Goal: Communication & Community: Answer question/provide support

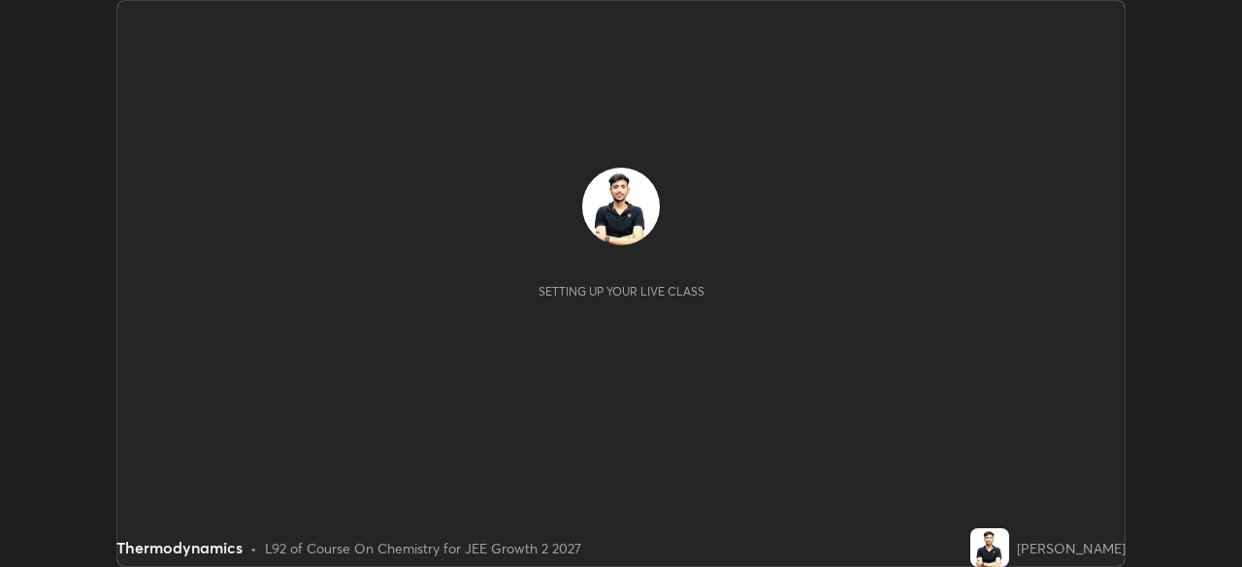
scroll to position [567, 1241]
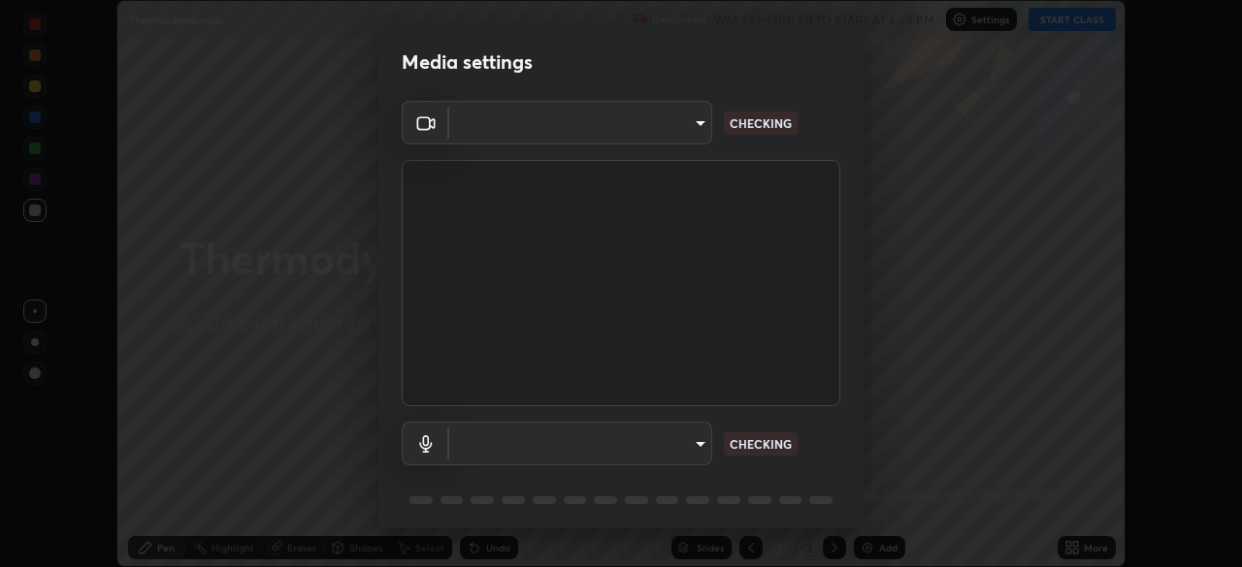
type input "ffb915138f5094fbba49c7dcbdc0b3377f3315ea980a35094b33733fc21d282d"
type input "communications"
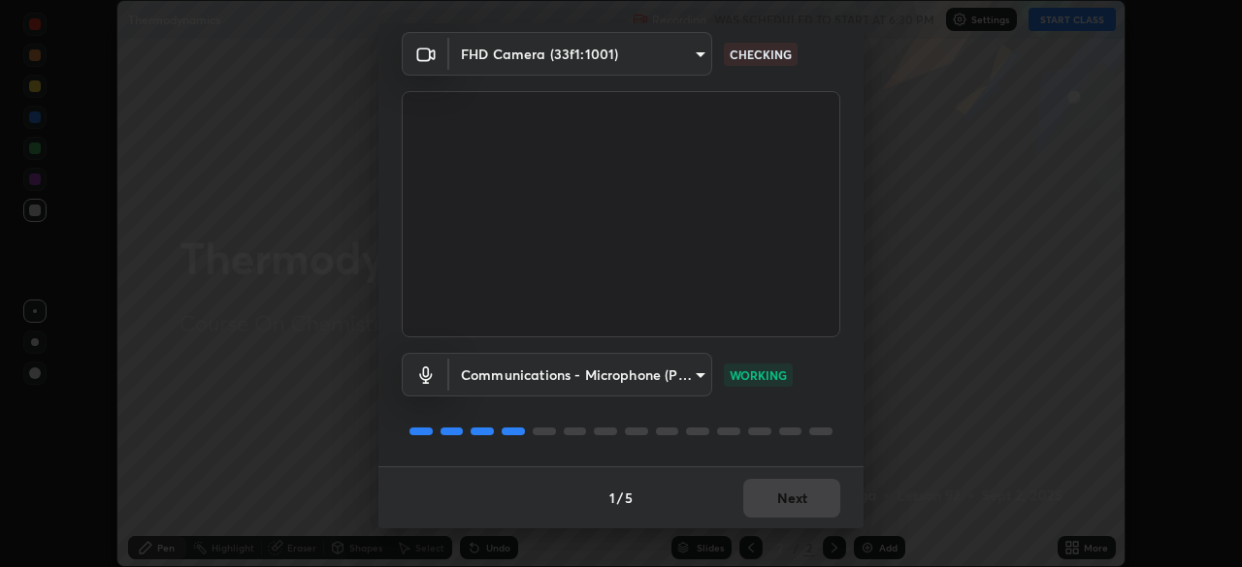
click at [774, 501] on div "1 / 5 Next" at bounding box center [620, 498] width 485 height 62
click at [771, 492] on button "Next" at bounding box center [791, 498] width 97 height 39
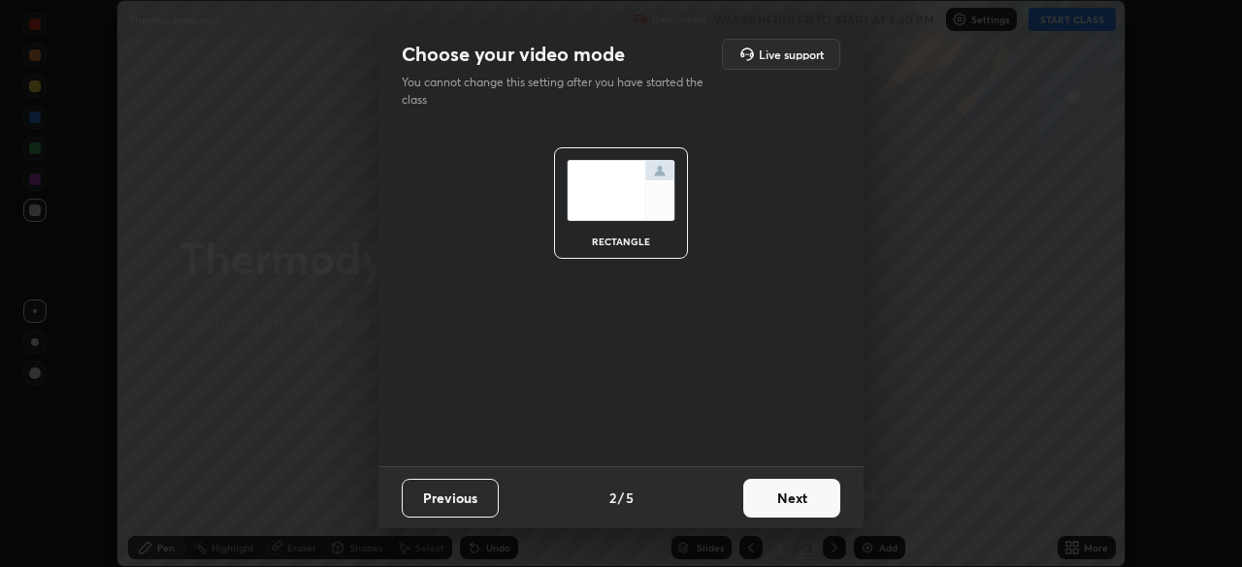
scroll to position [0, 0]
click at [771, 503] on button "Next" at bounding box center [791, 498] width 97 height 39
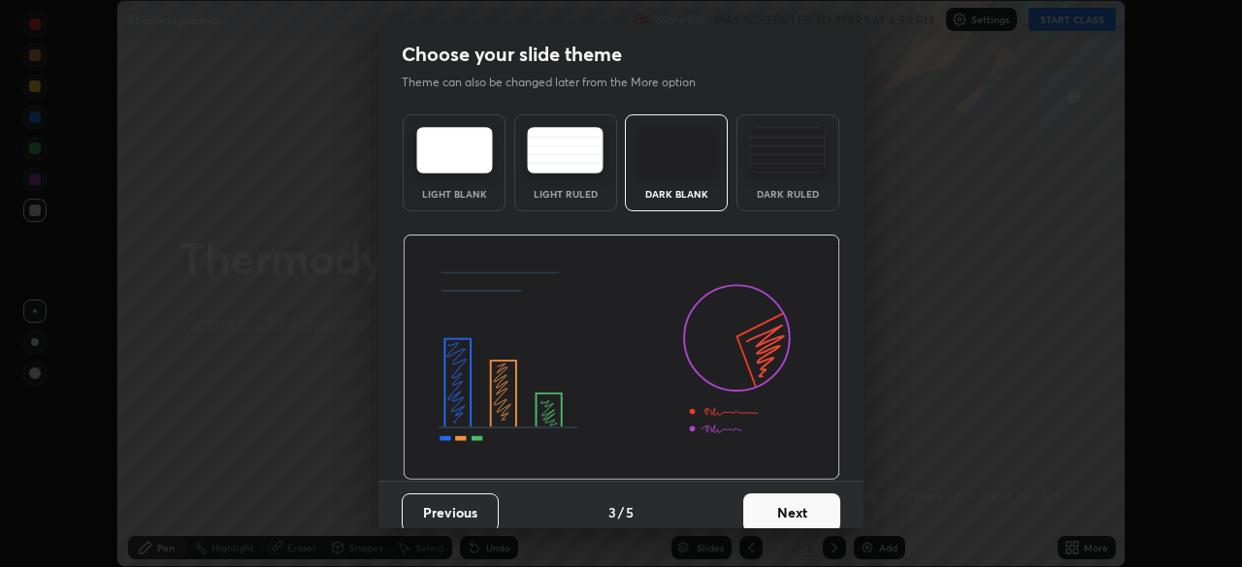
click at [775, 504] on button "Next" at bounding box center [791, 513] width 97 height 39
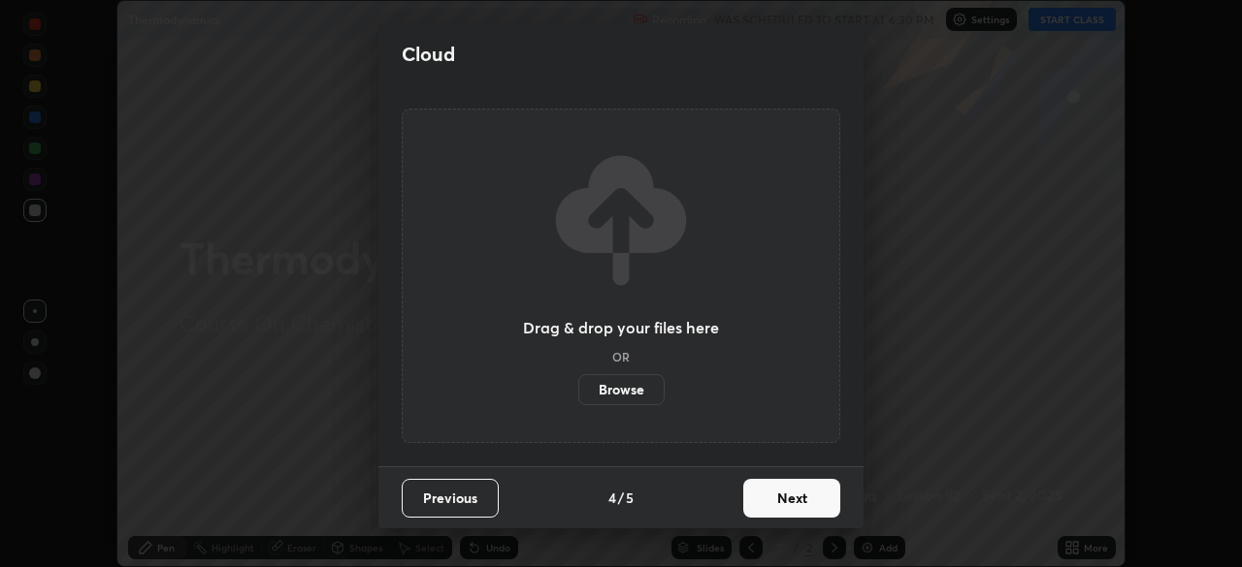
click at [774, 515] on button "Next" at bounding box center [791, 498] width 97 height 39
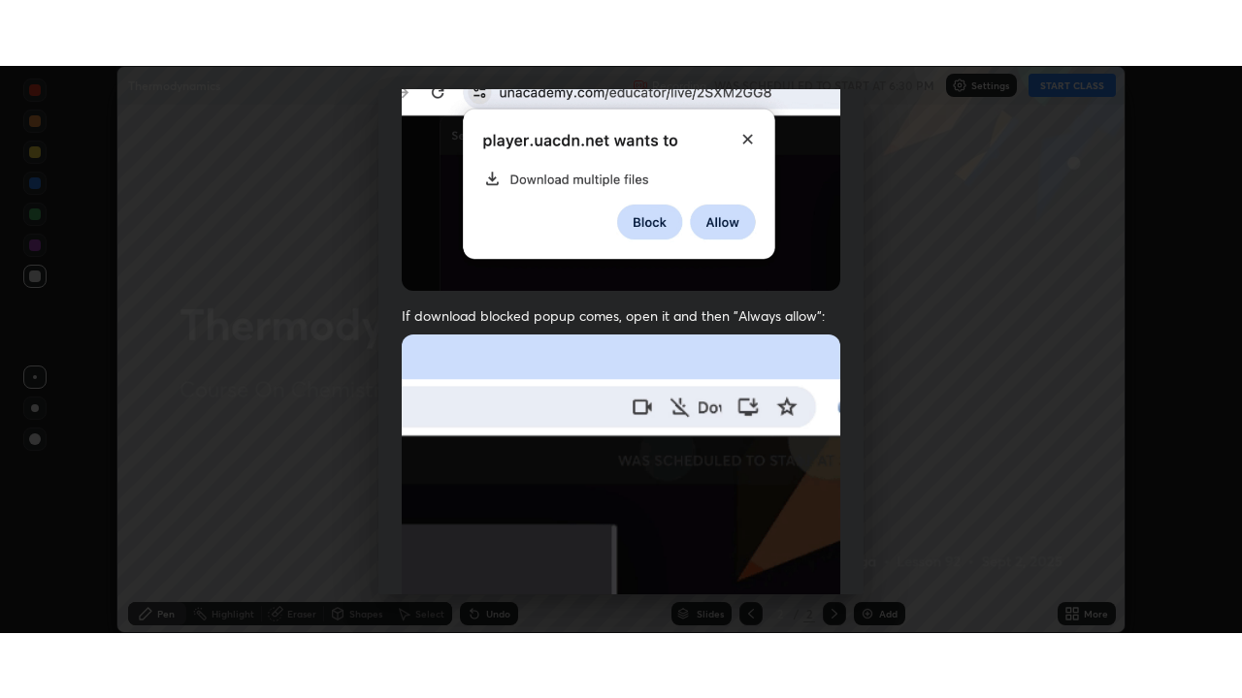
scroll to position [465, 0]
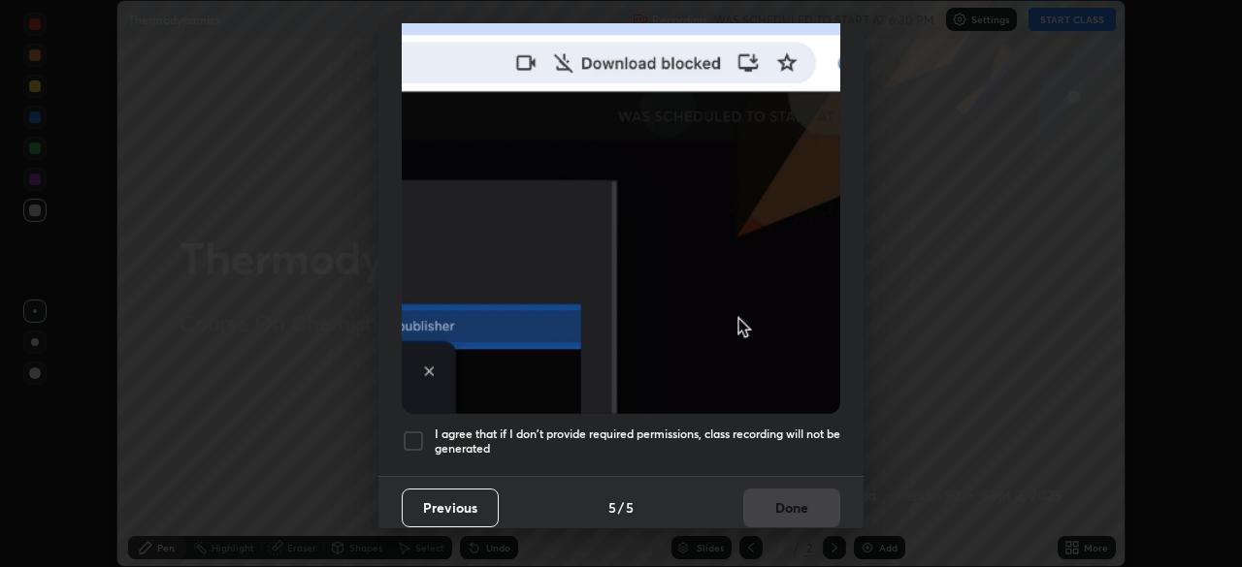
click at [415, 430] on div at bounding box center [413, 441] width 23 height 23
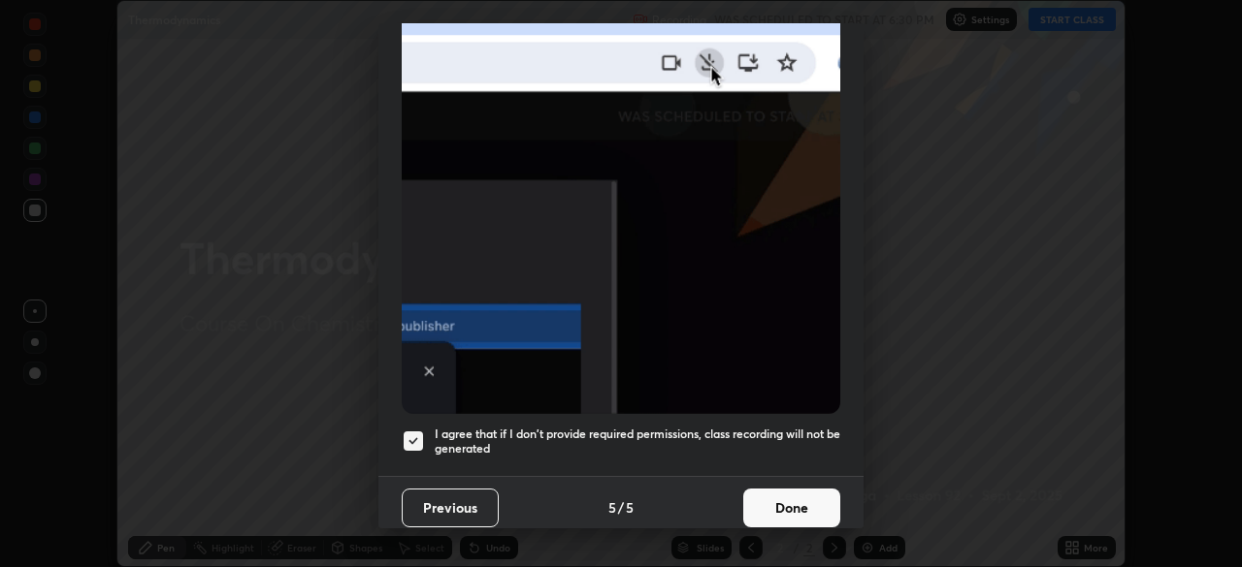
click at [785, 495] on button "Done" at bounding box center [791, 508] width 97 height 39
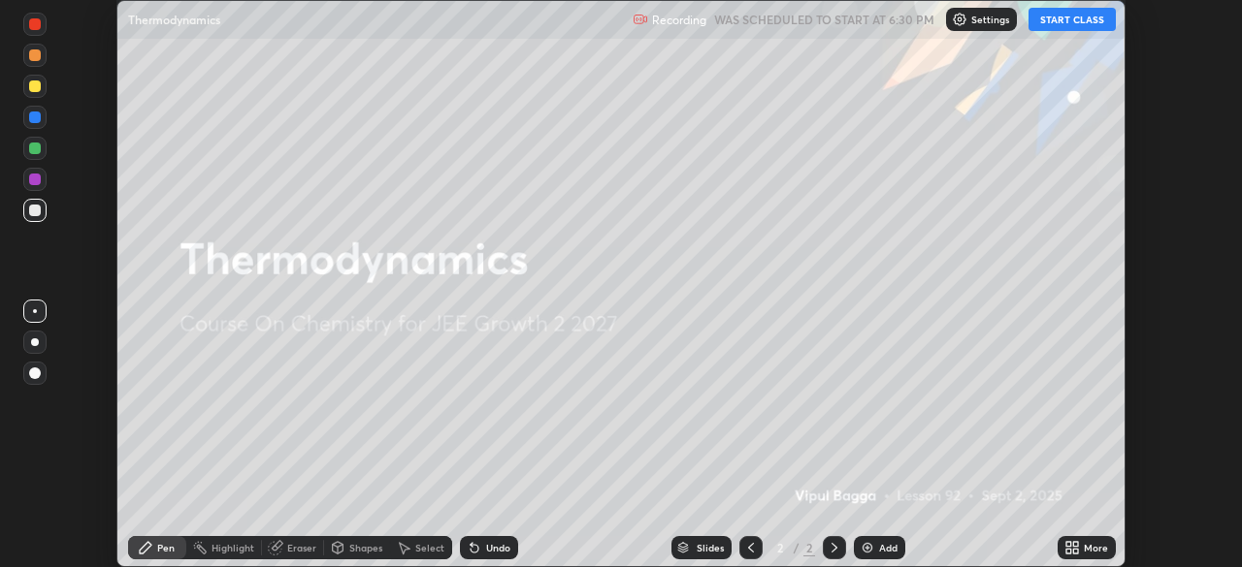
click at [1070, 22] on button "START CLASS" at bounding box center [1071, 19] width 87 height 23
click at [1068, 551] on icon at bounding box center [1068, 551] width 5 height 5
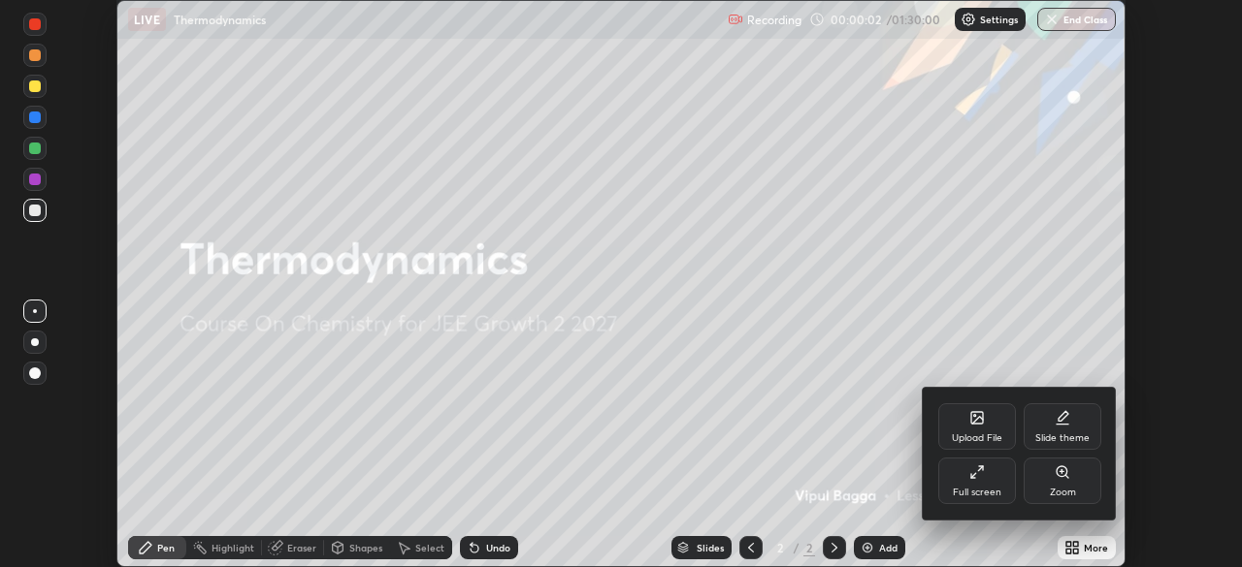
click at [973, 420] on icon at bounding box center [977, 418] width 12 height 12
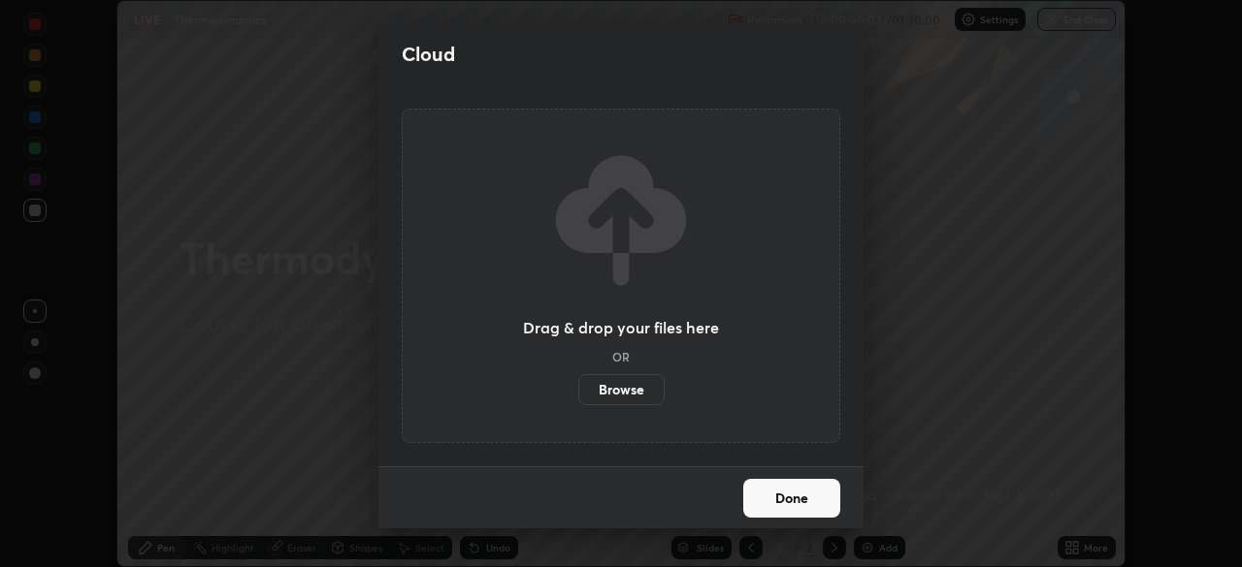
click at [634, 385] on label "Browse" at bounding box center [621, 389] width 86 height 31
click at [578, 385] on input "Browse" at bounding box center [578, 389] width 0 height 31
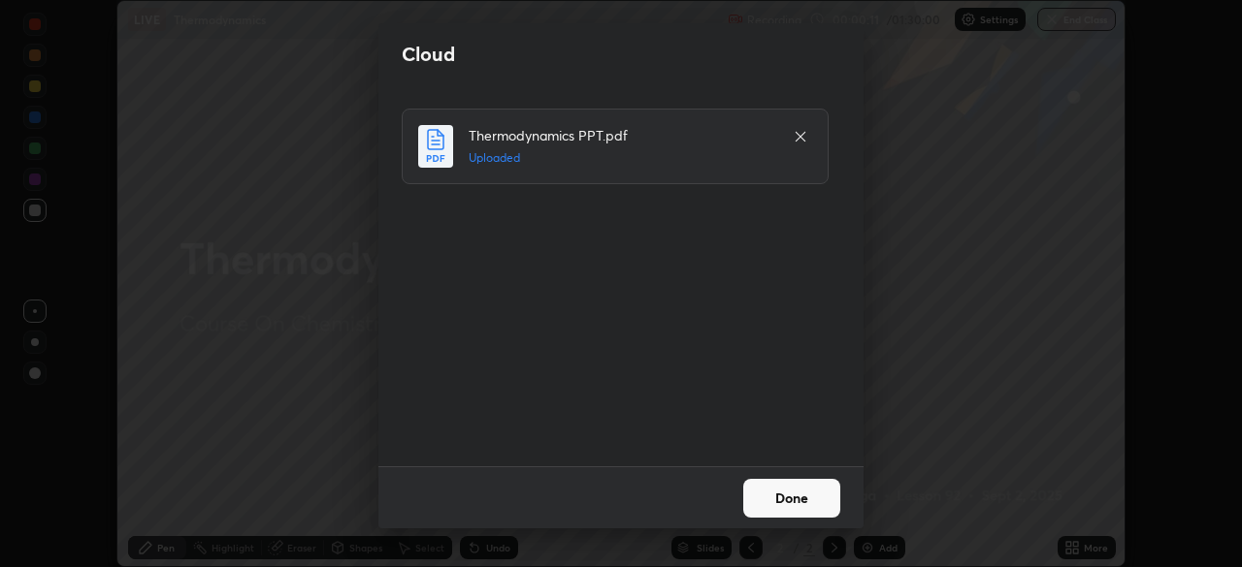
click at [778, 502] on button "Done" at bounding box center [791, 498] width 97 height 39
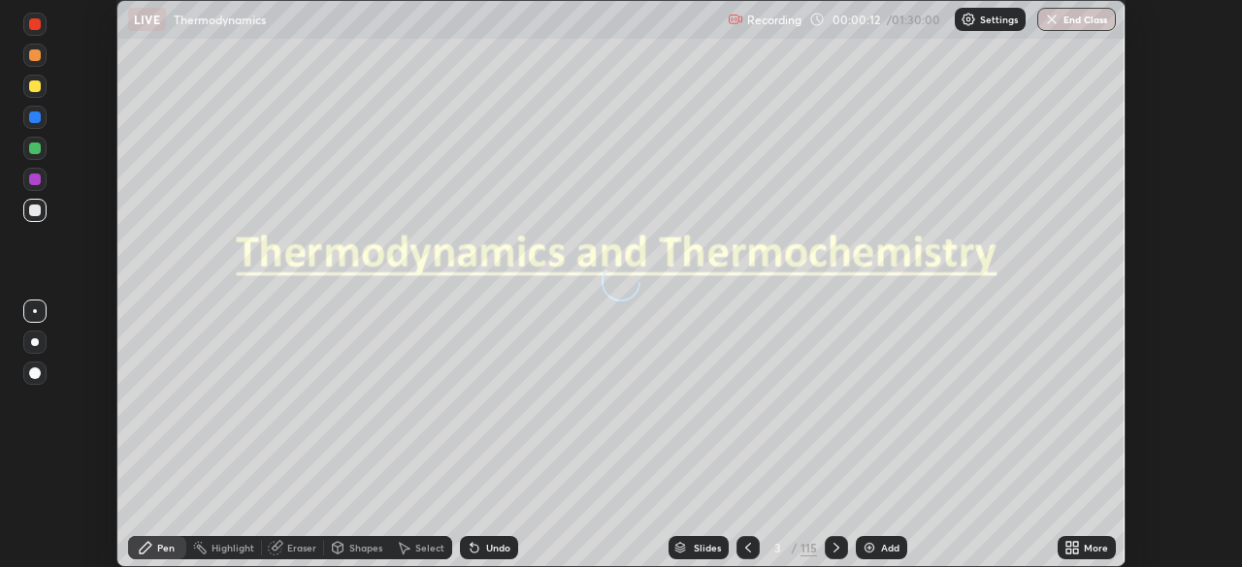
click at [1075, 544] on icon at bounding box center [1075, 544] width 5 height 5
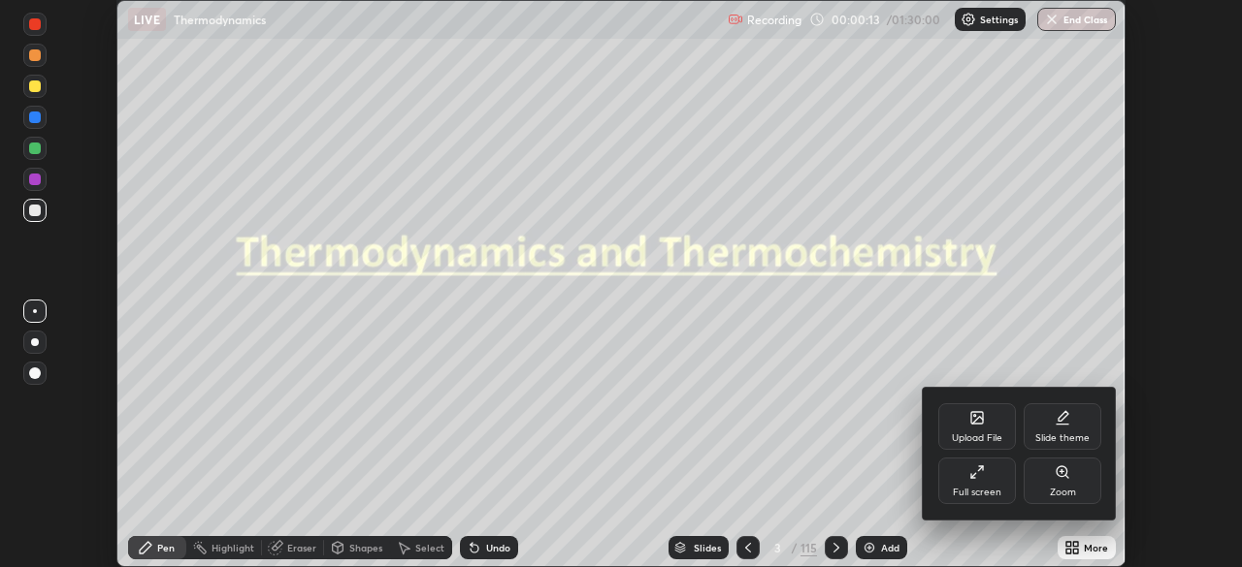
click at [967, 485] on div "Full screen" at bounding box center [977, 481] width 78 height 47
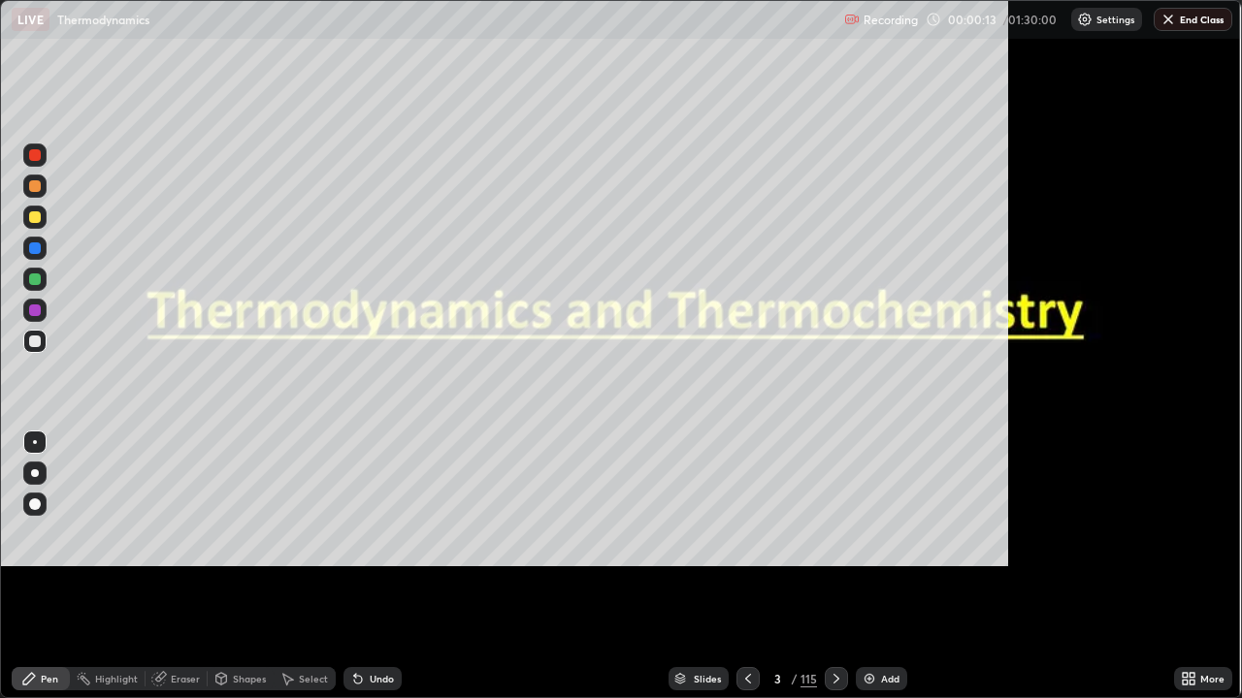
scroll to position [698, 1242]
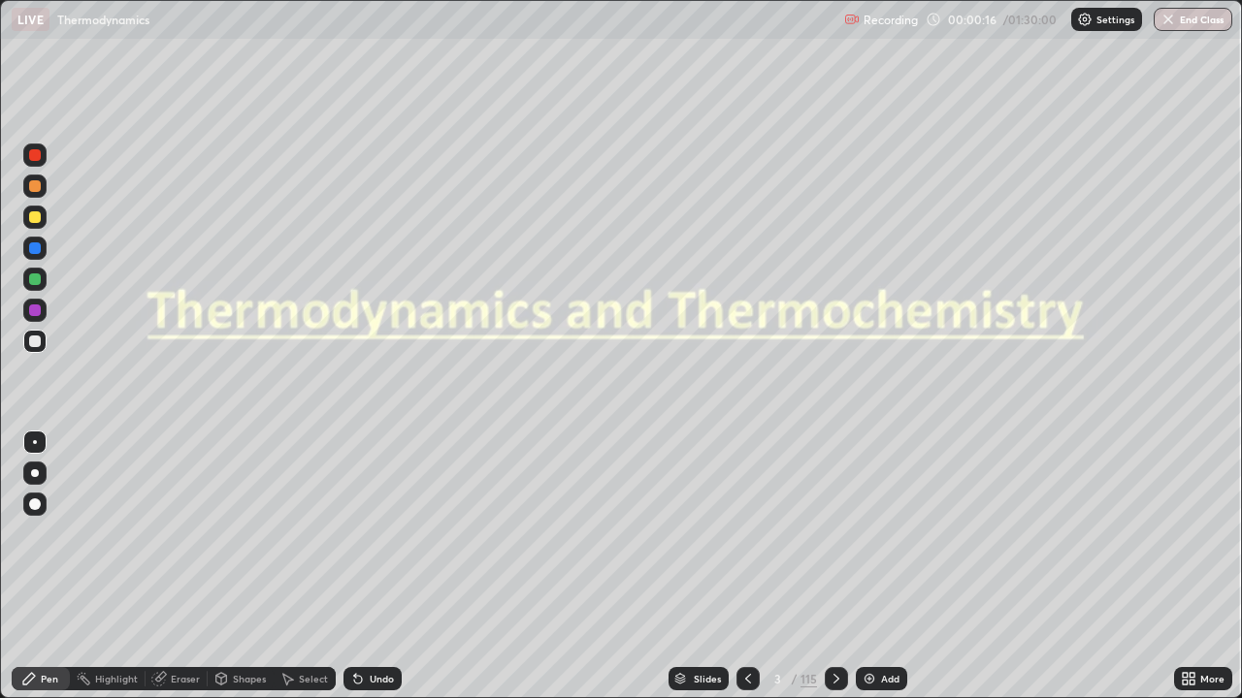
click at [36, 566] on icon at bounding box center [29, 679] width 16 height 16
click at [701, 566] on div "Slides" at bounding box center [707, 679] width 27 height 10
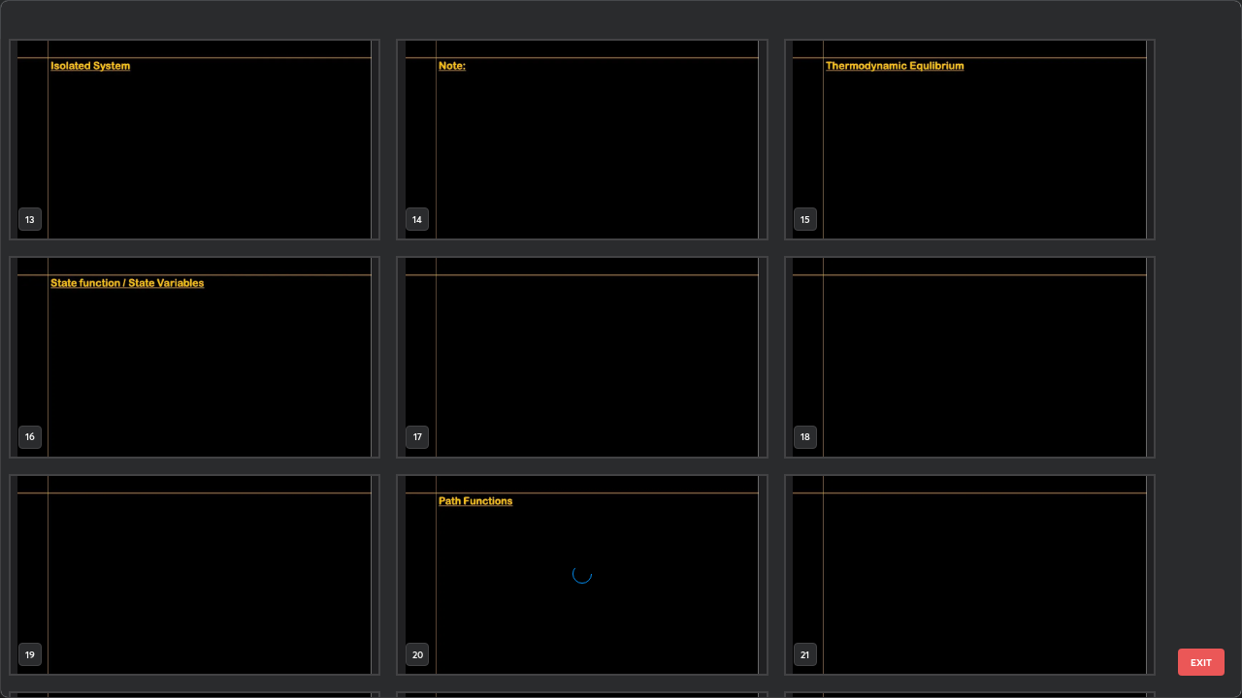
scroll to position [1758, 0]
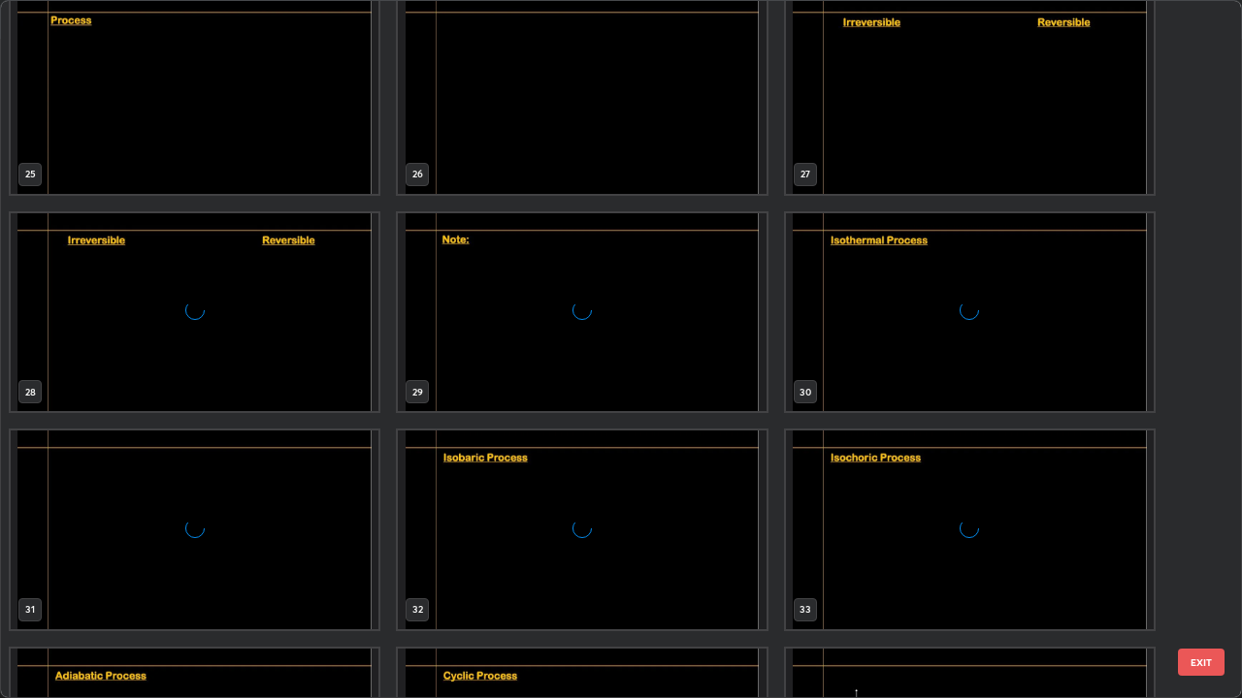
click at [516, 321] on div "grid" at bounding box center [582, 312] width 368 height 199
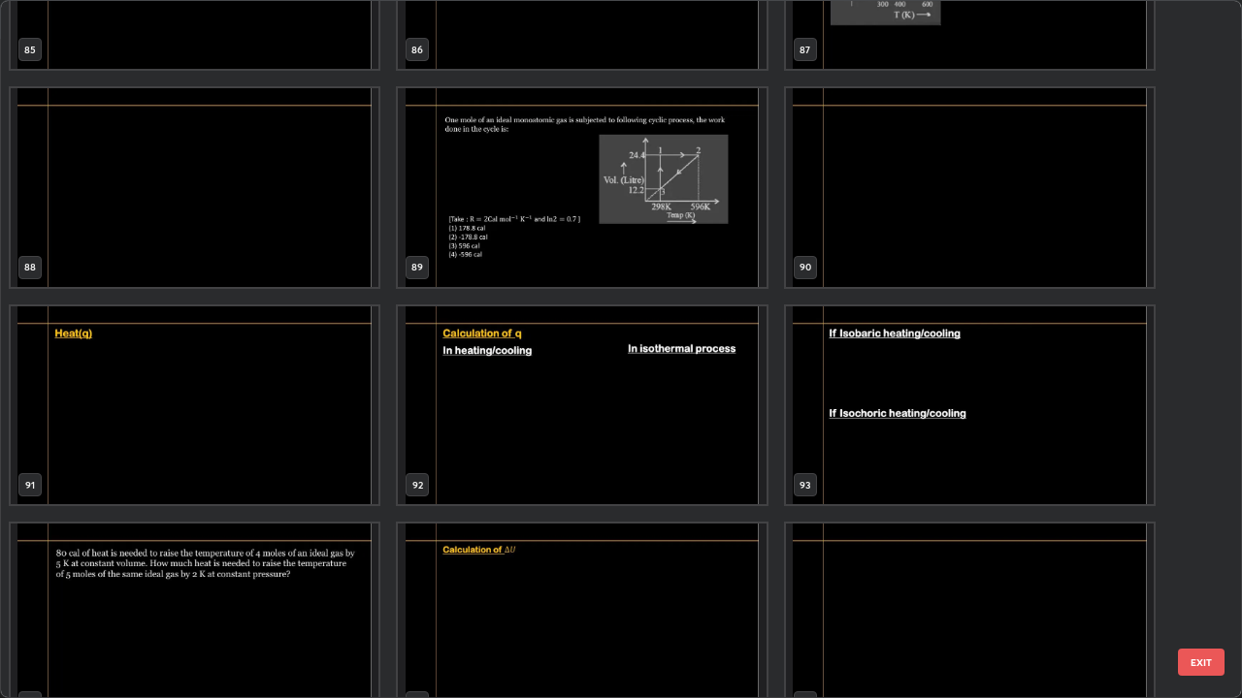
scroll to position [6242, 0]
click at [238, 566] on img "grid" at bounding box center [195, 622] width 368 height 199
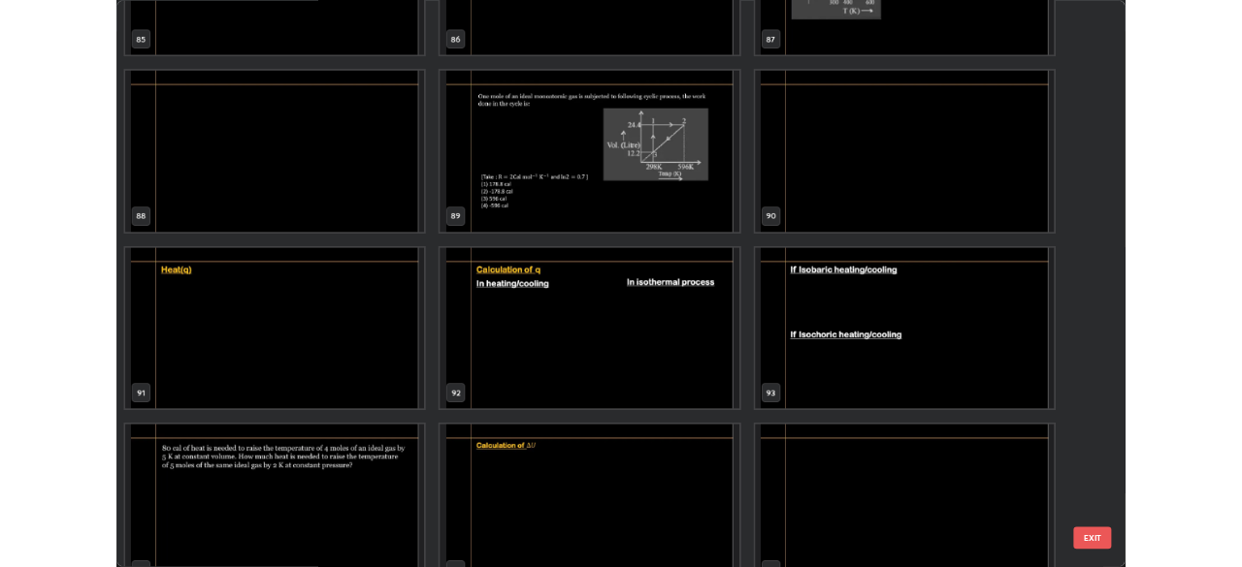
scroll to position [6275, 0]
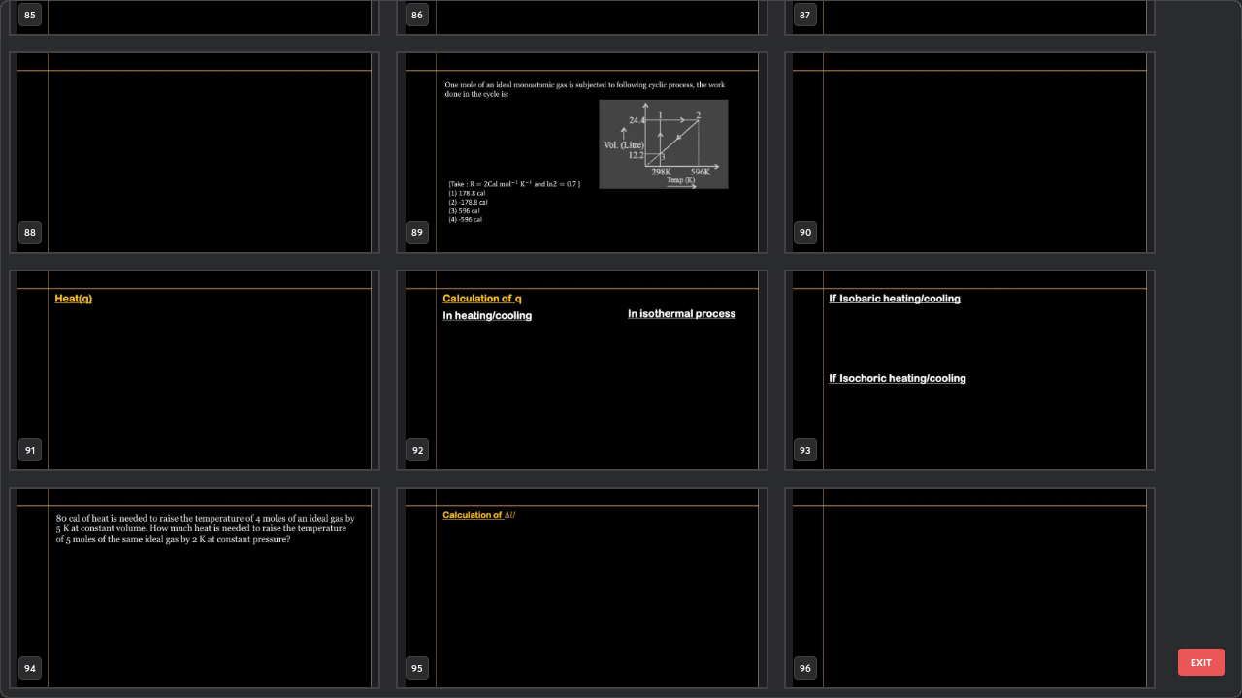
click at [235, 557] on img "grid" at bounding box center [195, 588] width 368 height 199
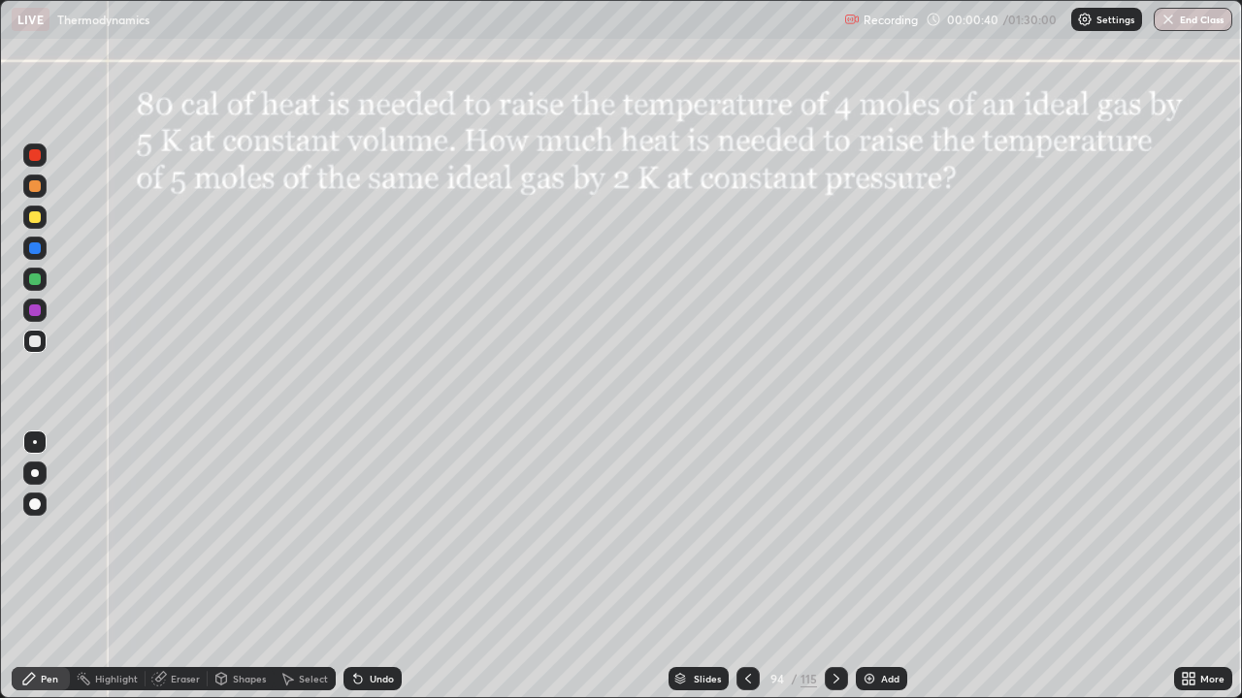
click at [33, 221] on div at bounding box center [35, 217] width 12 height 12
click at [42, 503] on div at bounding box center [34, 504] width 23 height 23
click at [40, 501] on div at bounding box center [35, 505] width 12 height 12
click at [37, 217] on div at bounding box center [35, 217] width 12 height 12
click at [744, 566] on icon at bounding box center [748, 679] width 16 height 16
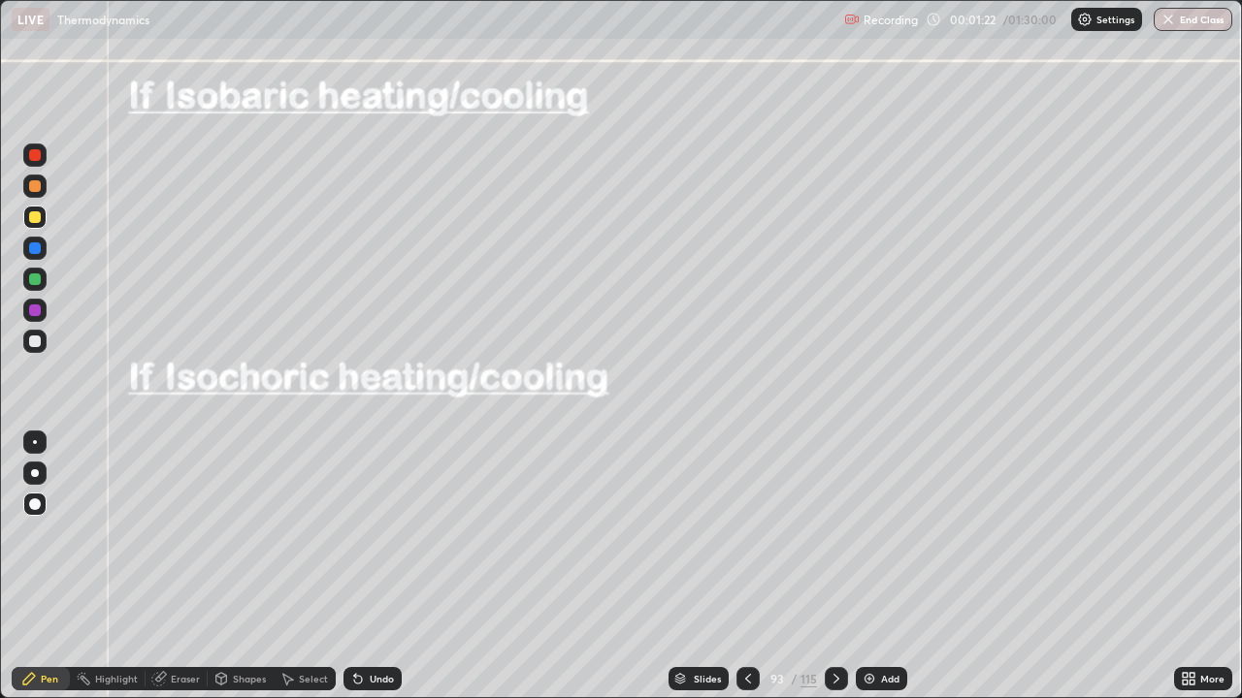
click at [33, 221] on div at bounding box center [35, 217] width 12 height 12
click at [745, 566] on icon at bounding box center [748, 679] width 6 height 10
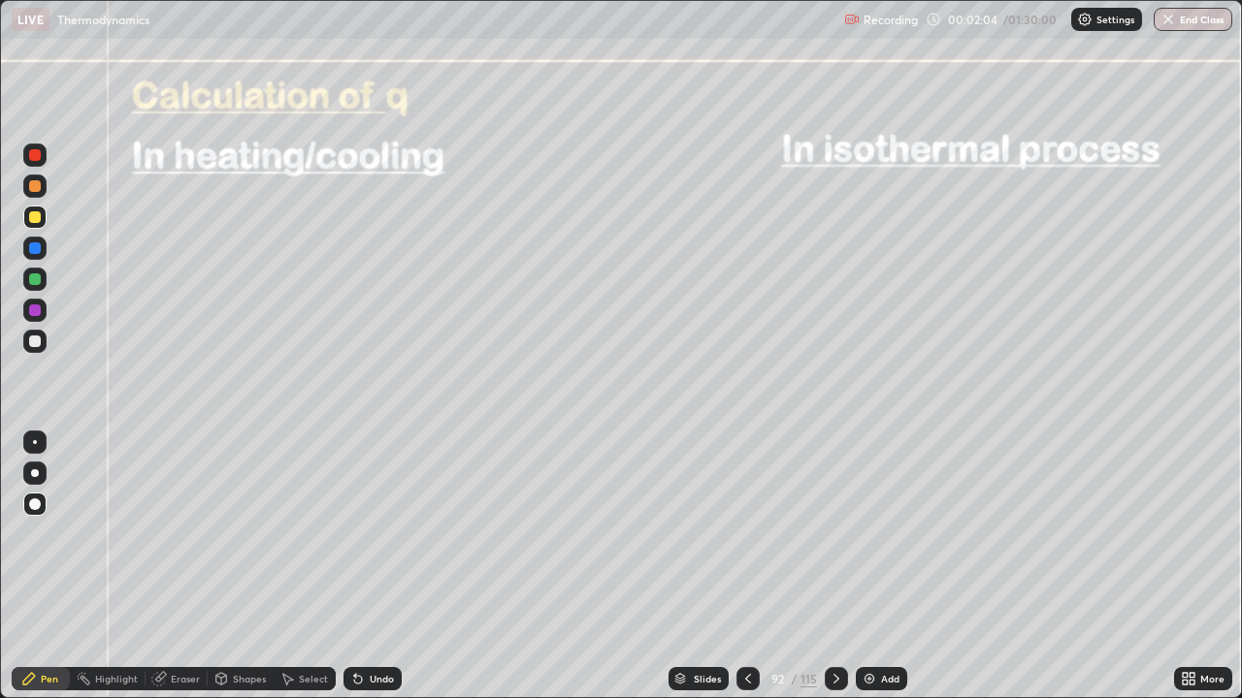
click at [35, 283] on div at bounding box center [35, 280] width 12 height 12
click at [33, 246] on div at bounding box center [35, 248] width 12 height 12
click at [31, 339] on div at bounding box center [35, 342] width 12 height 12
click at [36, 341] on div at bounding box center [35, 342] width 12 height 12
click at [834, 566] on icon at bounding box center [836, 679] width 16 height 16
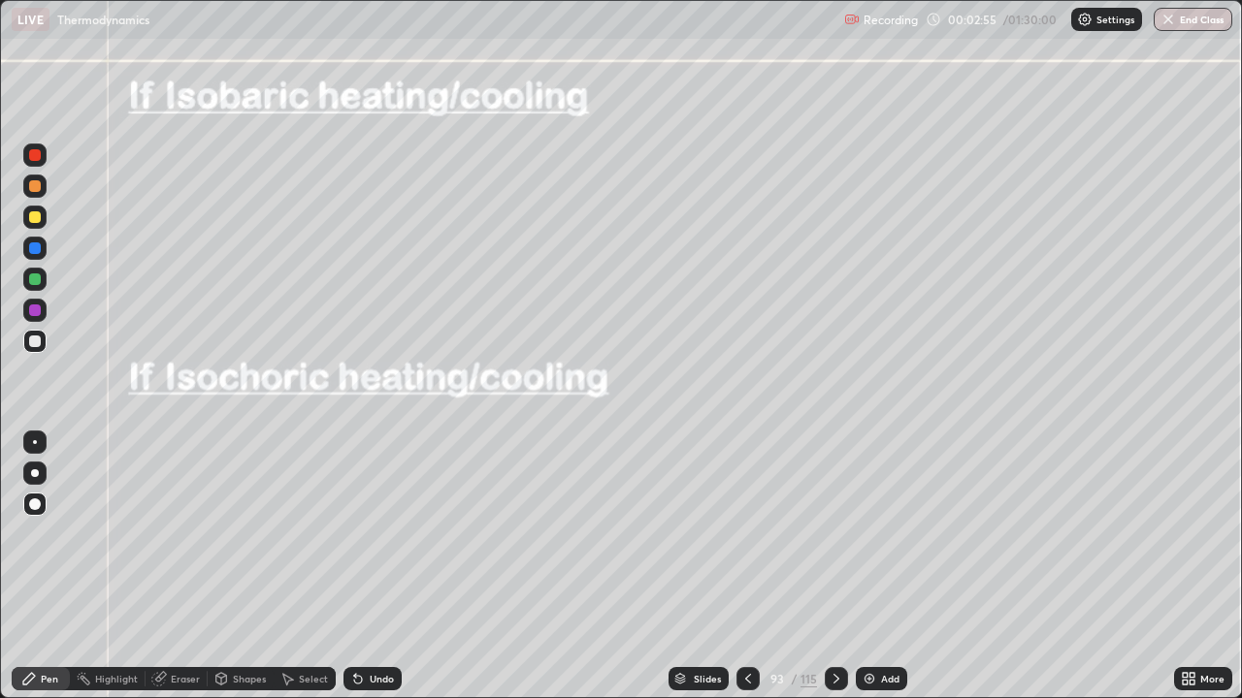
click at [35, 343] on div at bounding box center [35, 342] width 12 height 12
click at [834, 566] on icon at bounding box center [836, 679] width 16 height 16
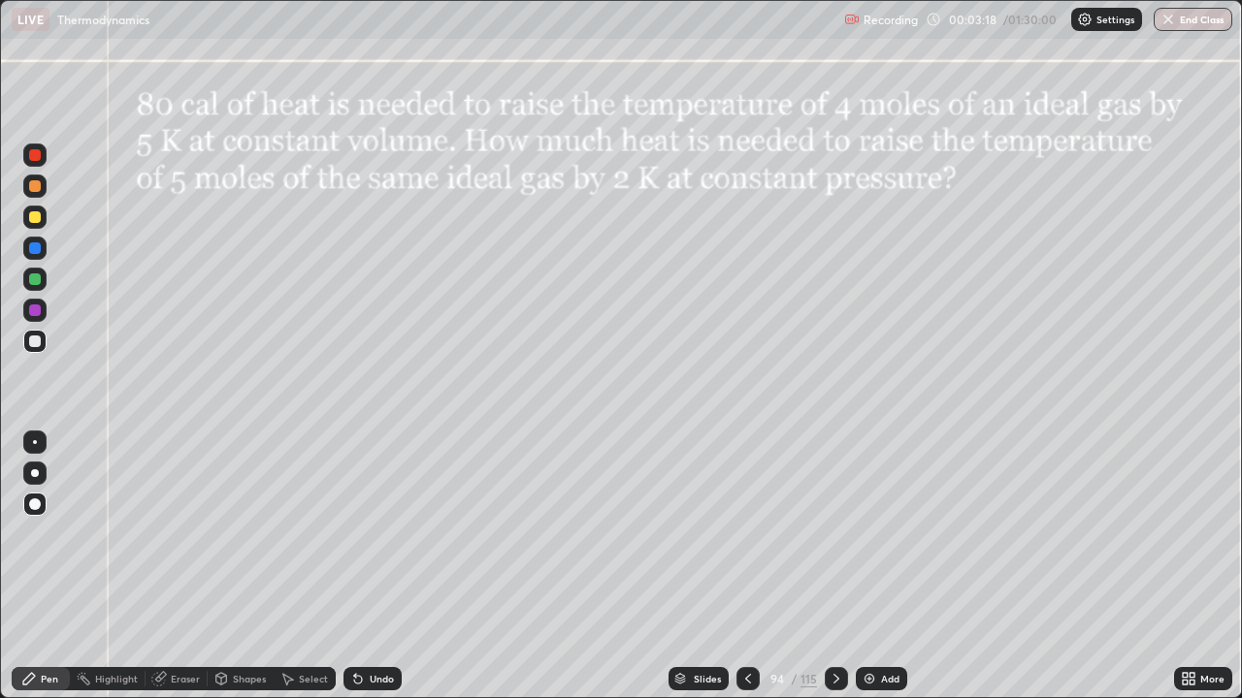
click at [32, 221] on div at bounding box center [35, 217] width 12 height 12
click at [36, 256] on div at bounding box center [34, 248] width 23 height 23
click at [383, 566] on div "Undo" at bounding box center [382, 679] width 24 height 10
click at [35, 280] on div at bounding box center [35, 280] width 12 height 12
click at [370, 566] on div "Undo" at bounding box center [372, 678] width 58 height 23
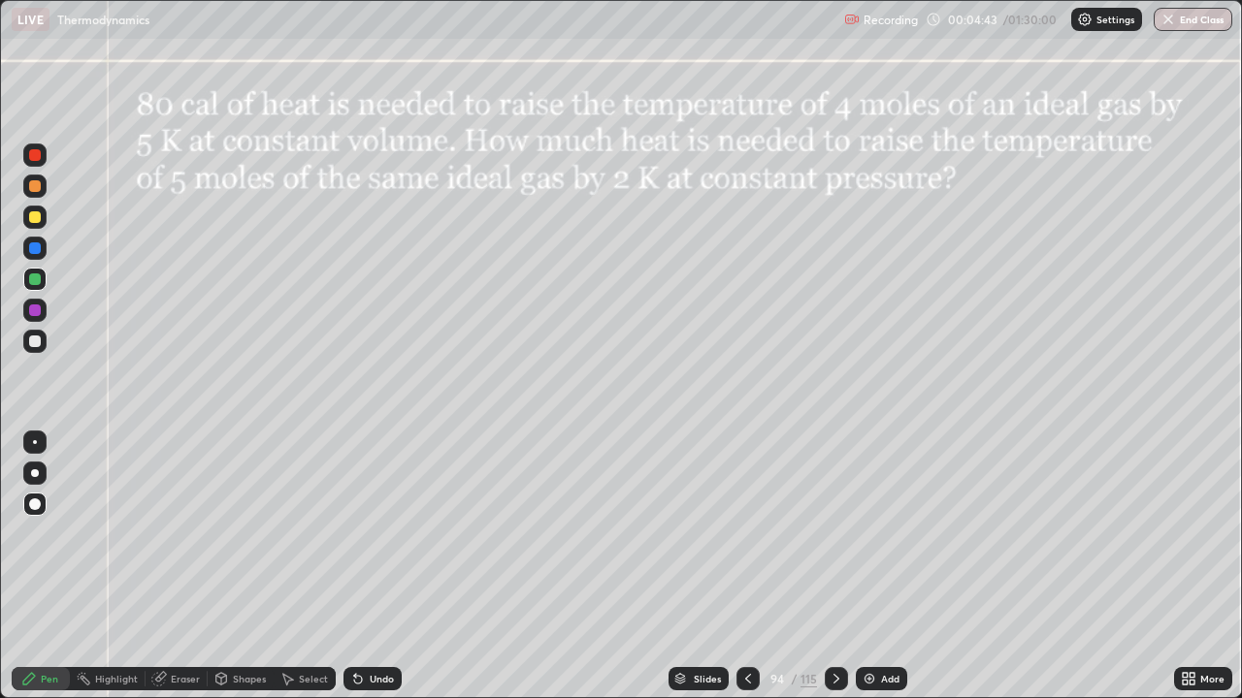
click at [374, 566] on div "Undo" at bounding box center [382, 679] width 24 height 10
click at [33, 336] on div at bounding box center [35, 342] width 12 height 12
click at [36, 279] on div at bounding box center [35, 280] width 12 height 12
click at [40, 155] on div at bounding box center [35, 155] width 12 height 12
click at [36, 279] on div at bounding box center [35, 280] width 12 height 12
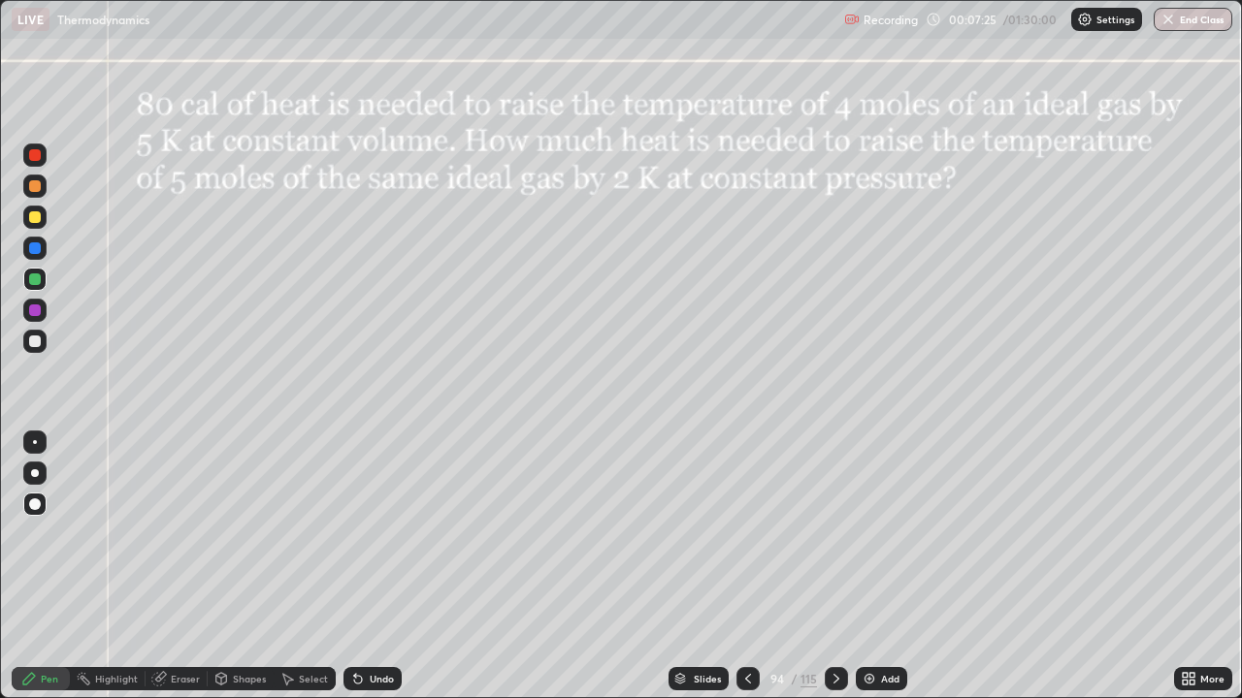
click at [48, 566] on div "Pen" at bounding box center [49, 679] width 17 height 10
click at [45, 348] on div at bounding box center [34, 341] width 23 height 23
click at [49, 566] on div "Pen" at bounding box center [41, 678] width 58 height 23
click at [38, 344] on div at bounding box center [35, 342] width 12 height 12
click at [834, 566] on icon at bounding box center [836, 679] width 16 height 16
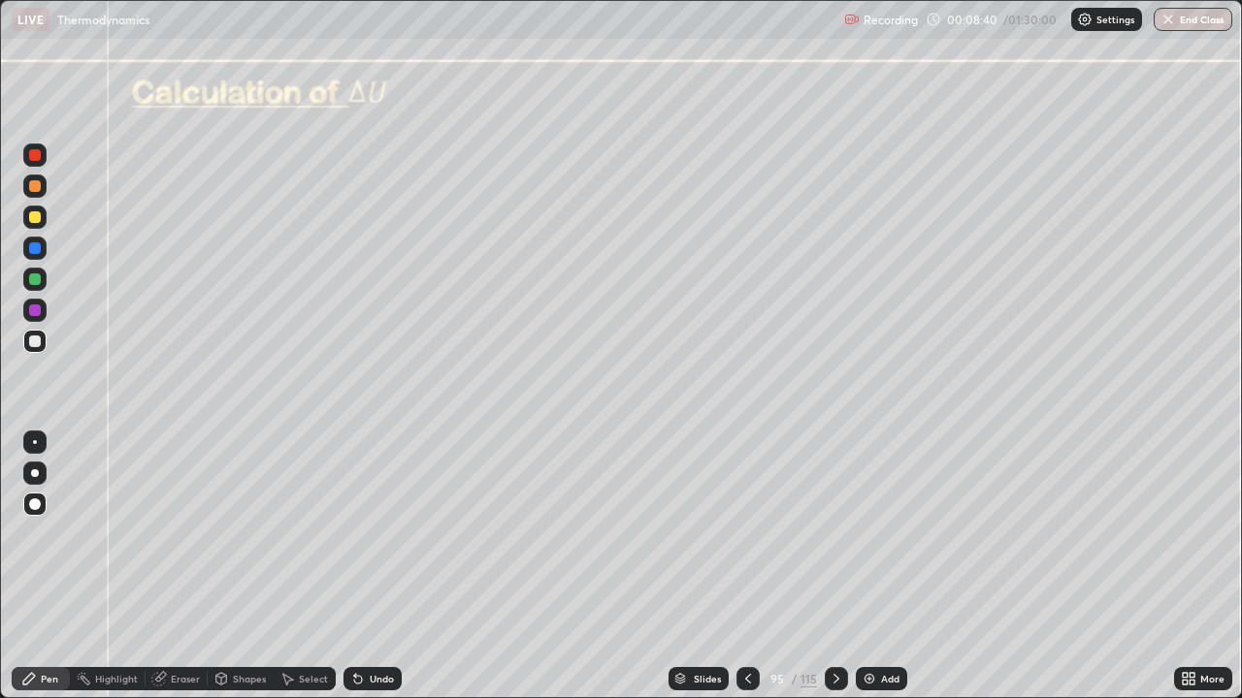
click at [33, 342] on div at bounding box center [35, 342] width 12 height 12
click at [386, 566] on div "Undo" at bounding box center [382, 679] width 24 height 10
click at [32, 250] on div at bounding box center [35, 248] width 12 height 12
click at [34, 337] on div at bounding box center [35, 342] width 12 height 12
click at [33, 305] on div at bounding box center [35, 311] width 12 height 12
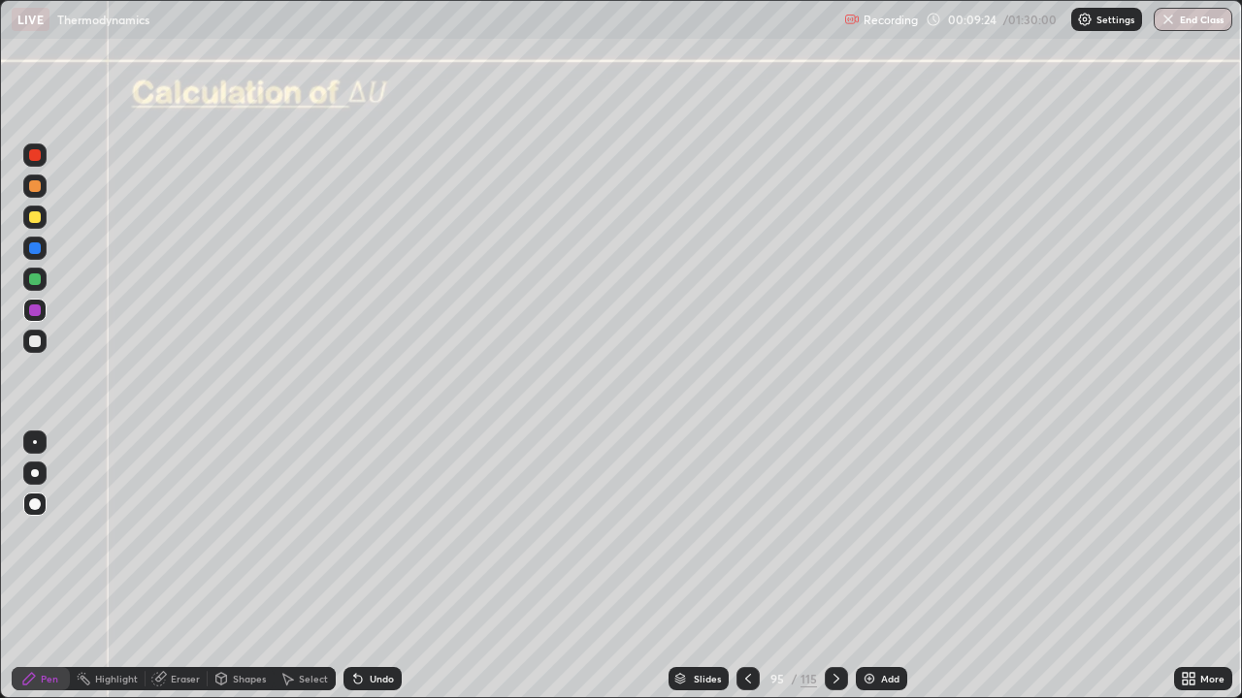
click at [39, 345] on div at bounding box center [35, 342] width 12 height 12
click at [34, 280] on div at bounding box center [35, 280] width 12 height 12
click at [32, 313] on div at bounding box center [35, 311] width 12 height 12
click at [365, 566] on div "Undo" at bounding box center [372, 678] width 58 height 23
click at [244, 566] on div "Shapes" at bounding box center [249, 679] width 33 height 10
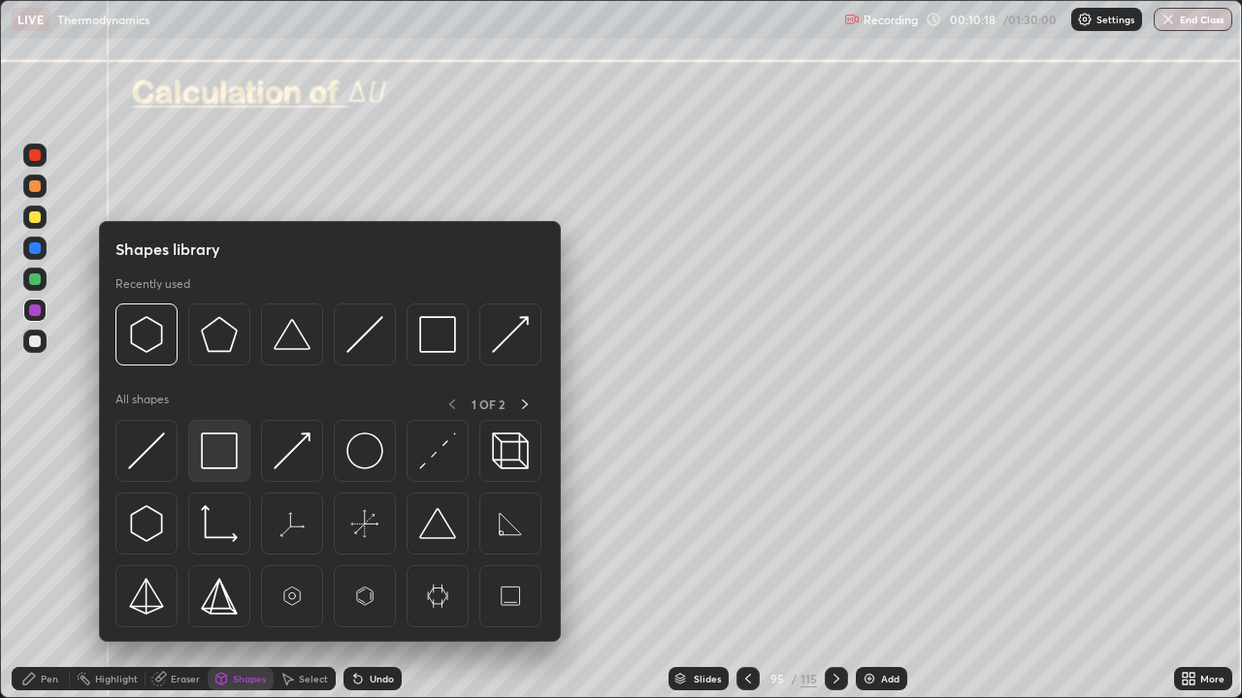
click at [211, 457] on img at bounding box center [219, 451] width 37 height 37
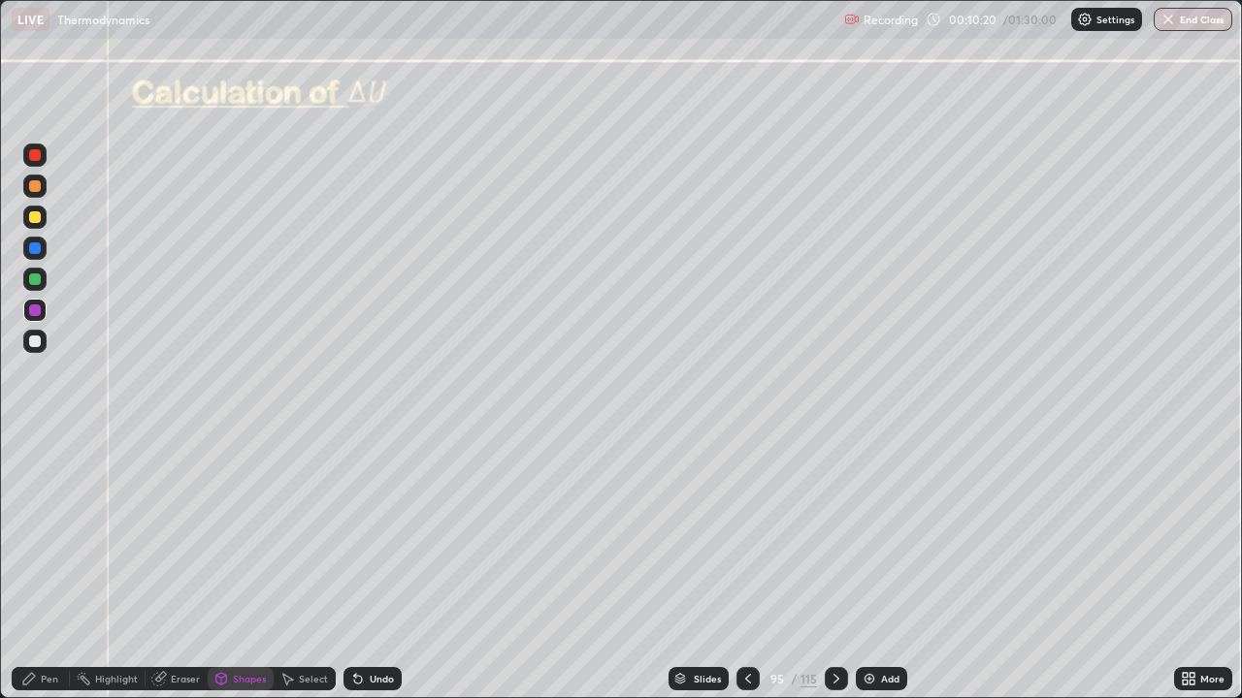
click at [47, 566] on div "Pen" at bounding box center [49, 679] width 17 height 10
click at [32, 343] on div at bounding box center [35, 342] width 12 height 12
click at [46, 566] on div "Pen" at bounding box center [41, 678] width 58 height 23
click at [34, 344] on div at bounding box center [35, 342] width 12 height 12
click at [242, 566] on div "Shapes" at bounding box center [249, 679] width 33 height 10
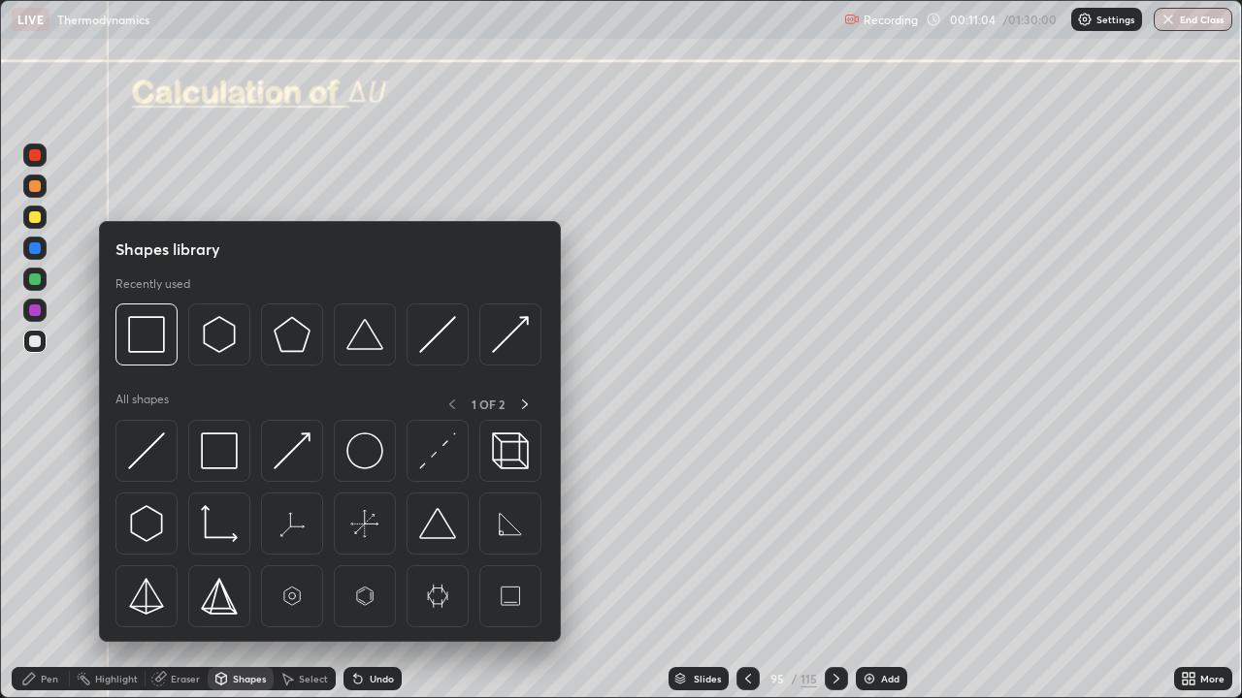
click at [55, 566] on div "Pen" at bounding box center [49, 679] width 17 height 10
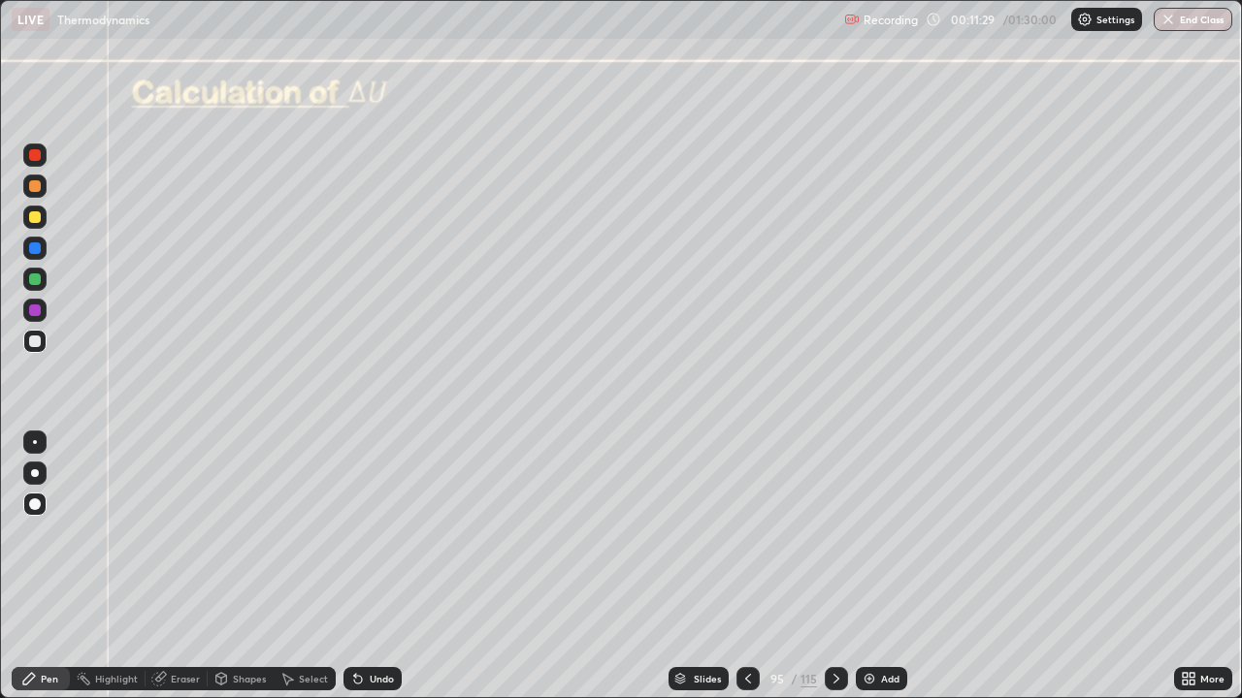
click at [46, 566] on div "Pen" at bounding box center [49, 679] width 17 height 10
click at [250, 566] on div "Shapes" at bounding box center [249, 679] width 33 height 10
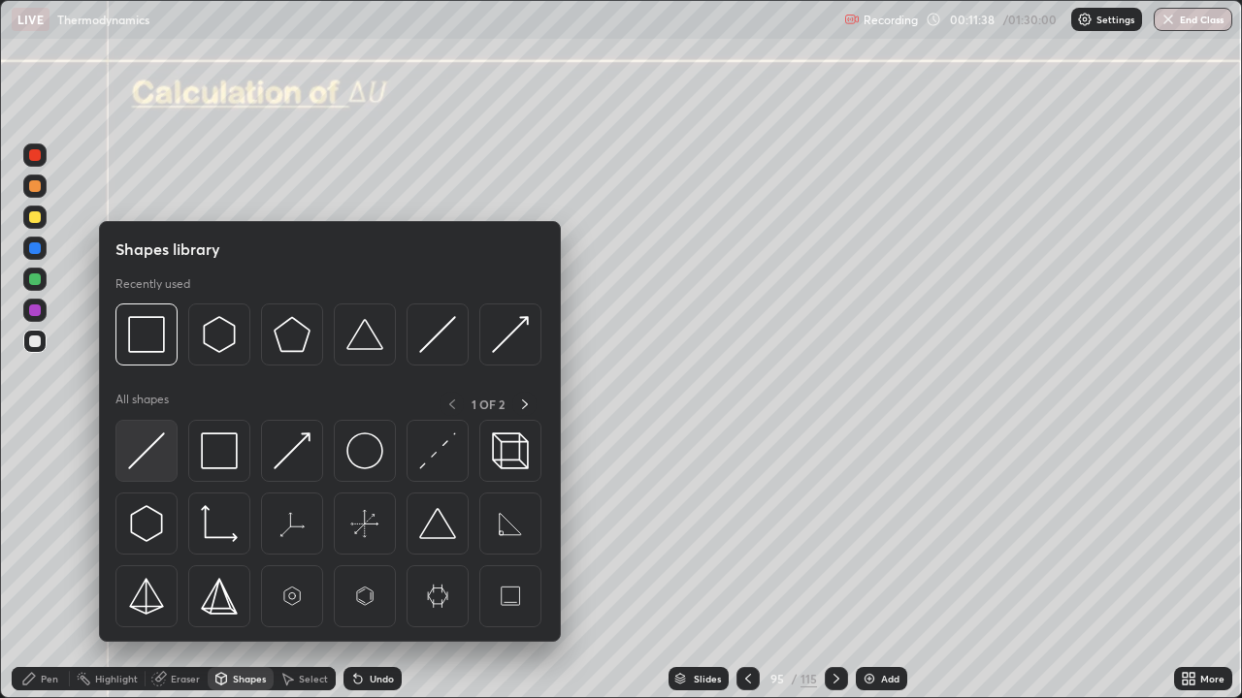
click at [148, 462] on img at bounding box center [146, 451] width 37 height 37
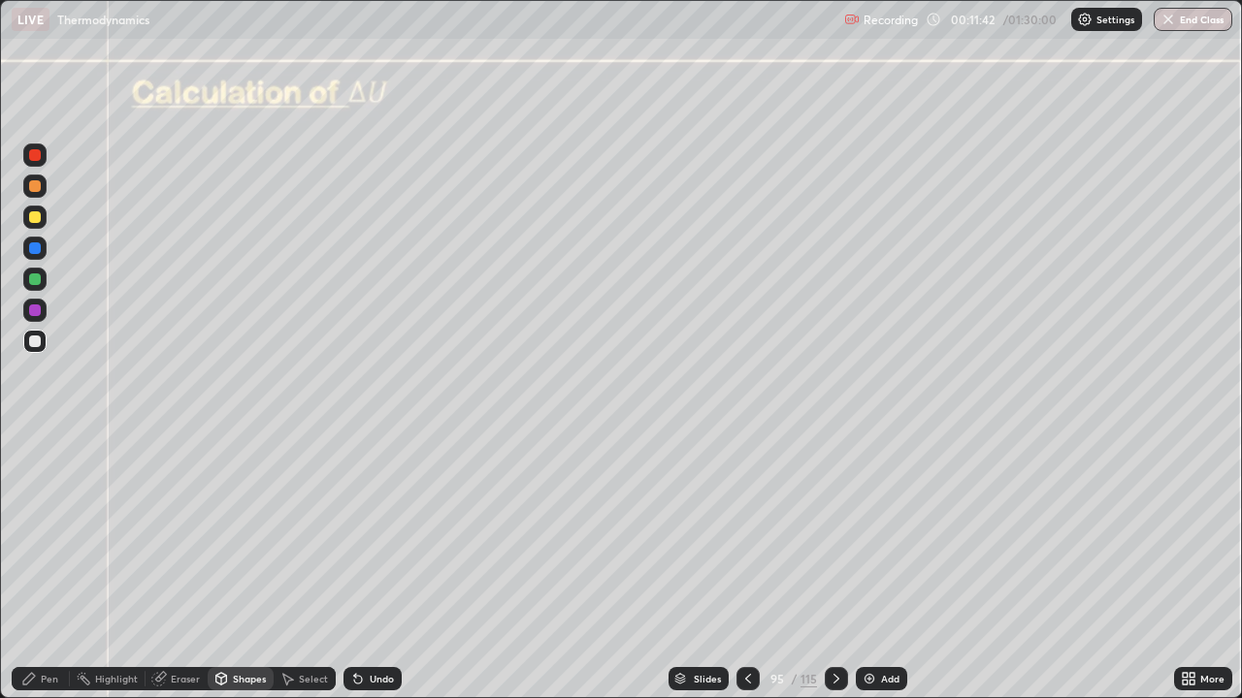
click at [52, 566] on div "Pen" at bounding box center [49, 679] width 17 height 10
click at [36, 346] on div at bounding box center [35, 342] width 12 height 12
click at [32, 340] on div at bounding box center [35, 342] width 12 height 12
click at [47, 566] on div "Pen" at bounding box center [41, 678] width 58 height 23
click at [33, 340] on div at bounding box center [35, 342] width 12 height 12
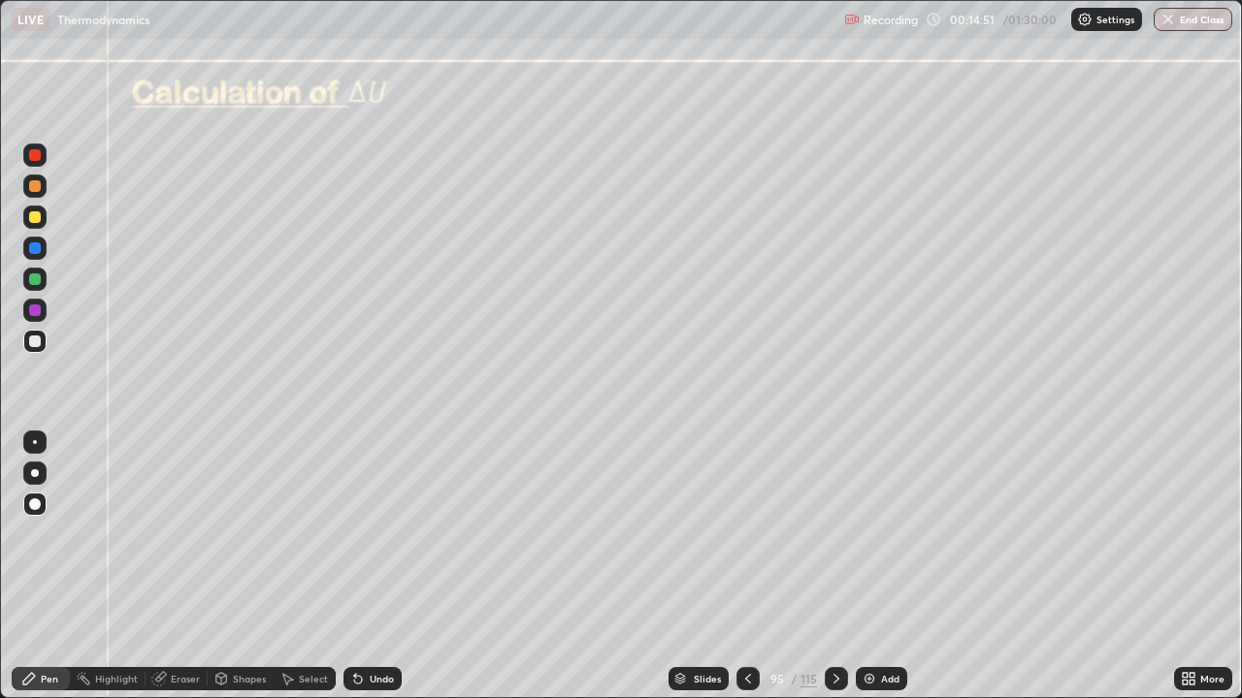
click at [870, 566] on img at bounding box center [869, 679] width 16 height 16
click at [830, 566] on icon at bounding box center [836, 679] width 16 height 16
click at [370, 566] on div "Undo" at bounding box center [382, 679] width 24 height 10
click at [375, 566] on div "Undo" at bounding box center [382, 679] width 24 height 10
click at [35, 191] on div at bounding box center [35, 186] width 12 height 12
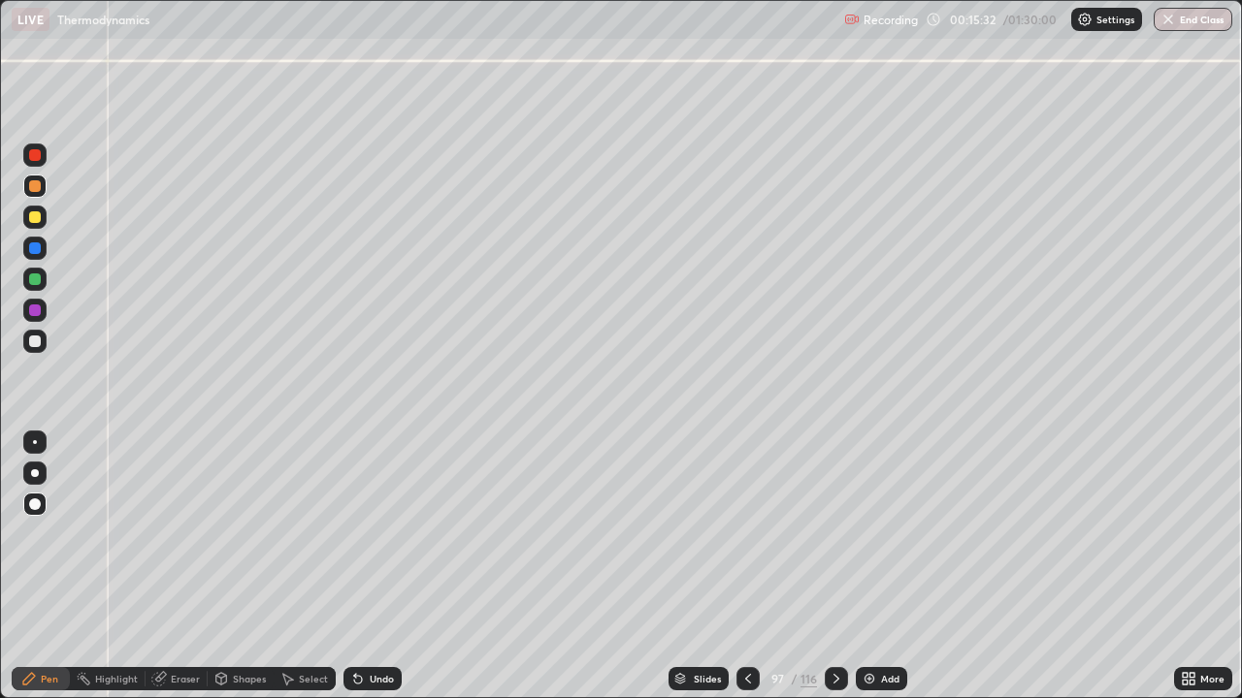
click at [38, 338] on div at bounding box center [35, 342] width 12 height 12
click at [35, 248] on div at bounding box center [35, 248] width 12 height 12
click at [43, 351] on div at bounding box center [34, 341] width 23 height 23
click at [31, 339] on div at bounding box center [35, 342] width 12 height 12
click at [32, 566] on icon at bounding box center [29, 679] width 12 height 12
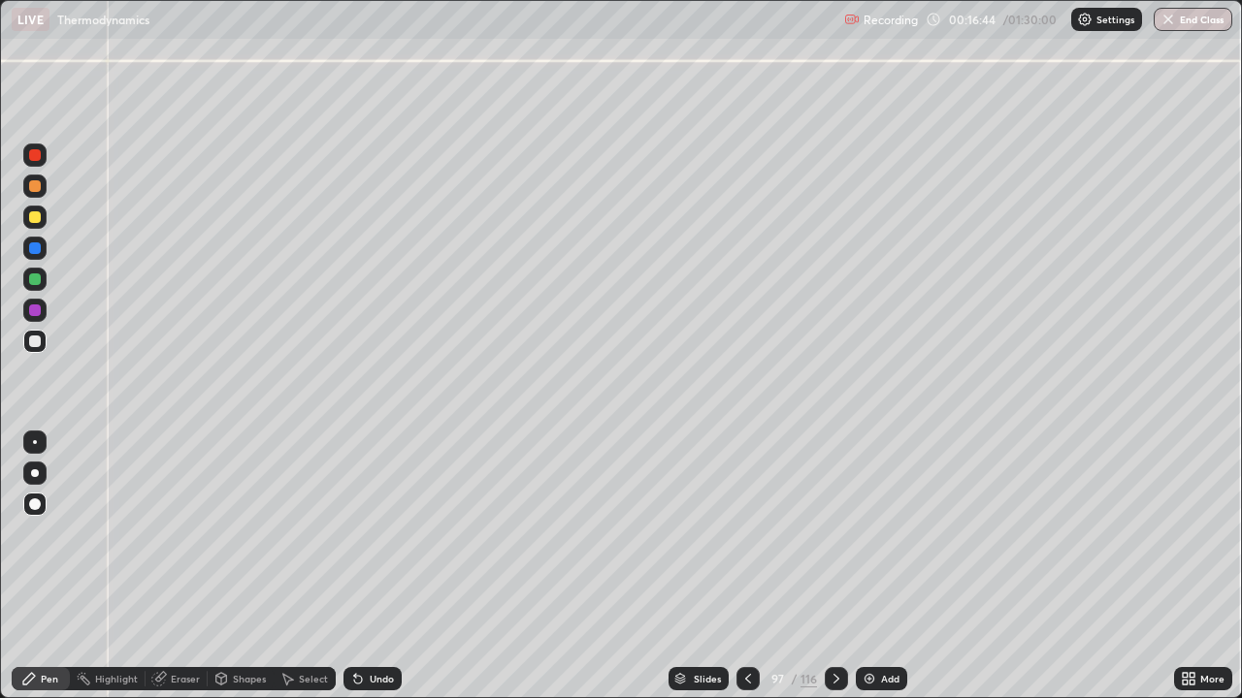
click at [39, 343] on div at bounding box center [35, 342] width 12 height 12
click at [48, 566] on div "Pen" at bounding box center [41, 678] width 58 height 23
click at [745, 566] on div at bounding box center [747, 678] width 23 height 23
click at [736, 566] on div at bounding box center [747, 679] width 23 height 39
click at [834, 566] on icon at bounding box center [836, 679] width 16 height 16
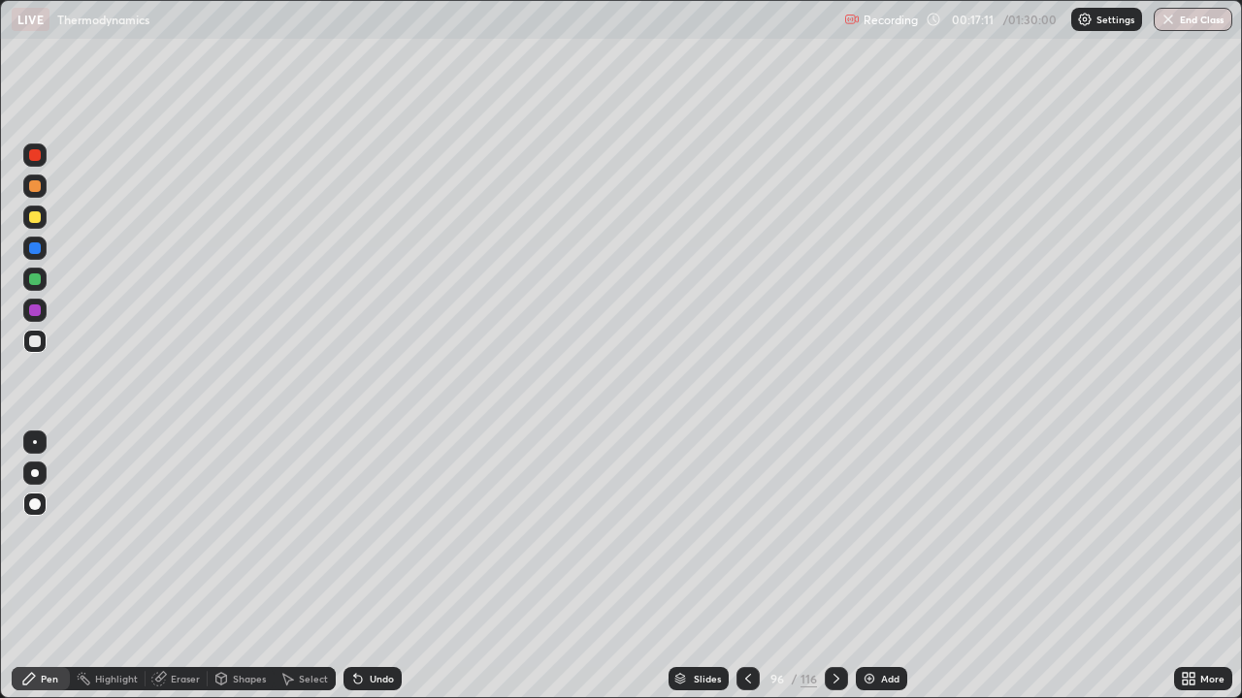
click at [834, 566] on icon at bounding box center [836, 679] width 16 height 16
click at [36, 187] on div at bounding box center [35, 186] width 12 height 12
click at [33, 344] on div at bounding box center [35, 342] width 12 height 12
click at [391, 566] on div "Undo" at bounding box center [372, 678] width 58 height 23
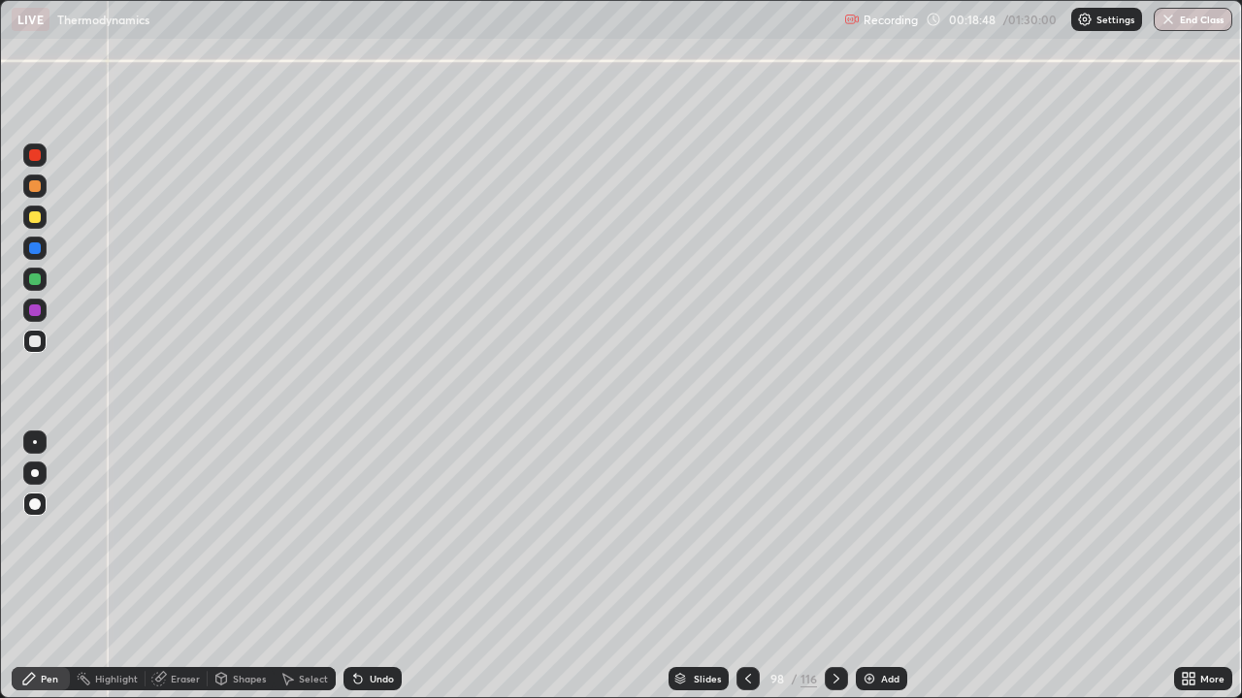
click at [241, 566] on div "Shapes" at bounding box center [249, 679] width 33 height 10
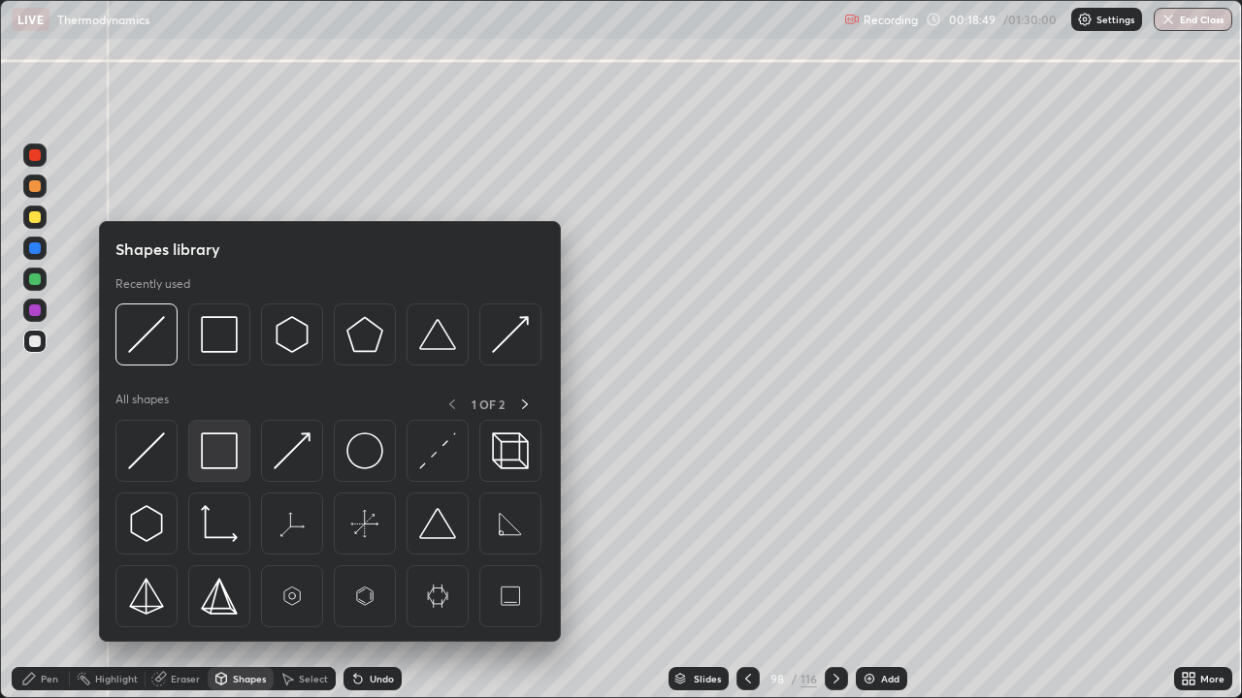
click at [216, 466] on img at bounding box center [219, 451] width 37 height 37
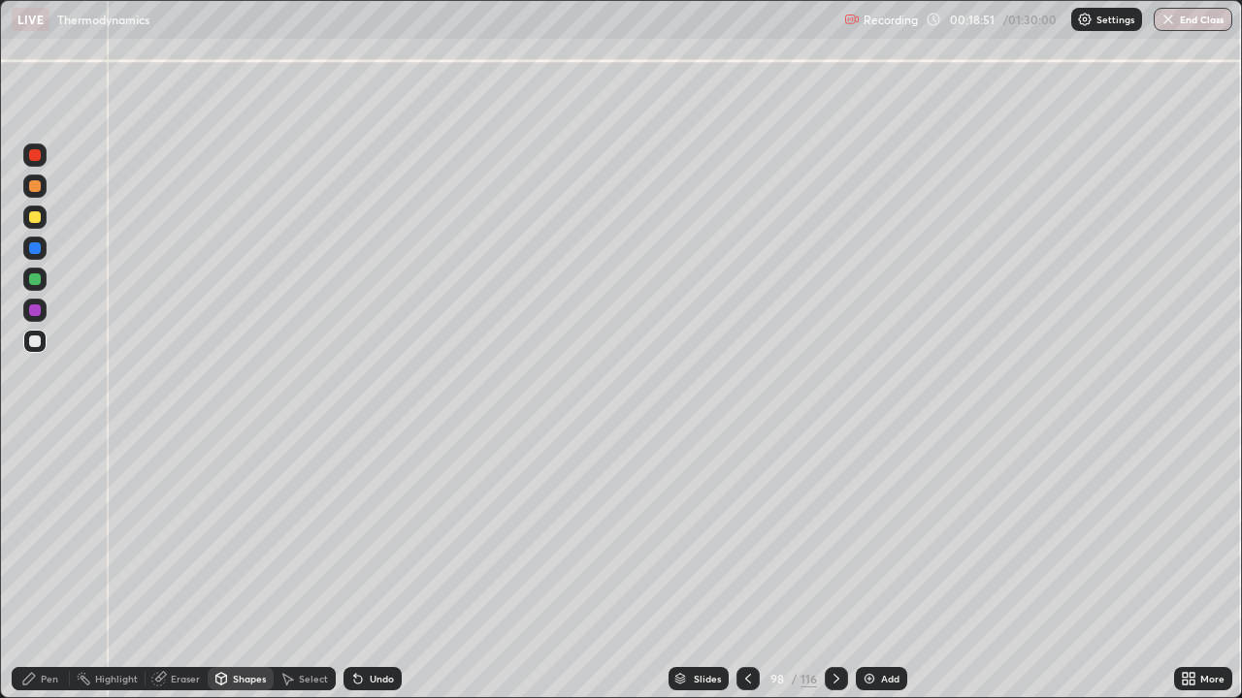
click at [235, 566] on div "Shapes" at bounding box center [241, 678] width 66 height 23
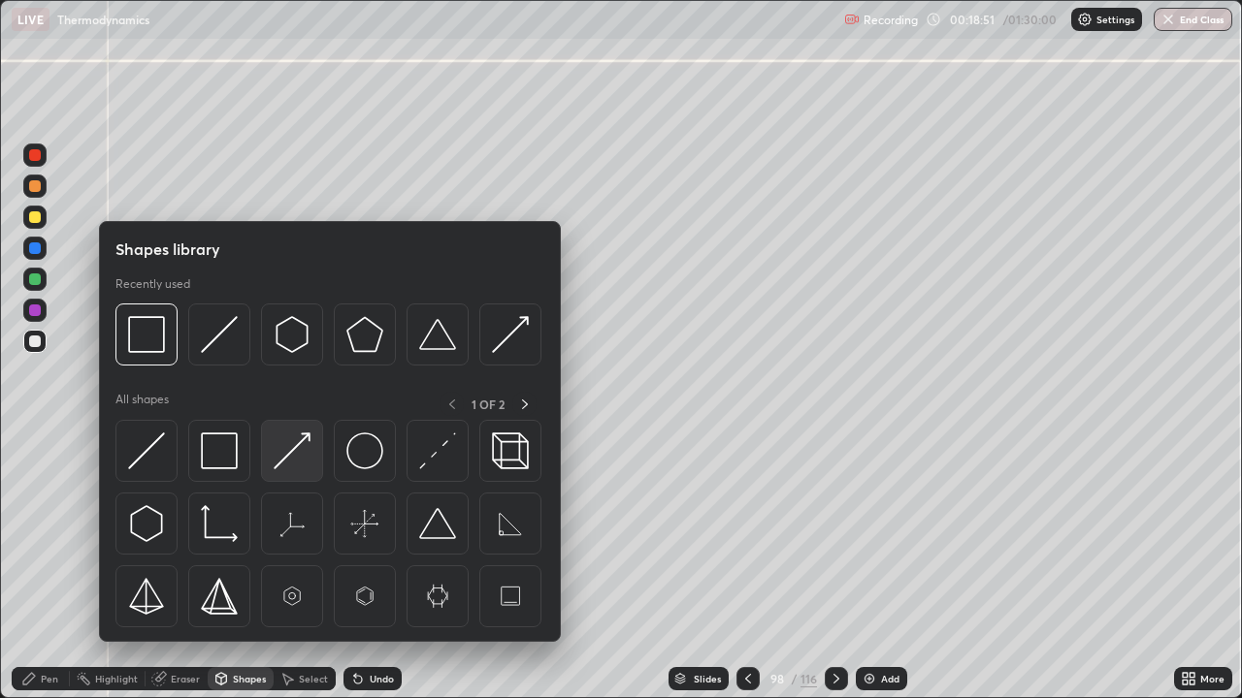
click at [289, 451] on img at bounding box center [292, 451] width 37 height 37
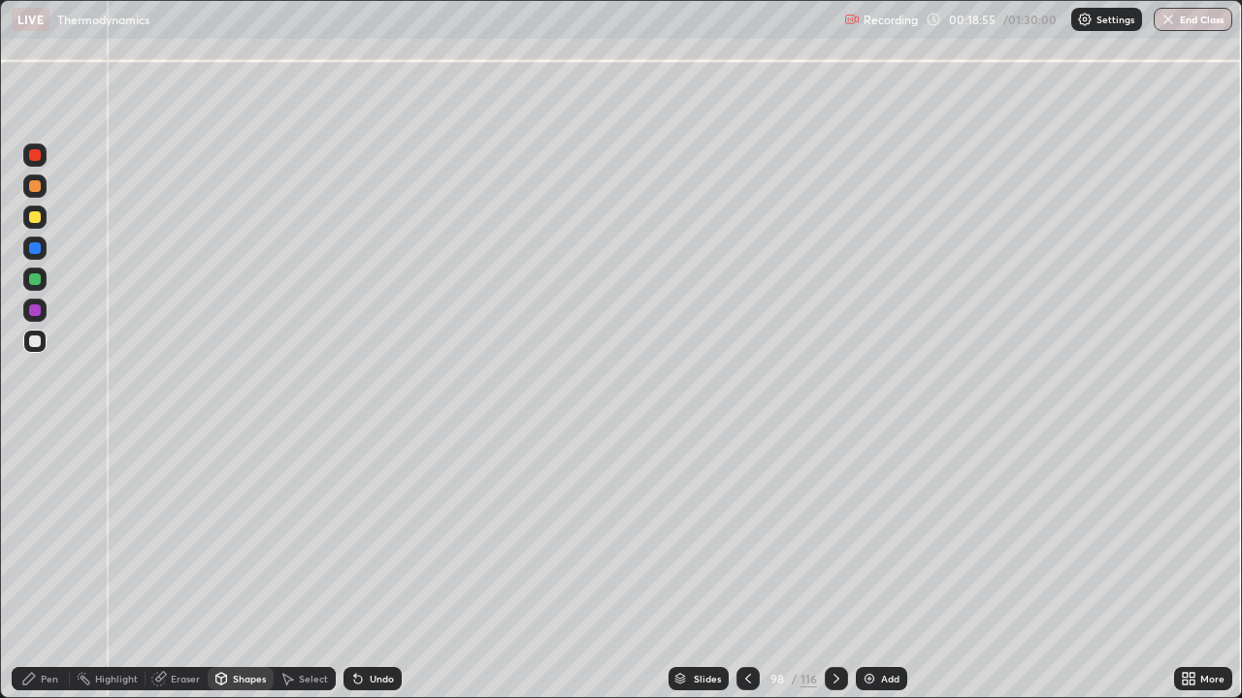
click at [47, 566] on div "Pen" at bounding box center [49, 679] width 17 height 10
click at [32, 221] on div at bounding box center [35, 217] width 12 height 12
click at [383, 566] on div "Undo" at bounding box center [382, 679] width 24 height 10
click at [746, 566] on icon at bounding box center [748, 679] width 16 height 16
click at [747, 566] on icon at bounding box center [748, 679] width 16 height 16
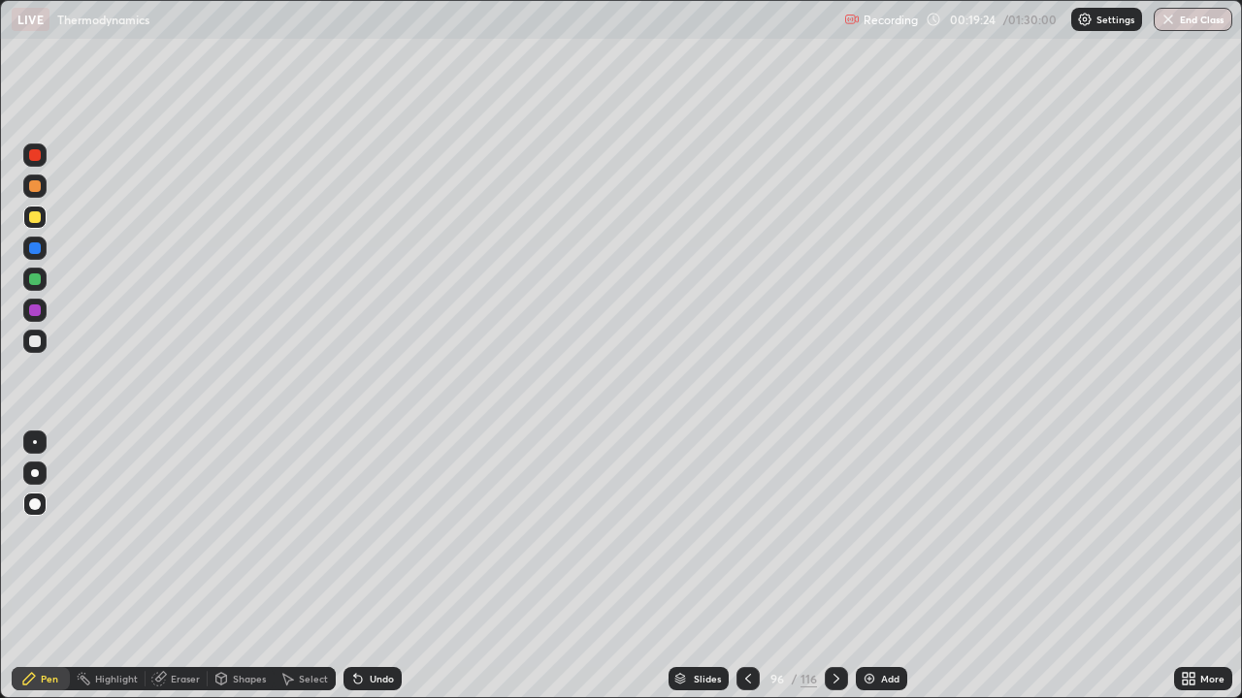
click at [745, 566] on icon at bounding box center [748, 679] width 16 height 16
click at [836, 566] on icon at bounding box center [836, 679] width 16 height 16
click at [834, 566] on icon at bounding box center [836, 679] width 16 height 16
click at [835, 566] on icon at bounding box center [836, 679] width 6 height 10
click at [40, 349] on div at bounding box center [34, 341] width 23 height 23
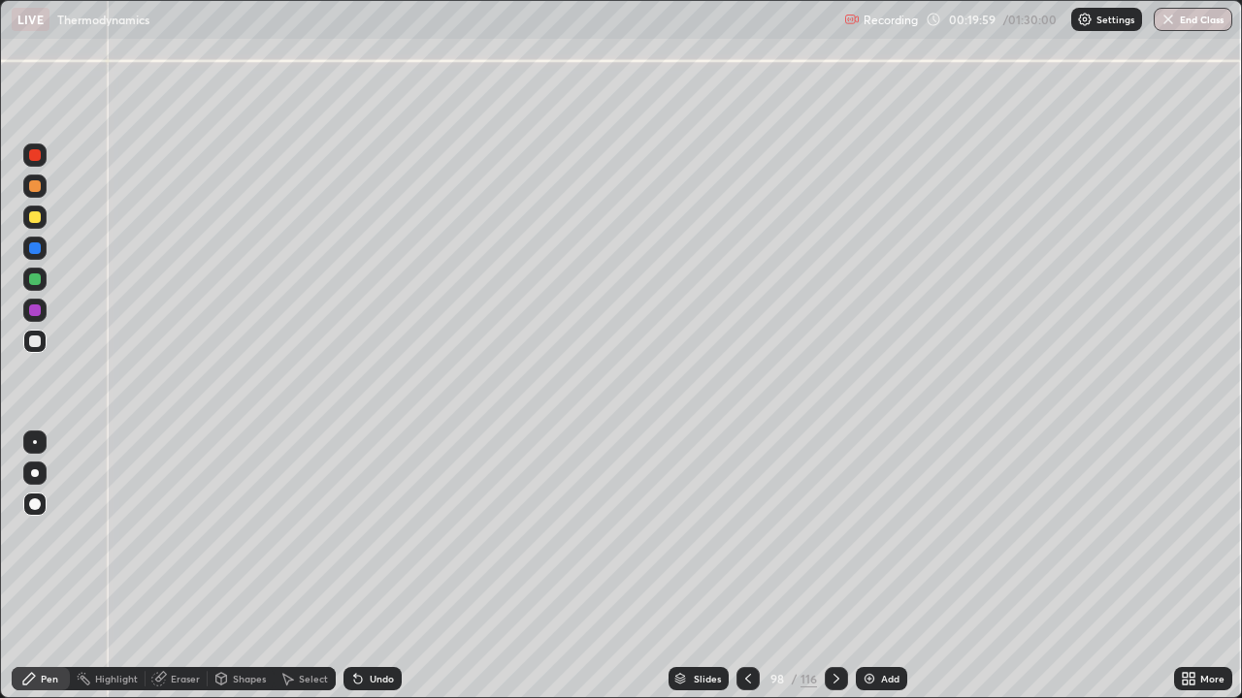
click at [35, 187] on div at bounding box center [35, 186] width 12 height 12
click at [252, 566] on div "Shapes" at bounding box center [249, 679] width 33 height 10
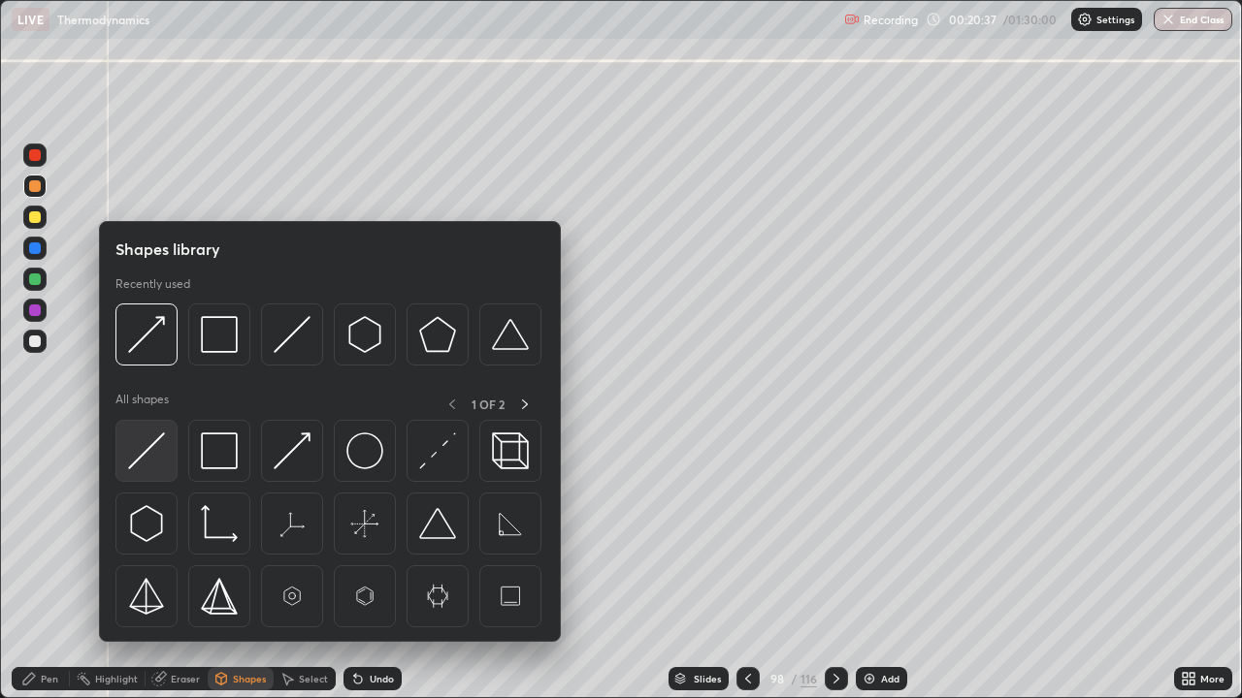
click at [152, 436] on img at bounding box center [146, 451] width 37 height 37
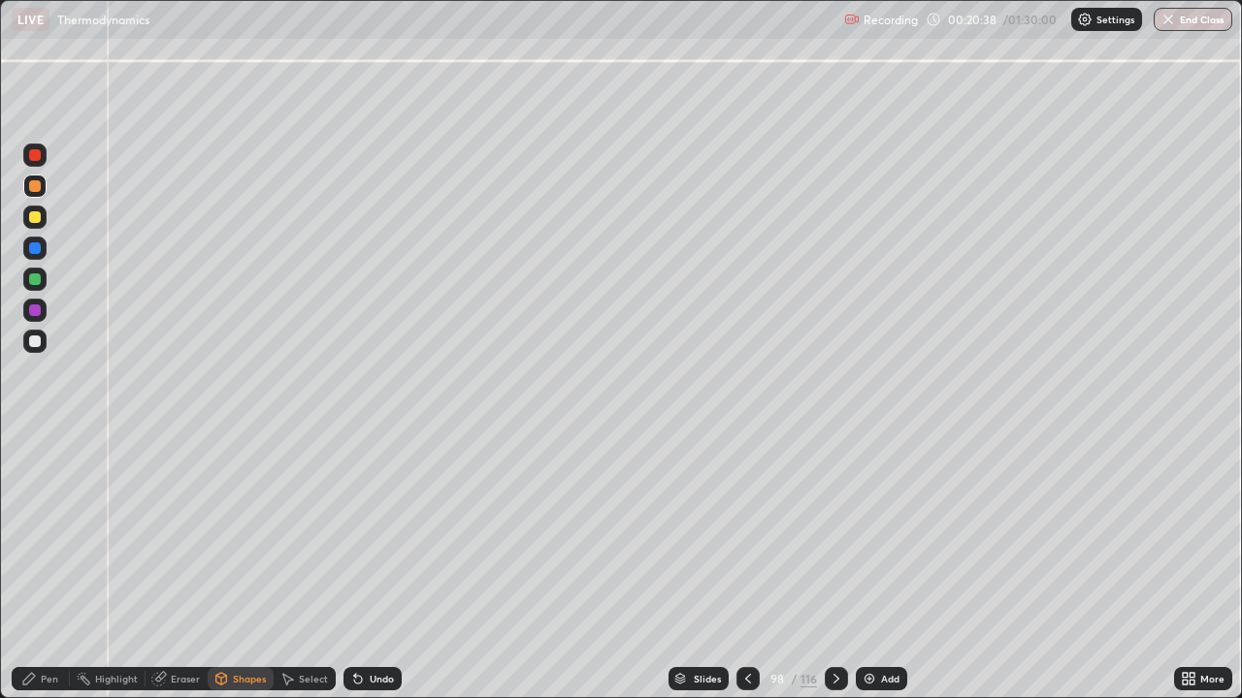
click at [39, 339] on div at bounding box center [35, 342] width 12 height 12
click at [40, 566] on div "Pen" at bounding box center [41, 678] width 58 height 23
click at [33, 341] on div at bounding box center [35, 342] width 12 height 12
click at [48, 566] on div "Pen" at bounding box center [41, 678] width 58 height 23
click at [37, 566] on icon at bounding box center [29, 679] width 16 height 16
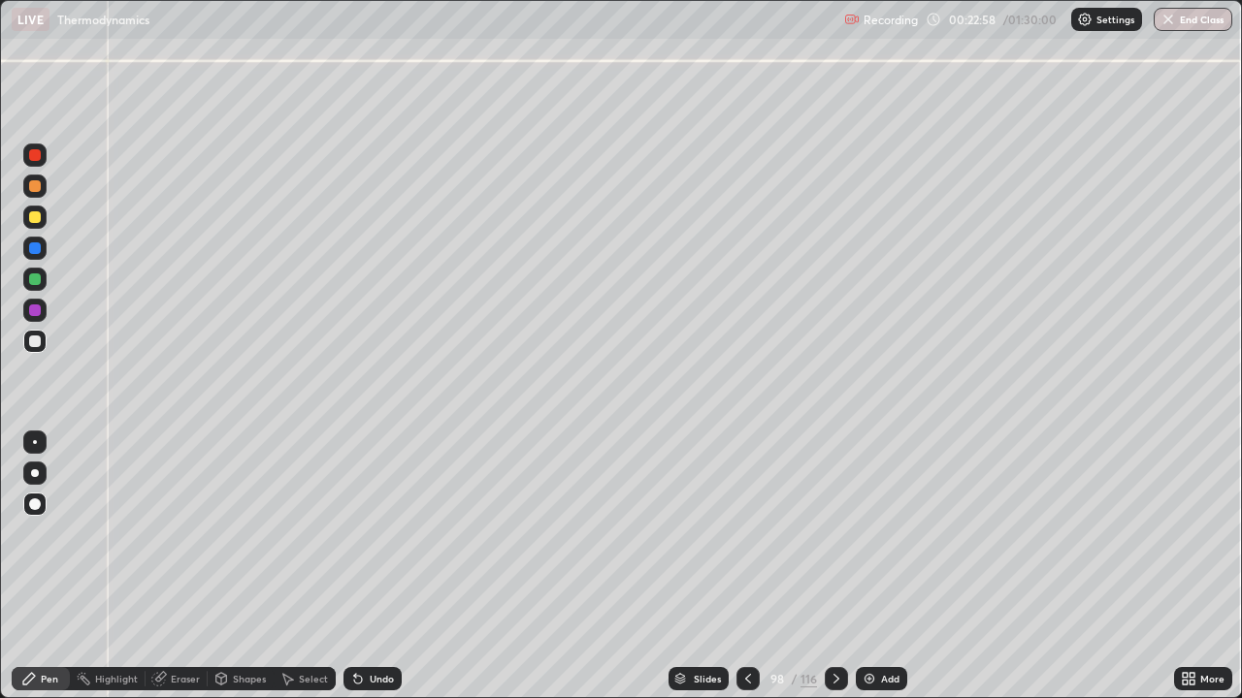
click at [48, 566] on div "Pen" at bounding box center [49, 679] width 17 height 10
click at [28, 342] on div at bounding box center [34, 341] width 23 height 23
click at [831, 566] on icon at bounding box center [836, 679] width 16 height 16
click at [834, 566] on icon at bounding box center [836, 679] width 16 height 16
click at [828, 566] on icon at bounding box center [836, 679] width 16 height 16
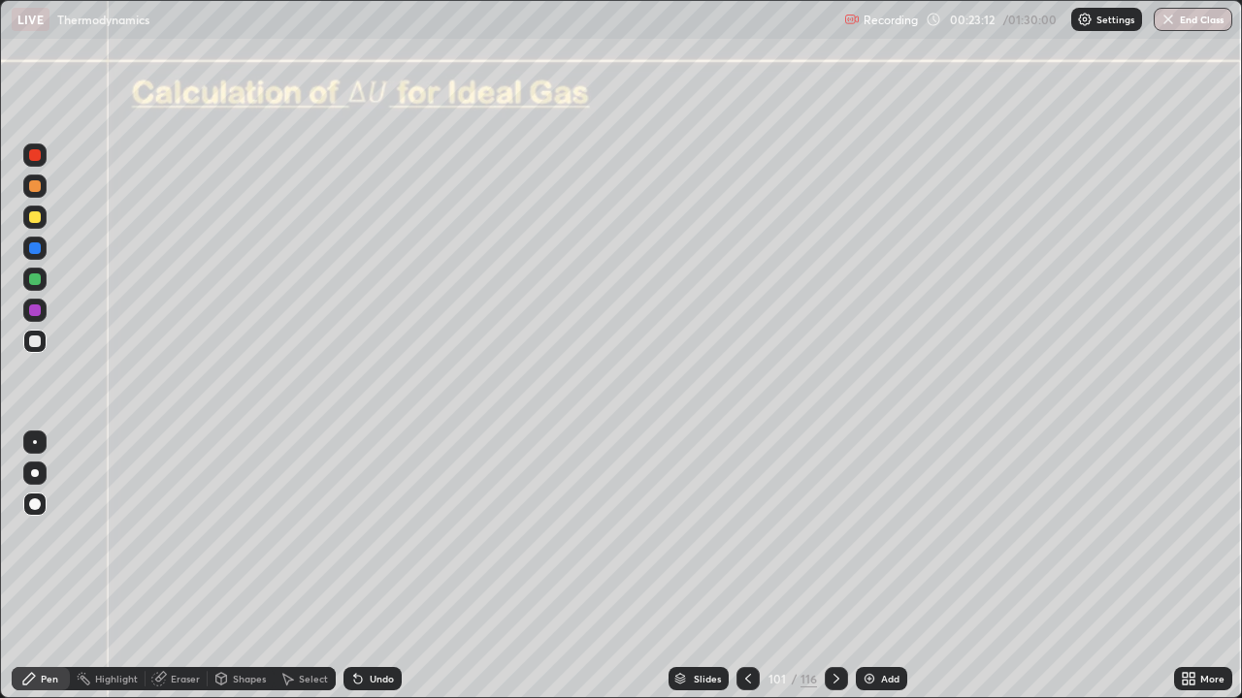
click at [35, 334] on div at bounding box center [34, 341] width 23 height 23
click at [33, 250] on div at bounding box center [35, 248] width 12 height 12
click at [33, 343] on div at bounding box center [35, 342] width 12 height 12
click at [255, 566] on div "Shapes" at bounding box center [249, 679] width 33 height 10
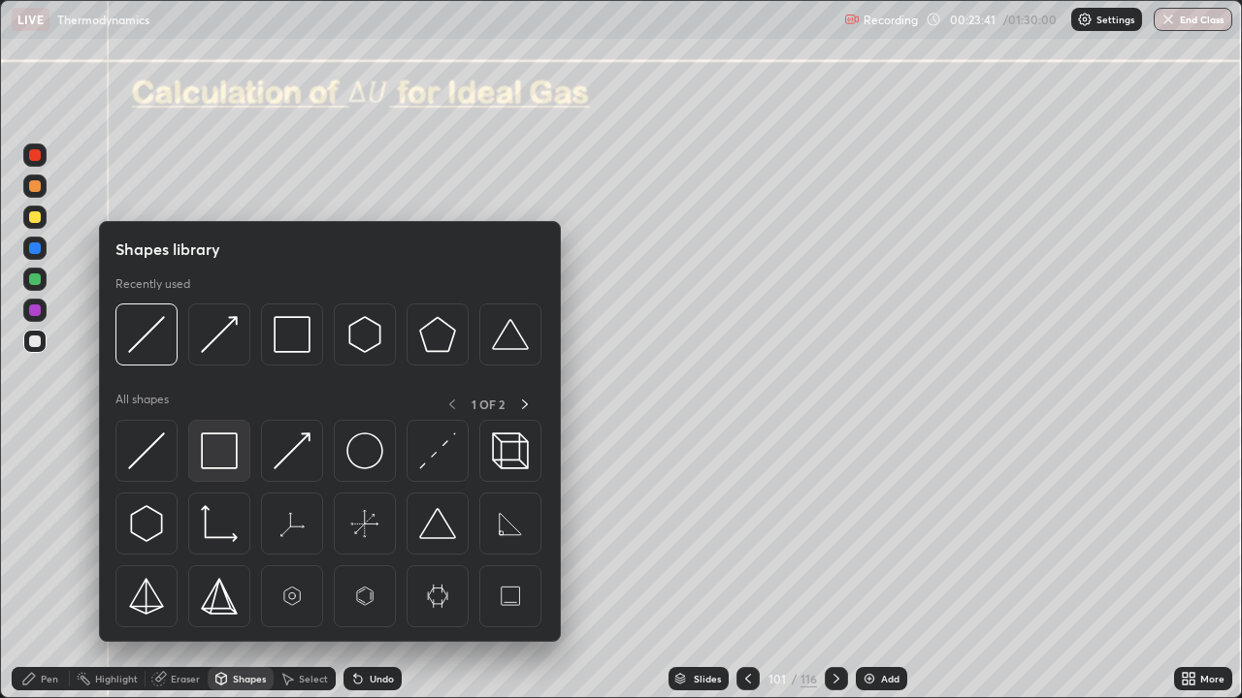
click at [219, 446] on img at bounding box center [219, 451] width 37 height 37
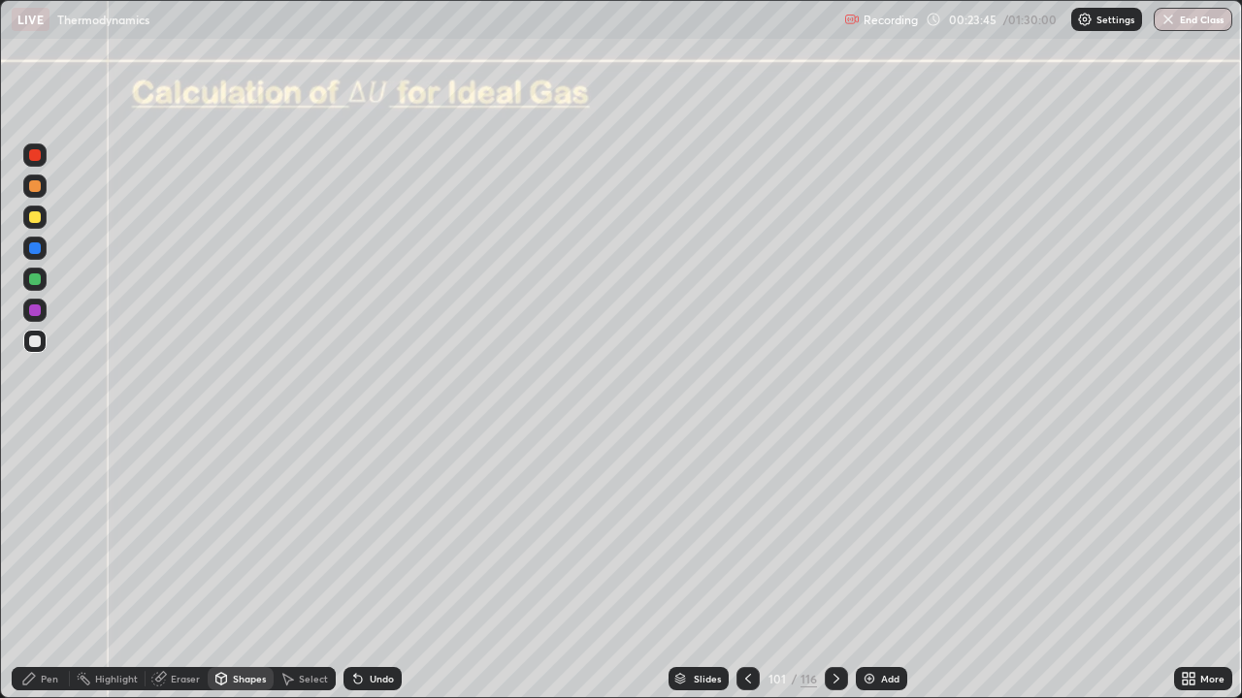
click at [42, 566] on div "Pen" at bounding box center [49, 679] width 17 height 10
click at [40, 346] on div at bounding box center [34, 341] width 23 height 23
click at [246, 566] on div "Shapes" at bounding box center [249, 679] width 33 height 10
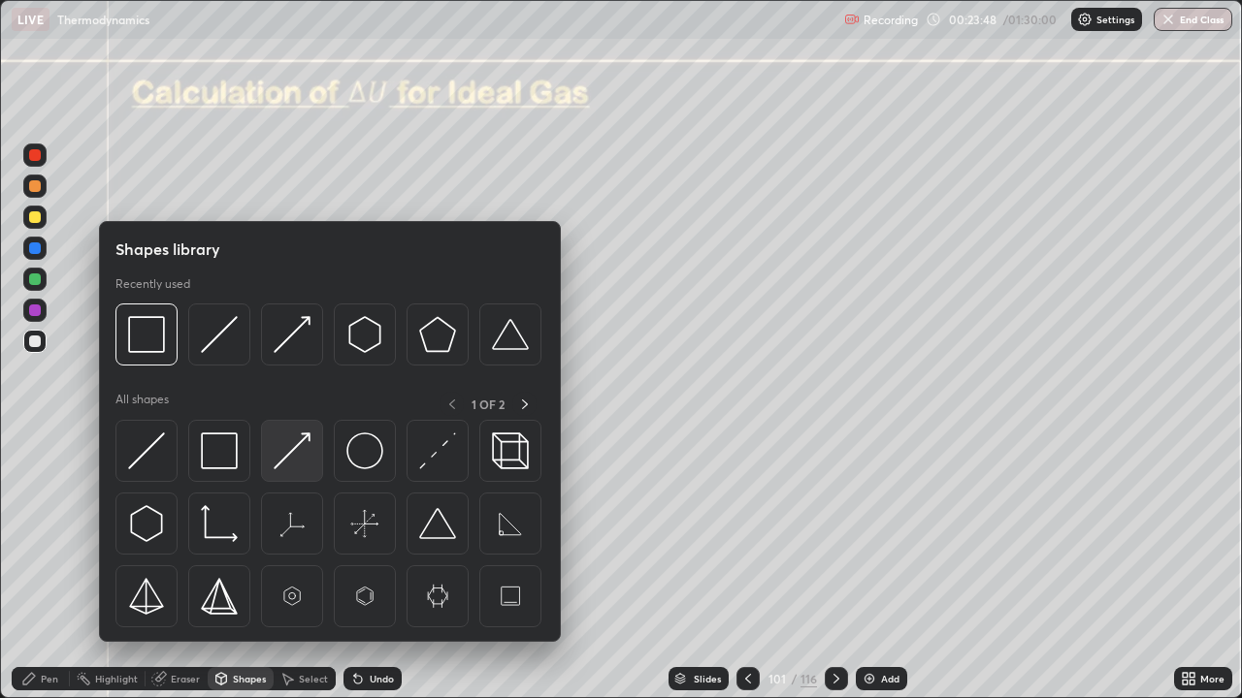
click at [294, 458] on img at bounding box center [292, 451] width 37 height 37
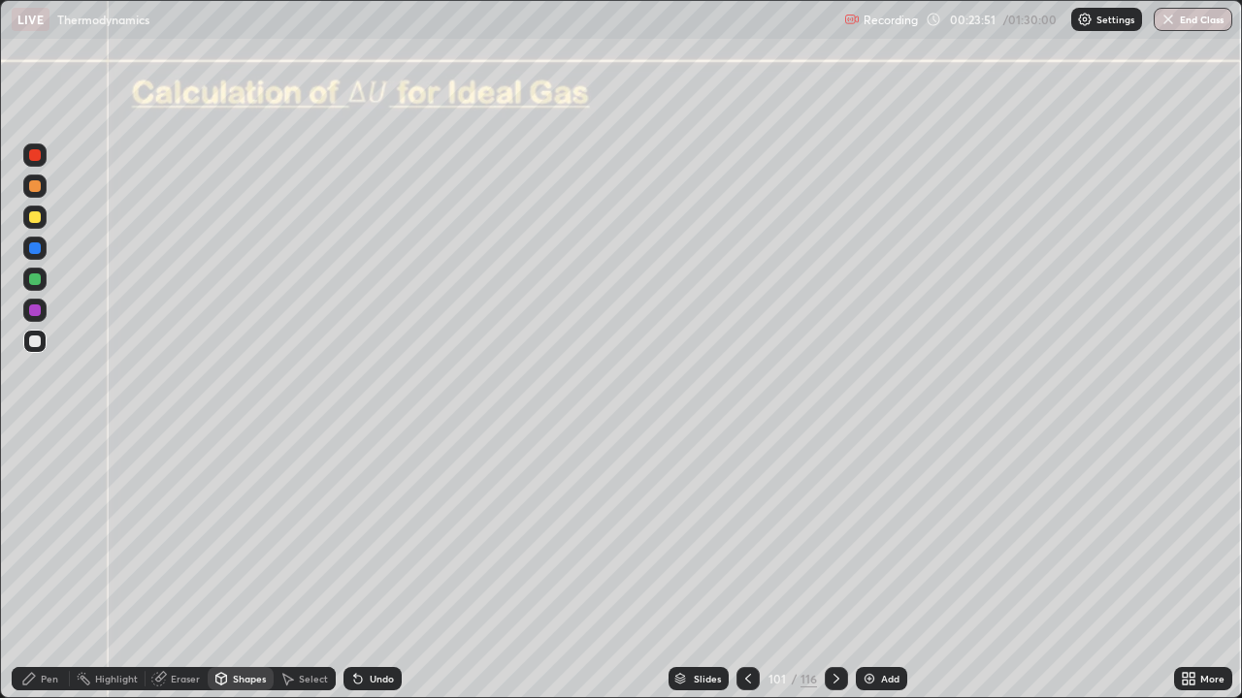
click at [48, 566] on div "Pen" at bounding box center [49, 679] width 17 height 10
click at [36, 190] on div at bounding box center [35, 186] width 12 height 12
click at [377, 566] on div "Undo" at bounding box center [382, 679] width 24 height 10
click at [373, 566] on div "Undo" at bounding box center [382, 679] width 24 height 10
click at [384, 566] on div "Undo" at bounding box center [372, 678] width 58 height 23
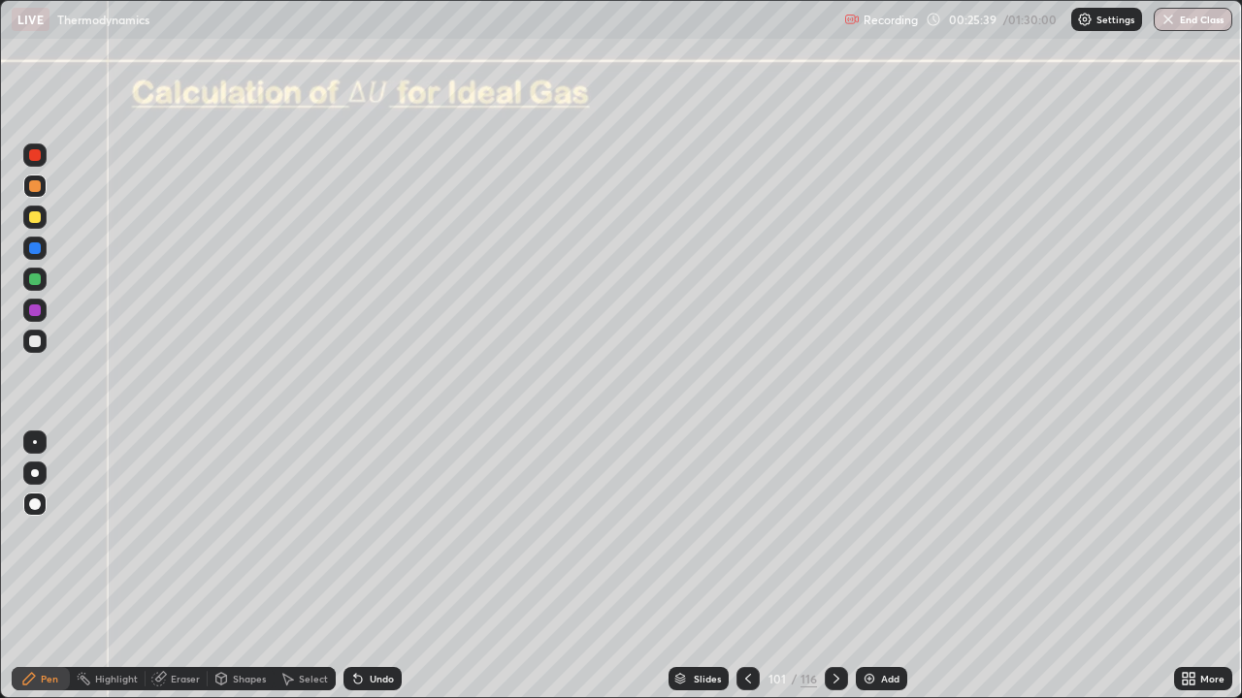
click at [390, 566] on div "Undo" at bounding box center [372, 678] width 58 height 23
click at [395, 566] on div "Undo" at bounding box center [372, 678] width 58 height 23
click at [397, 566] on div "Undo" at bounding box center [372, 678] width 58 height 23
click at [398, 566] on div "Undo" at bounding box center [372, 678] width 58 height 23
click at [393, 566] on div "Undo" at bounding box center [372, 678] width 58 height 23
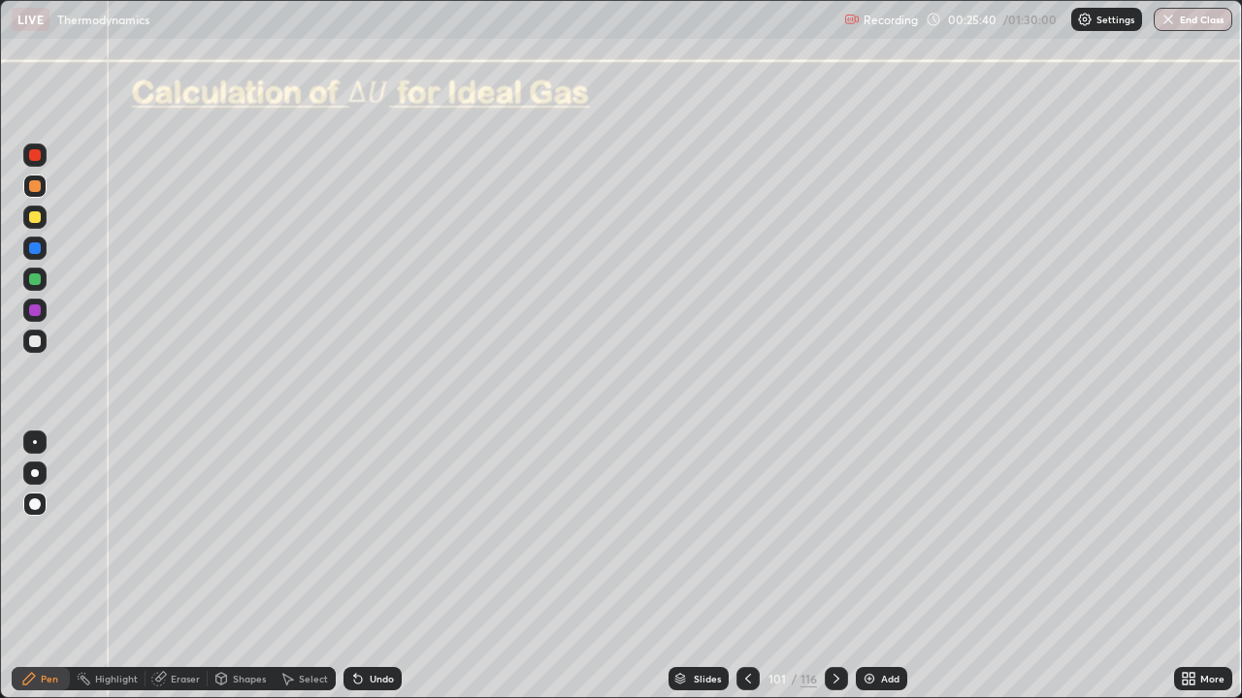
click at [393, 566] on div "Undo" at bounding box center [372, 678] width 58 height 23
click at [396, 566] on div "Undo" at bounding box center [372, 678] width 58 height 23
click at [394, 566] on div "Undo" at bounding box center [372, 678] width 58 height 23
click at [40, 343] on div at bounding box center [35, 342] width 12 height 12
click at [47, 566] on div "Pen" at bounding box center [49, 679] width 17 height 10
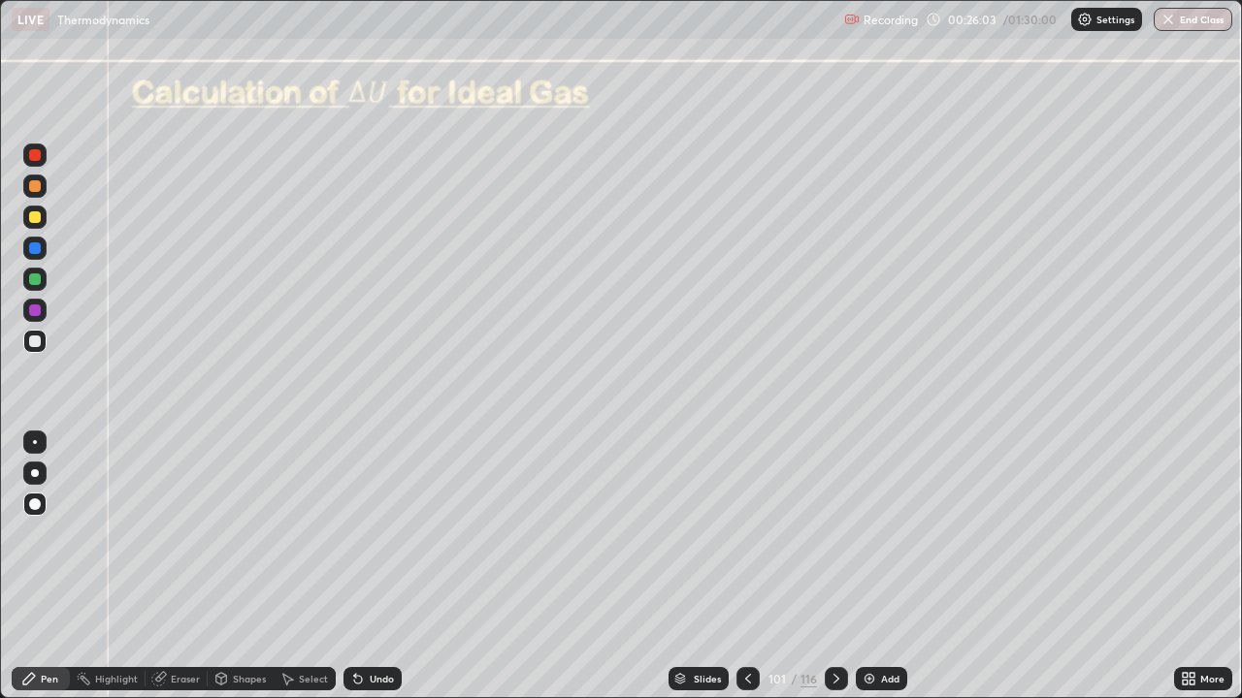
click at [29, 334] on div at bounding box center [34, 341] width 23 height 23
click at [42, 566] on div "Pen" at bounding box center [41, 678] width 58 height 23
click at [30, 344] on div at bounding box center [35, 342] width 12 height 12
click at [48, 566] on div "Pen" at bounding box center [41, 678] width 58 height 23
click at [34, 339] on div at bounding box center [35, 342] width 12 height 12
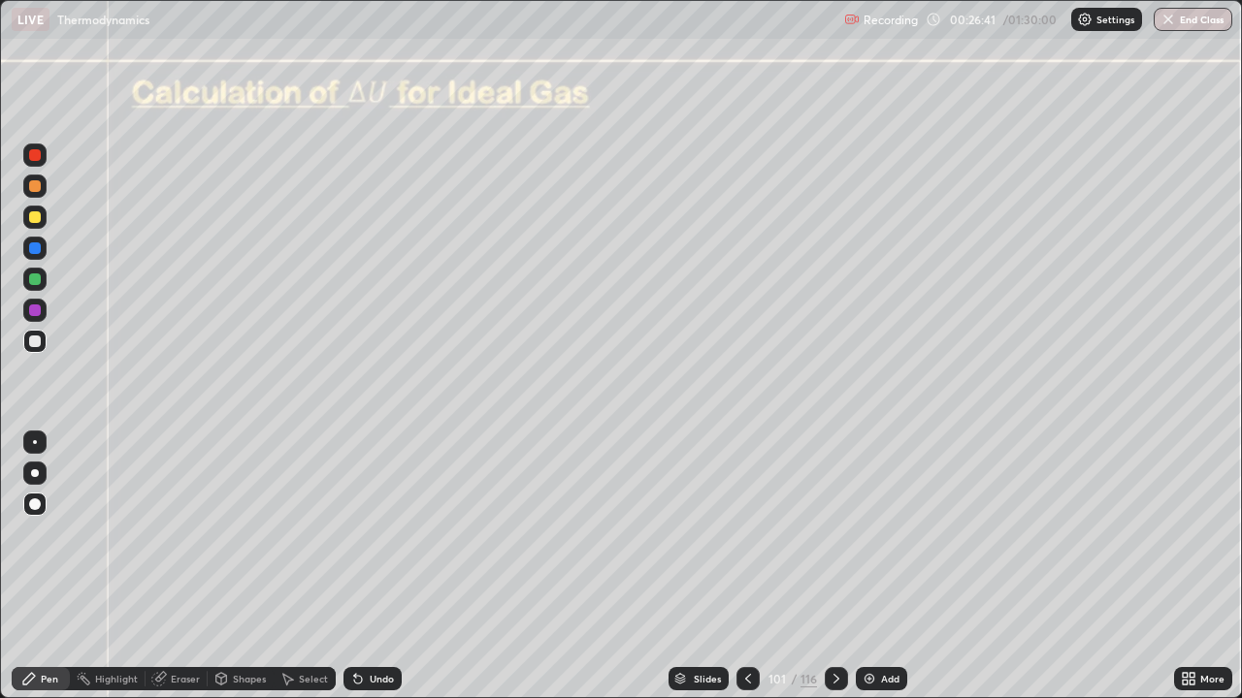
click at [834, 566] on icon at bounding box center [836, 679] width 16 height 16
click at [825, 566] on div at bounding box center [835, 678] width 23 height 23
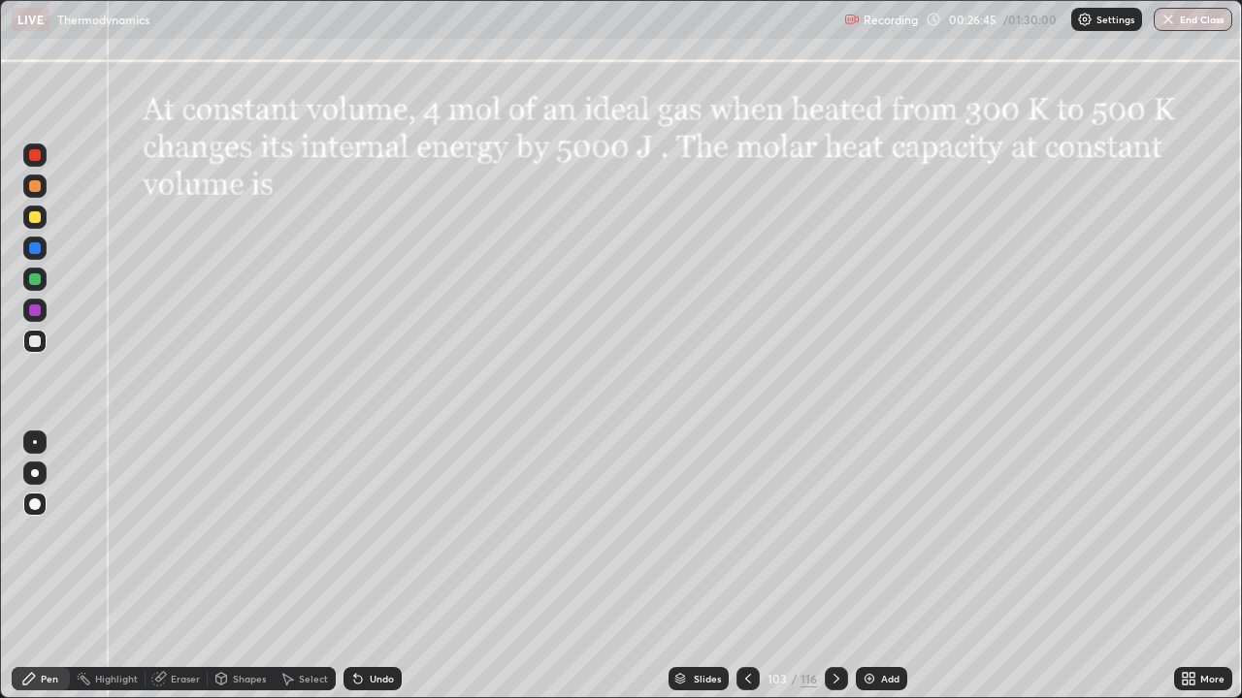
click at [32, 218] on div at bounding box center [35, 217] width 12 height 12
click at [29, 215] on div at bounding box center [35, 217] width 12 height 12
click at [31, 341] on div at bounding box center [35, 342] width 12 height 12
click at [38, 315] on div at bounding box center [34, 310] width 23 height 23
click at [376, 566] on div "Undo" at bounding box center [382, 679] width 24 height 10
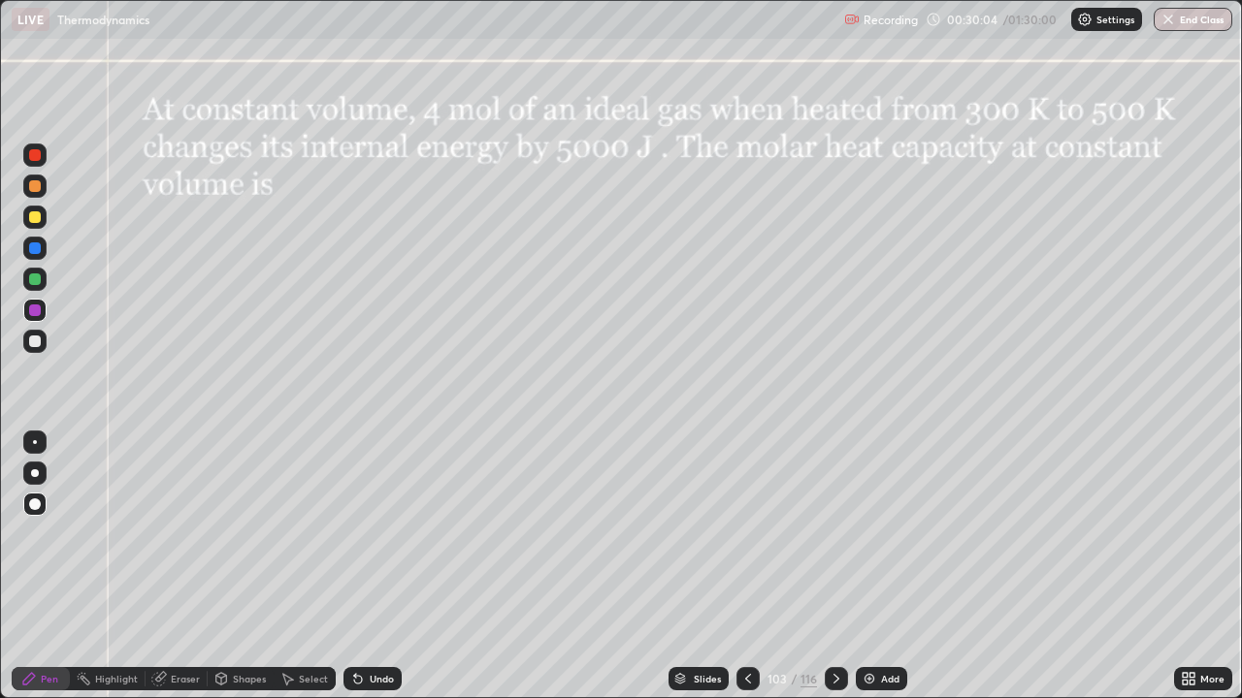
click at [375, 566] on div "Undo" at bounding box center [382, 679] width 24 height 10
click at [40, 282] on div at bounding box center [35, 280] width 12 height 12
click at [30, 343] on div at bounding box center [35, 342] width 12 height 12
click at [35, 339] on div at bounding box center [35, 342] width 12 height 12
click at [834, 566] on icon at bounding box center [836, 679] width 16 height 16
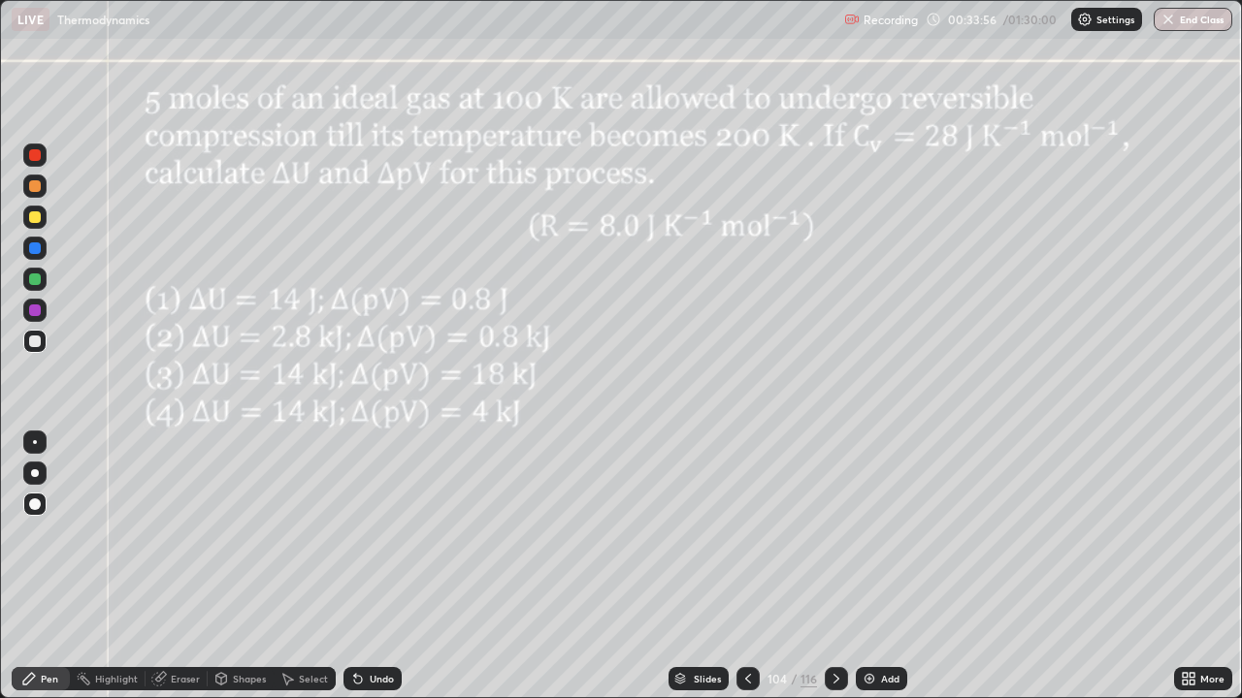
click at [35, 215] on div at bounding box center [35, 217] width 12 height 12
click at [384, 566] on div "Undo" at bounding box center [382, 679] width 24 height 10
click at [385, 566] on div "Undo" at bounding box center [382, 679] width 24 height 10
click at [34, 249] on div at bounding box center [35, 248] width 12 height 12
click at [35, 342] on div at bounding box center [35, 342] width 12 height 12
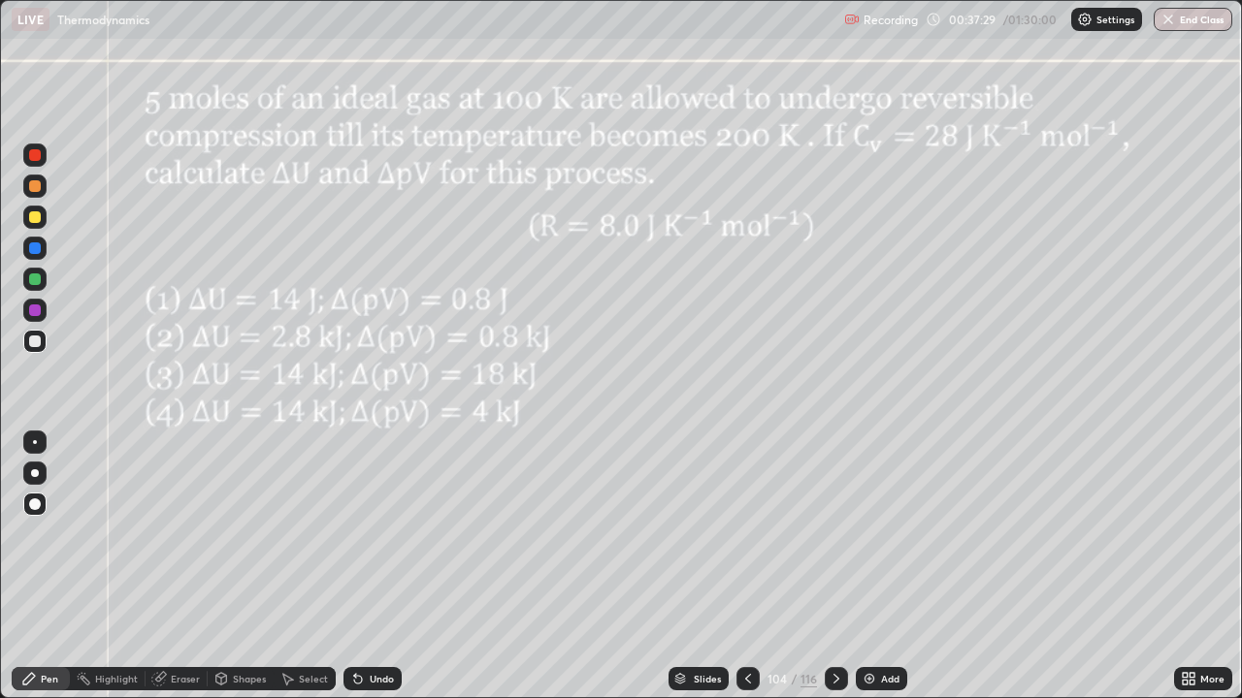
click at [32, 214] on div at bounding box center [35, 217] width 12 height 12
click at [30, 346] on div at bounding box center [34, 341] width 23 height 23
click at [36, 224] on div at bounding box center [34, 217] width 23 height 23
click at [834, 566] on icon at bounding box center [836, 679] width 16 height 16
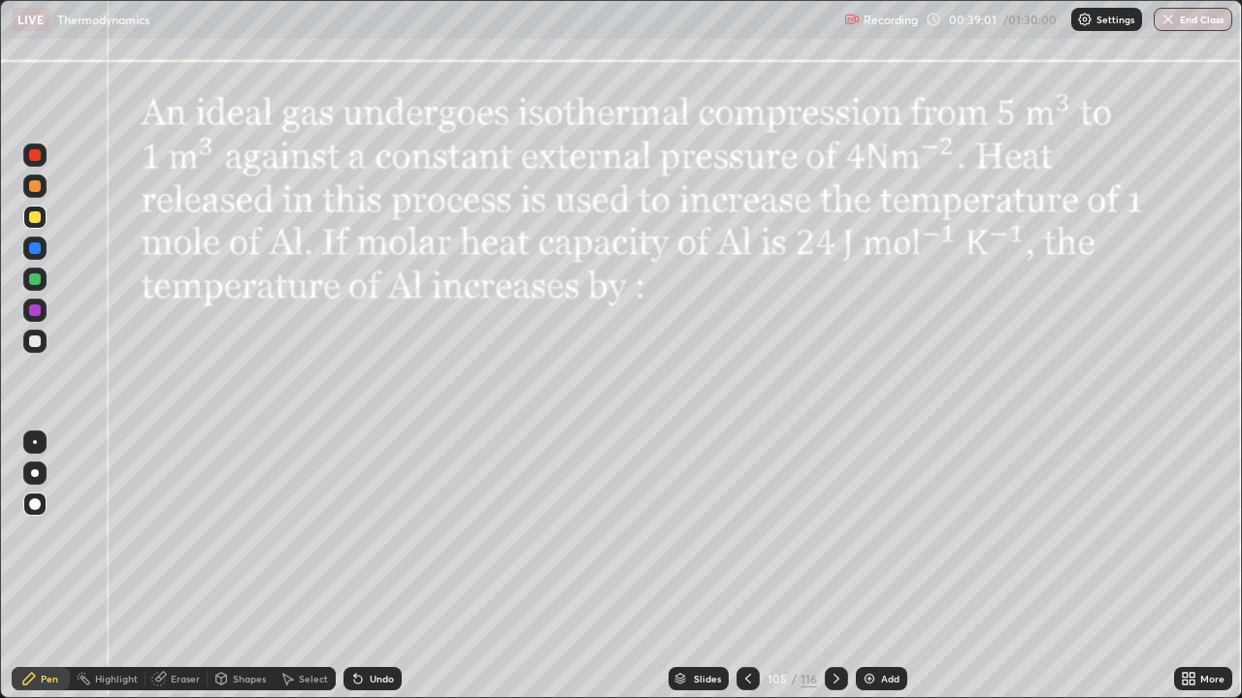
click at [36, 194] on div at bounding box center [34, 186] width 23 height 23
click at [32, 277] on div at bounding box center [35, 280] width 12 height 12
click at [35, 249] on div at bounding box center [35, 248] width 12 height 12
click at [746, 566] on icon at bounding box center [748, 679] width 16 height 16
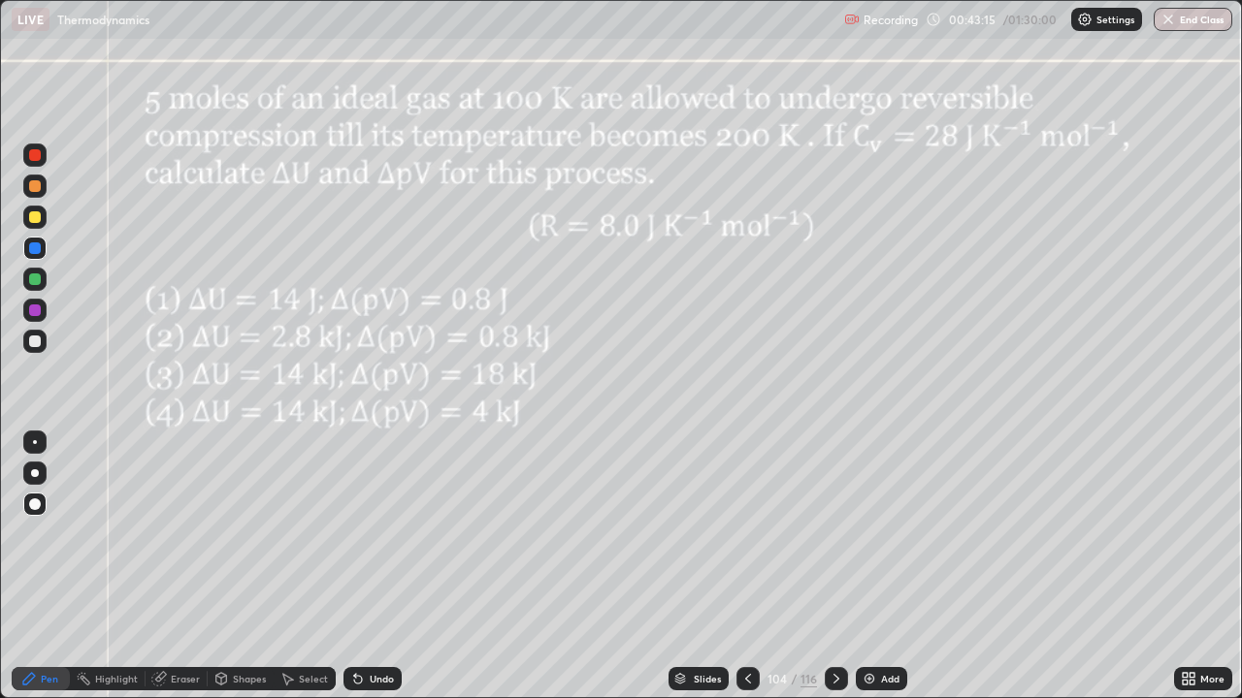
click at [756, 566] on div at bounding box center [747, 678] width 23 height 23
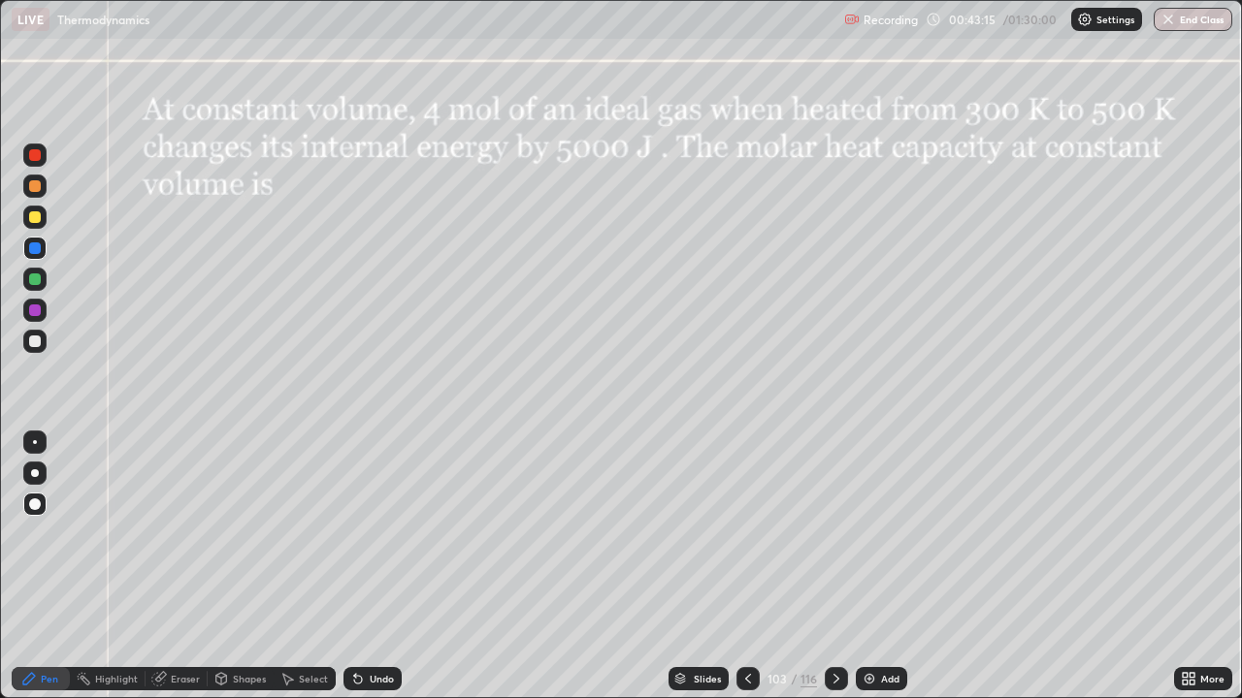
click at [746, 566] on icon at bounding box center [748, 679] width 16 height 16
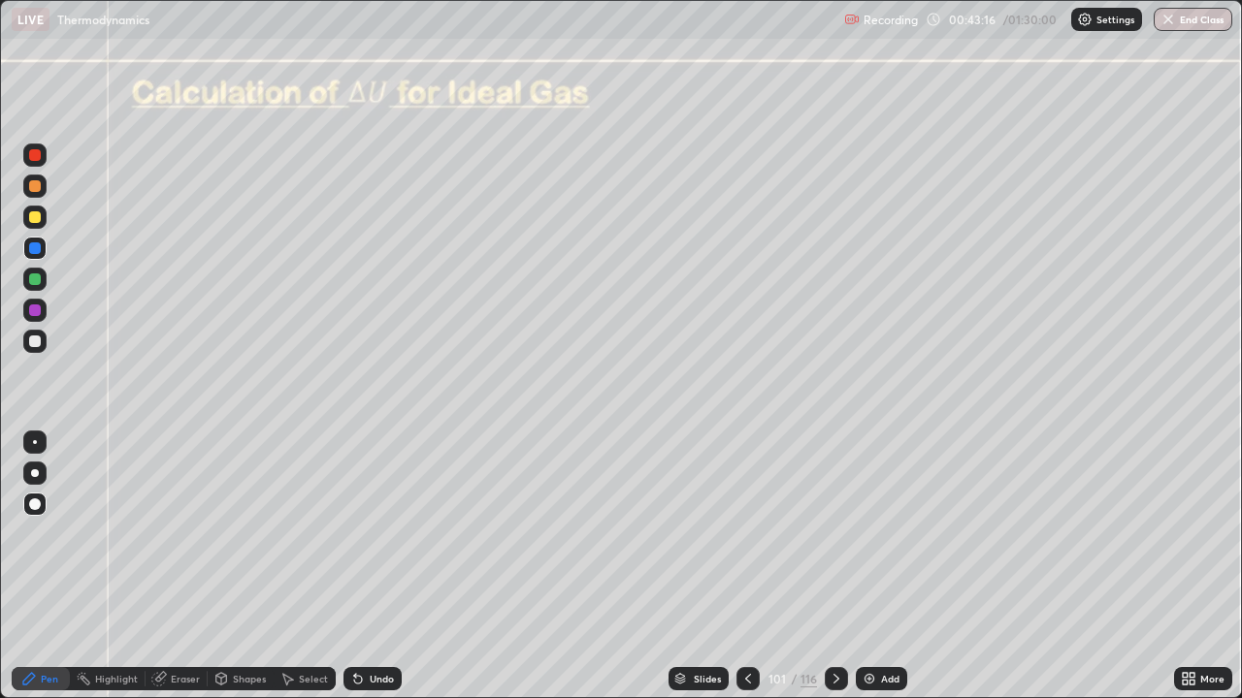
click at [743, 566] on div at bounding box center [747, 678] width 23 height 23
click at [742, 566] on icon at bounding box center [748, 679] width 16 height 16
click at [742, 566] on div at bounding box center [747, 678] width 23 height 23
click at [746, 566] on icon at bounding box center [748, 679] width 16 height 16
click at [736, 566] on div at bounding box center [747, 678] width 23 height 23
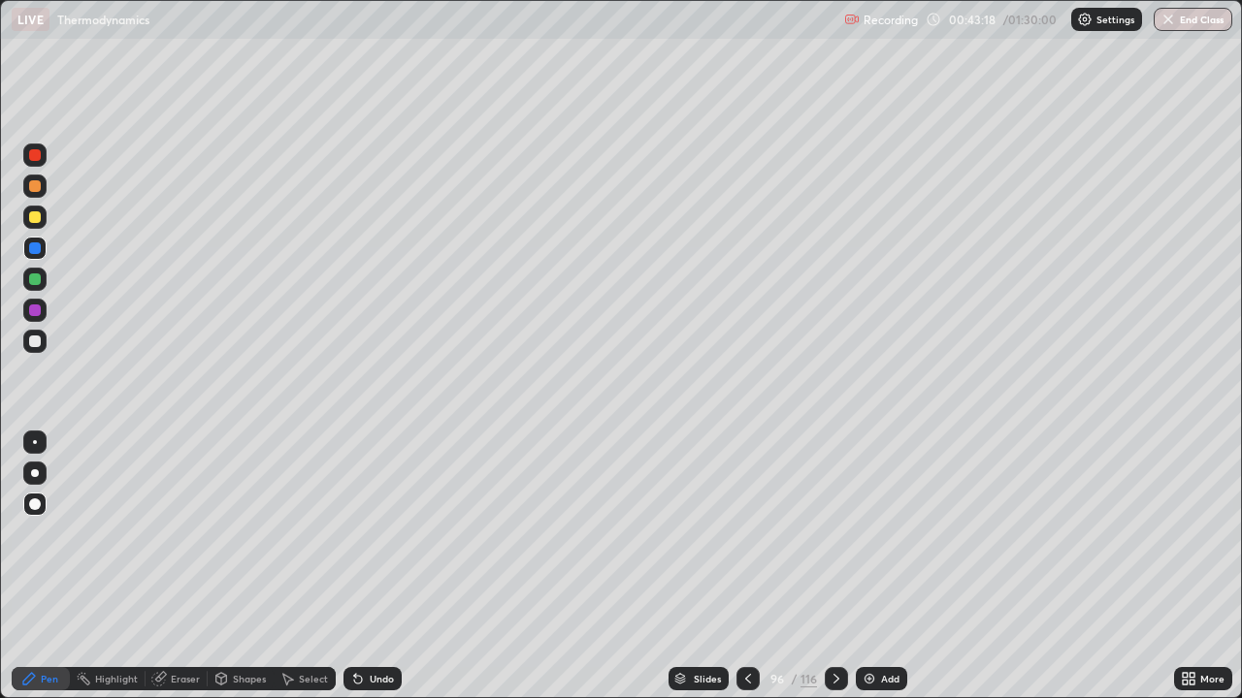
click at [744, 566] on icon at bounding box center [748, 679] width 16 height 16
click at [746, 566] on icon at bounding box center [748, 679] width 16 height 16
click at [737, 566] on div at bounding box center [747, 678] width 23 height 23
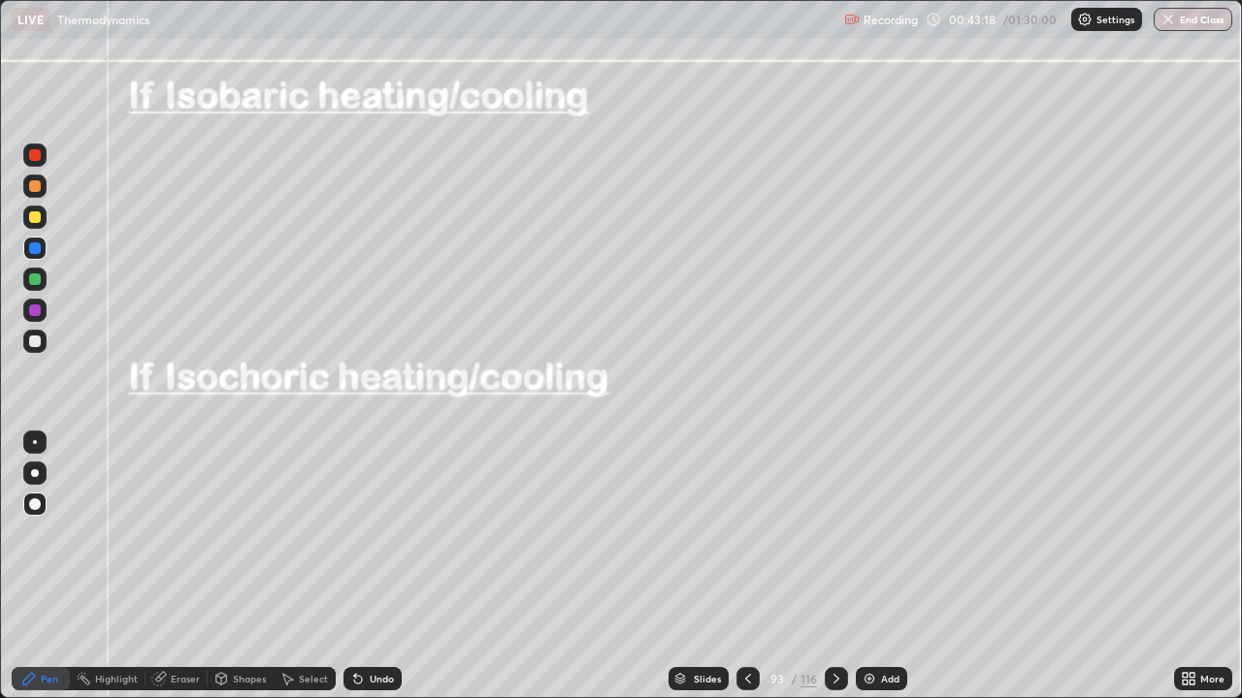
click at [746, 566] on icon at bounding box center [748, 679] width 16 height 16
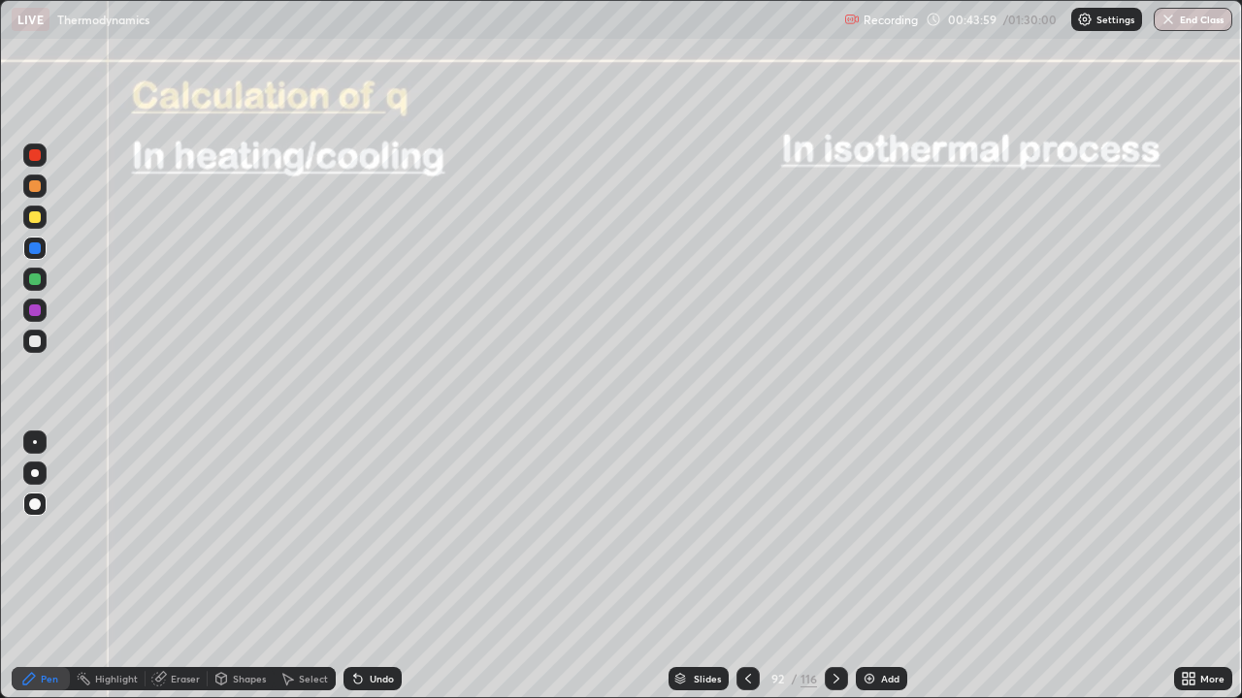
click at [835, 566] on div at bounding box center [835, 678] width 23 height 23
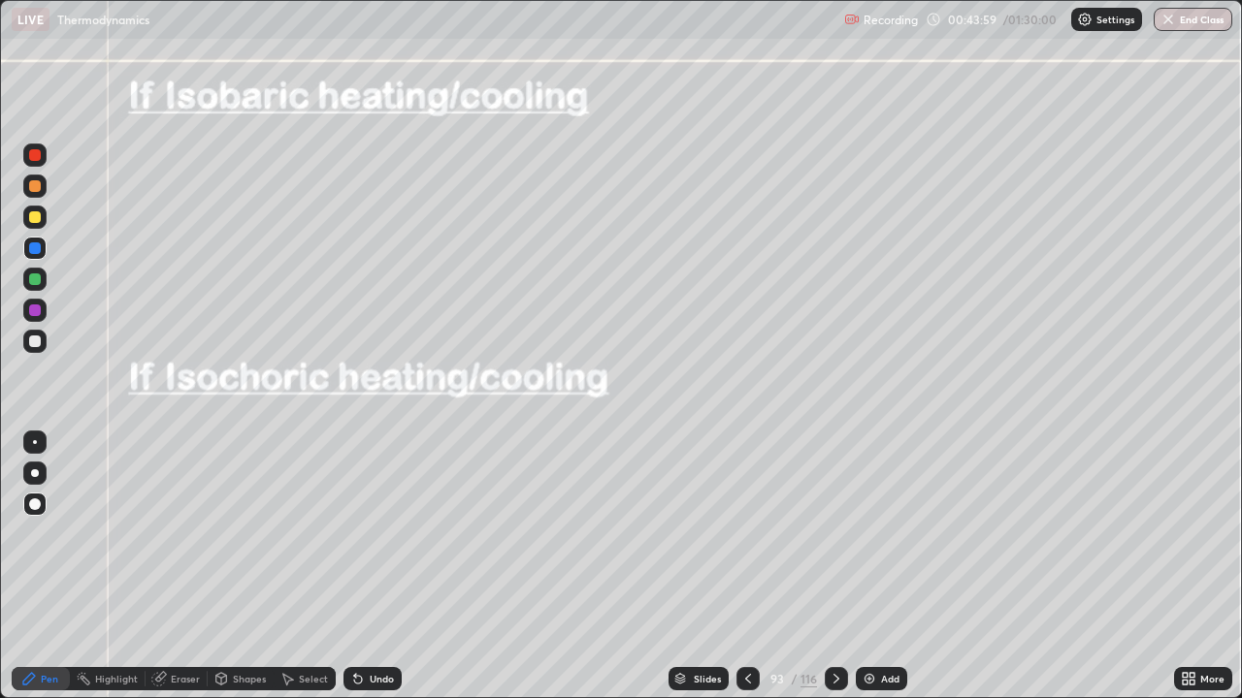
click at [833, 566] on div at bounding box center [835, 678] width 23 height 23
click at [835, 566] on icon at bounding box center [836, 679] width 16 height 16
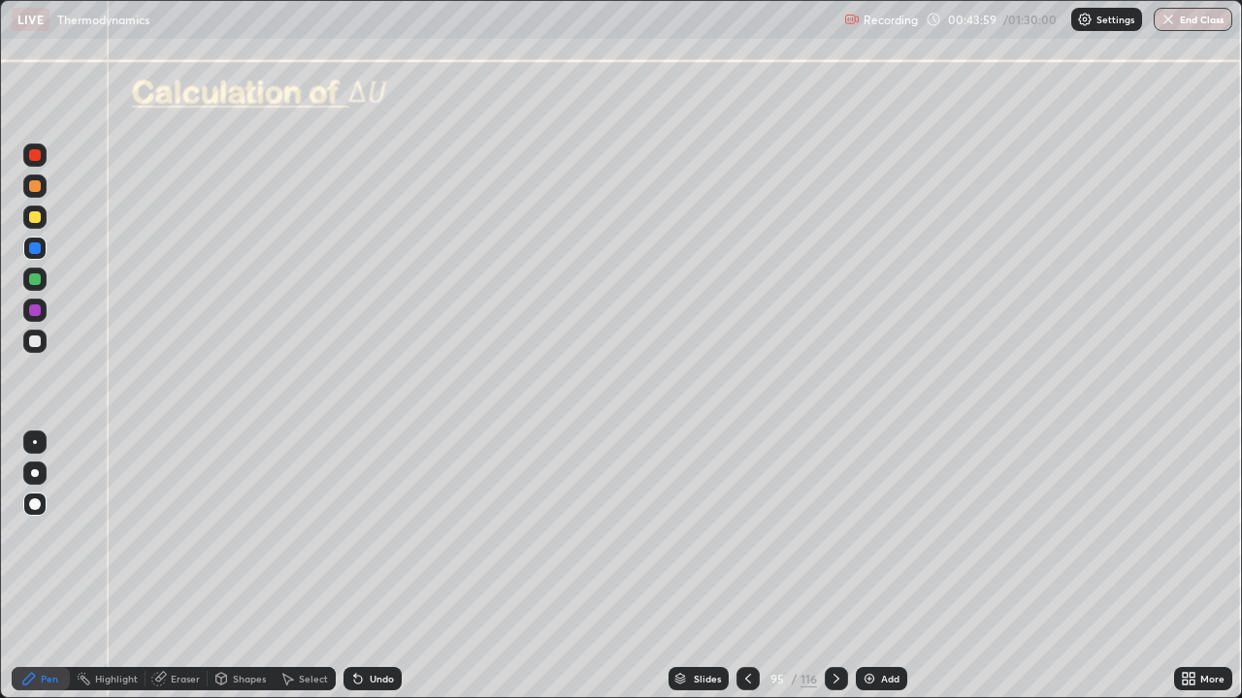
click at [834, 566] on icon at bounding box center [836, 679] width 16 height 16
click at [835, 566] on icon at bounding box center [836, 679] width 16 height 16
click at [833, 566] on icon at bounding box center [836, 679] width 16 height 16
click at [834, 566] on icon at bounding box center [836, 679] width 16 height 16
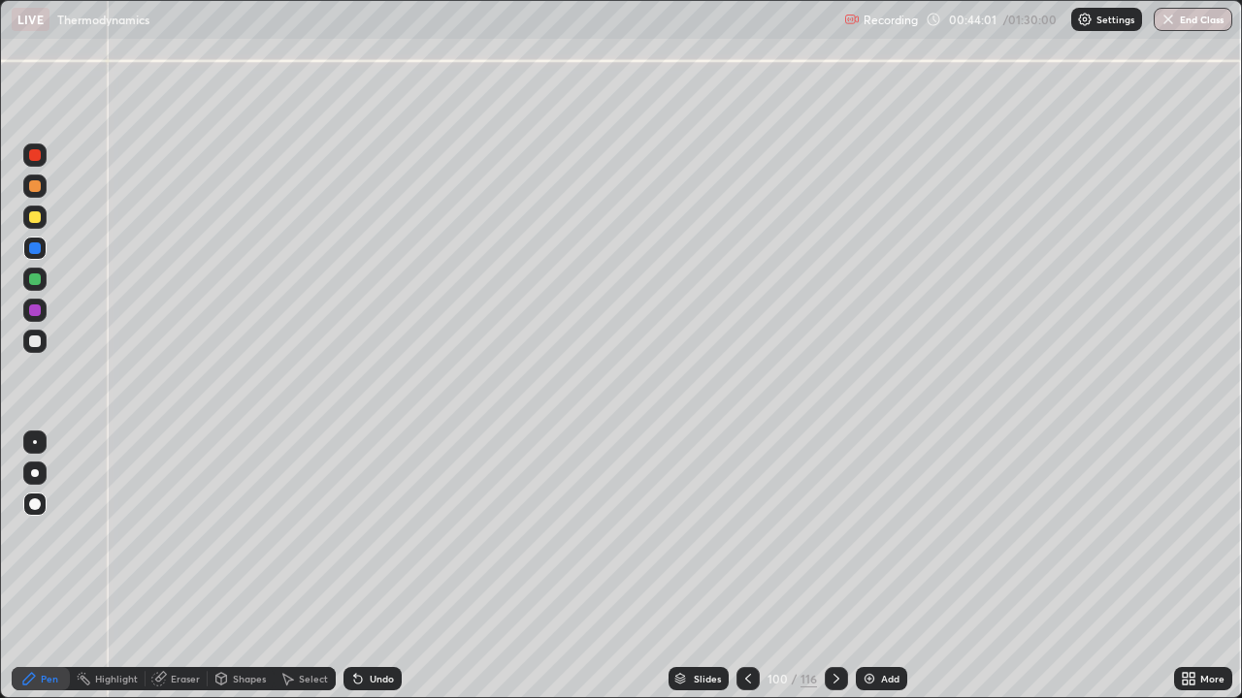
click at [832, 566] on icon at bounding box center [836, 679] width 16 height 16
click at [834, 566] on icon at bounding box center [836, 679] width 16 height 16
click at [831, 566] on div at bounding box center [835, 678] width 23 height 23
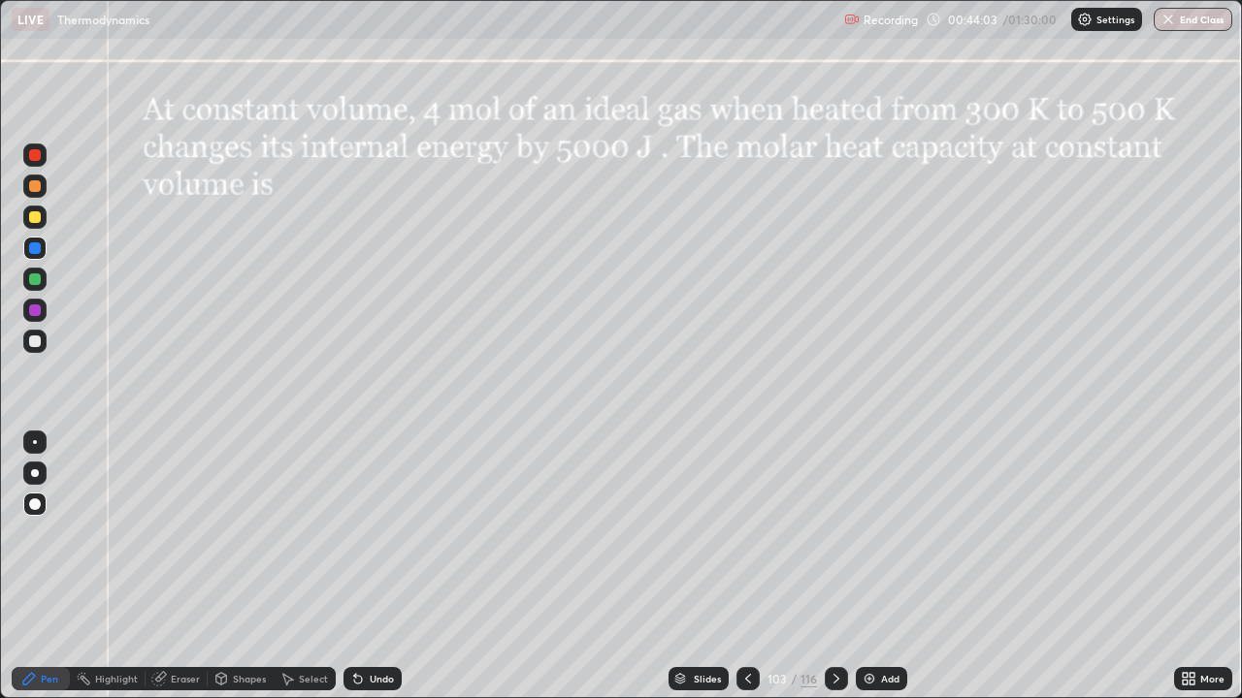
click at [832, 566] on icon at bounding box center [836, 679] width 16 height 16
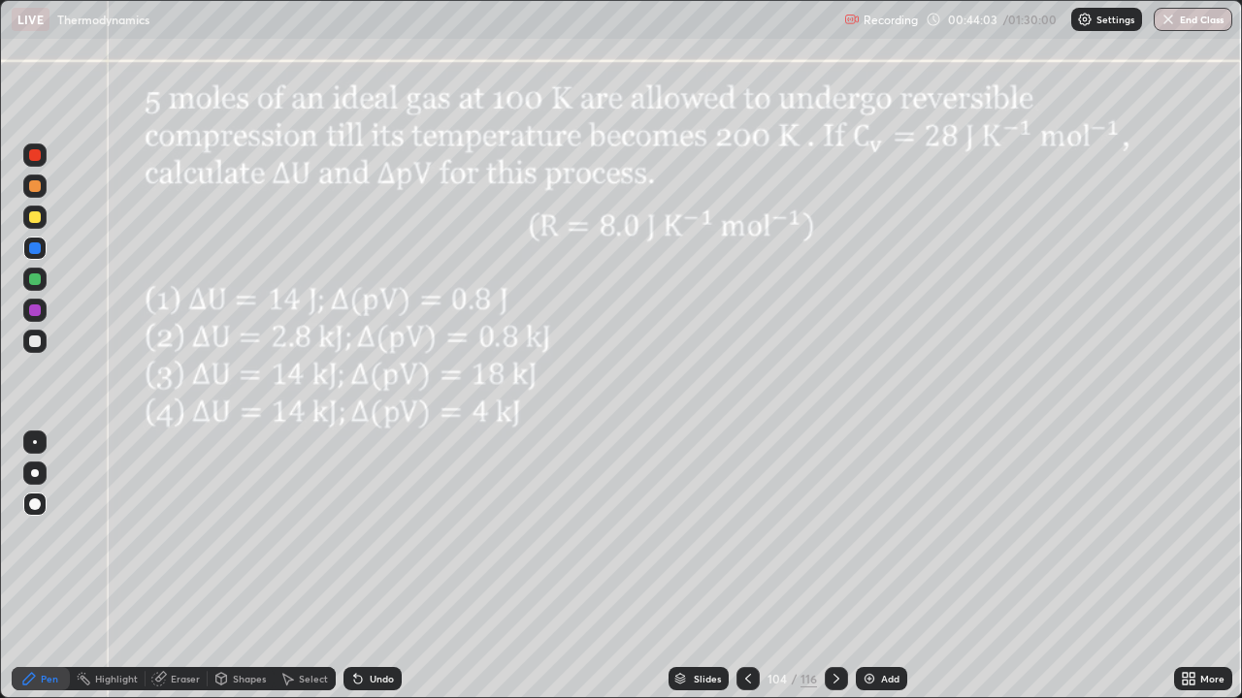
click at [834, 566] on div at bounding box center [835, 678] width 23 height 23
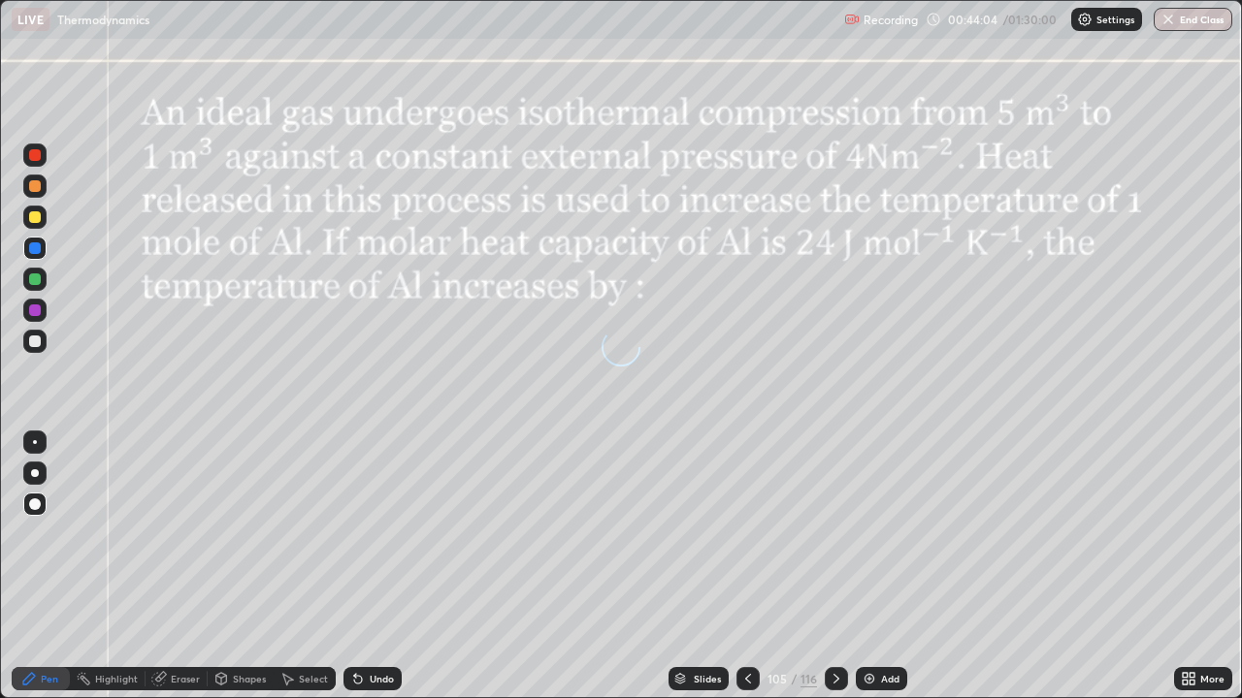
click at [835, 566] on icon at bounding box center [836, 679] width 6 height 10
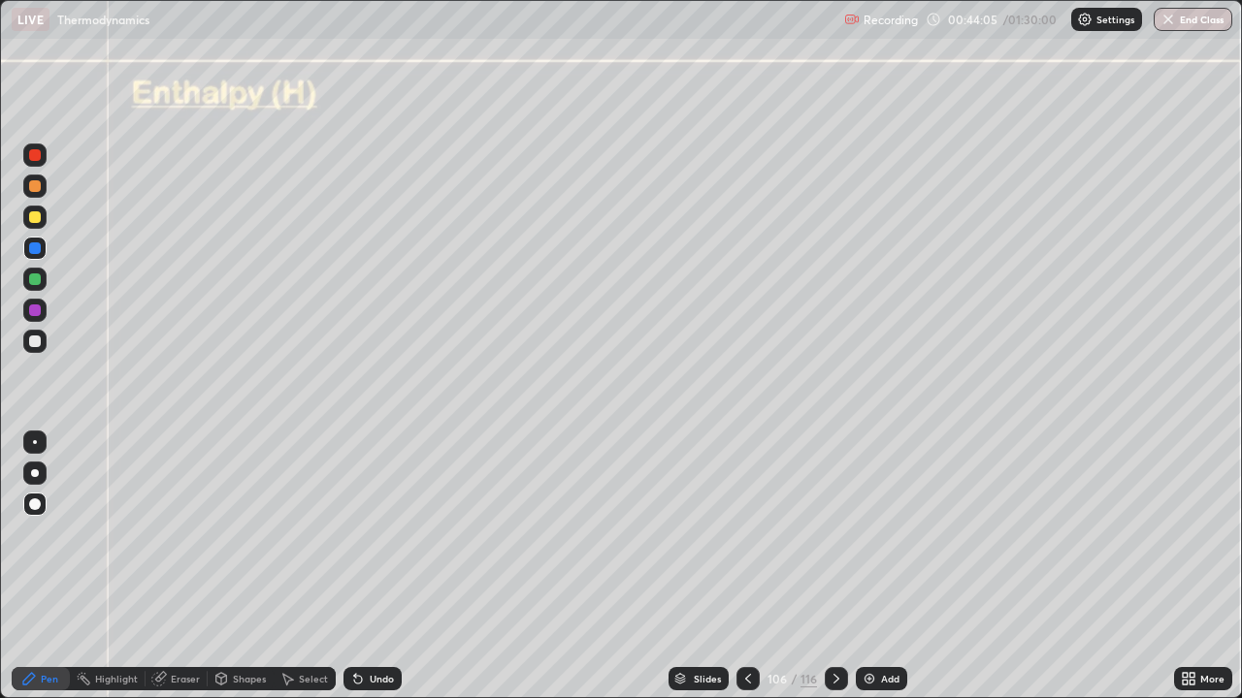
click at [747, 566] on div at bounding box center [747, 678] width 23 height 23
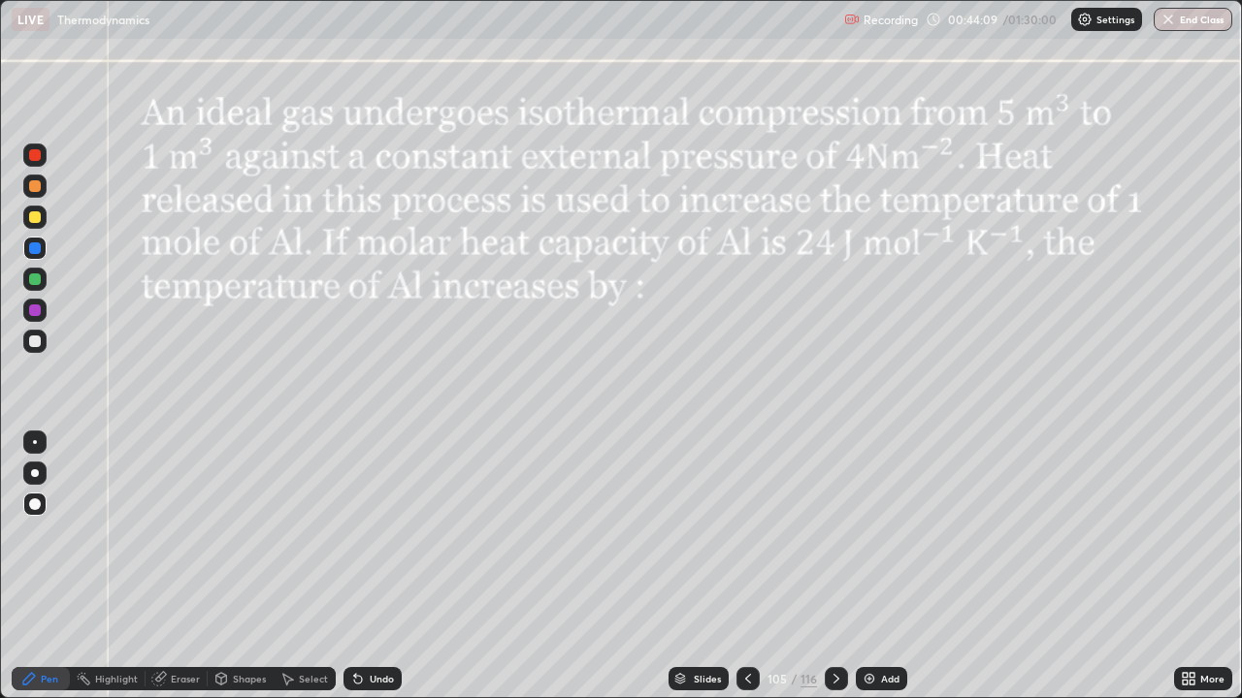
click at [186, 566] on div "Eraser" at bounding box center [176, 678] width 62 height 23
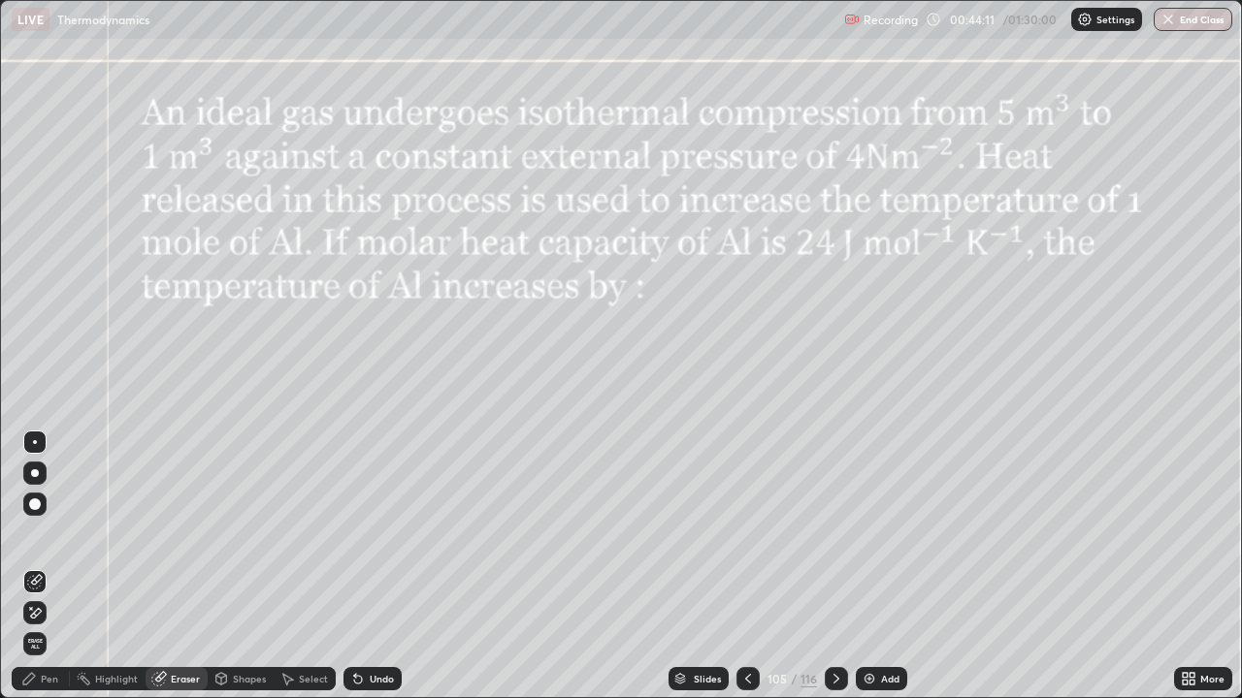
click at [31, 566] on icon at bounding box center [31, 608] width 2 height 2
click at [60, 566] on div "Pen" at bounding box center [41, 678] width 58 height 23
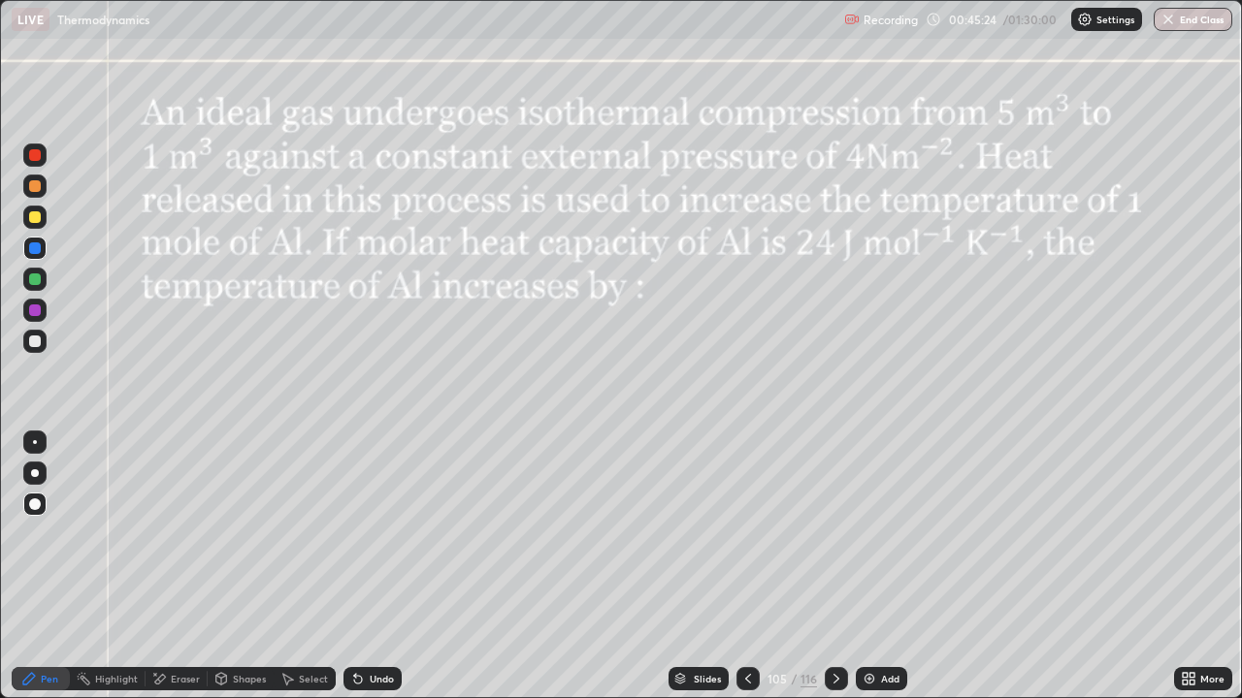
click at [114, 566] on div "Highlight" at bounding box center [116, 679] width 43 height 10
click at [184, 566] on div "Eraser" at bounding box center [185, 679] width 29 height 10
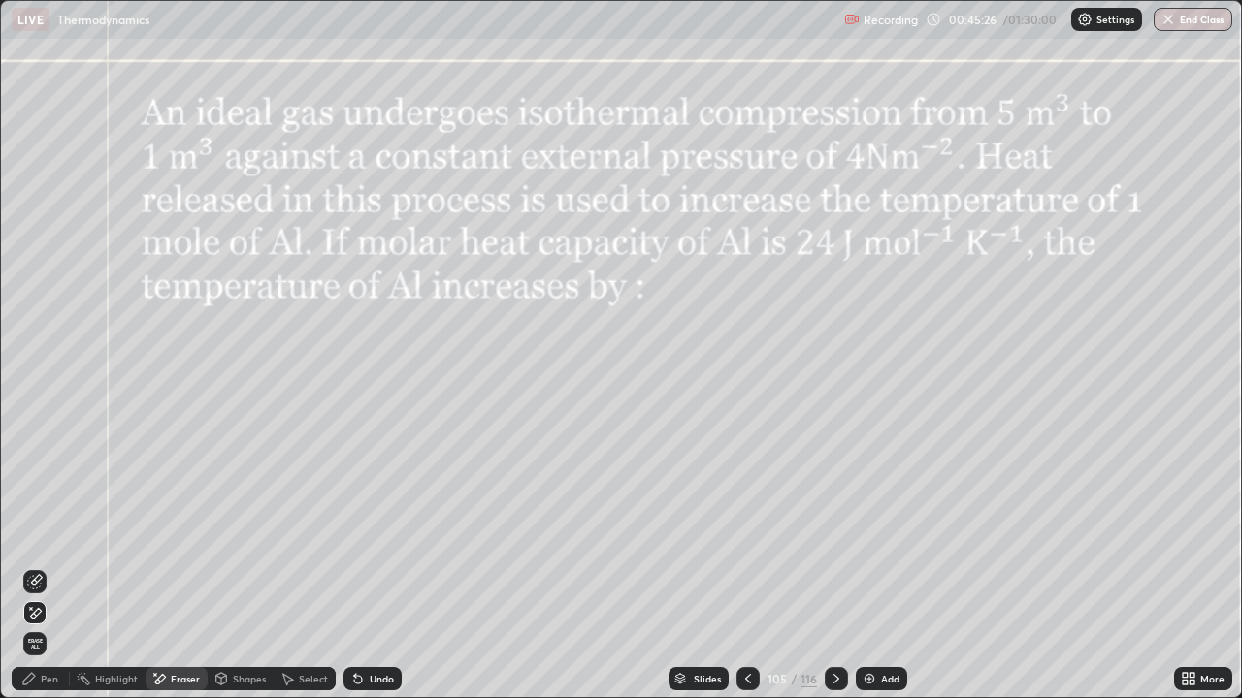
click at [48, 566] on div "Pen" at bounding box center [49, 679] width 17 height 10
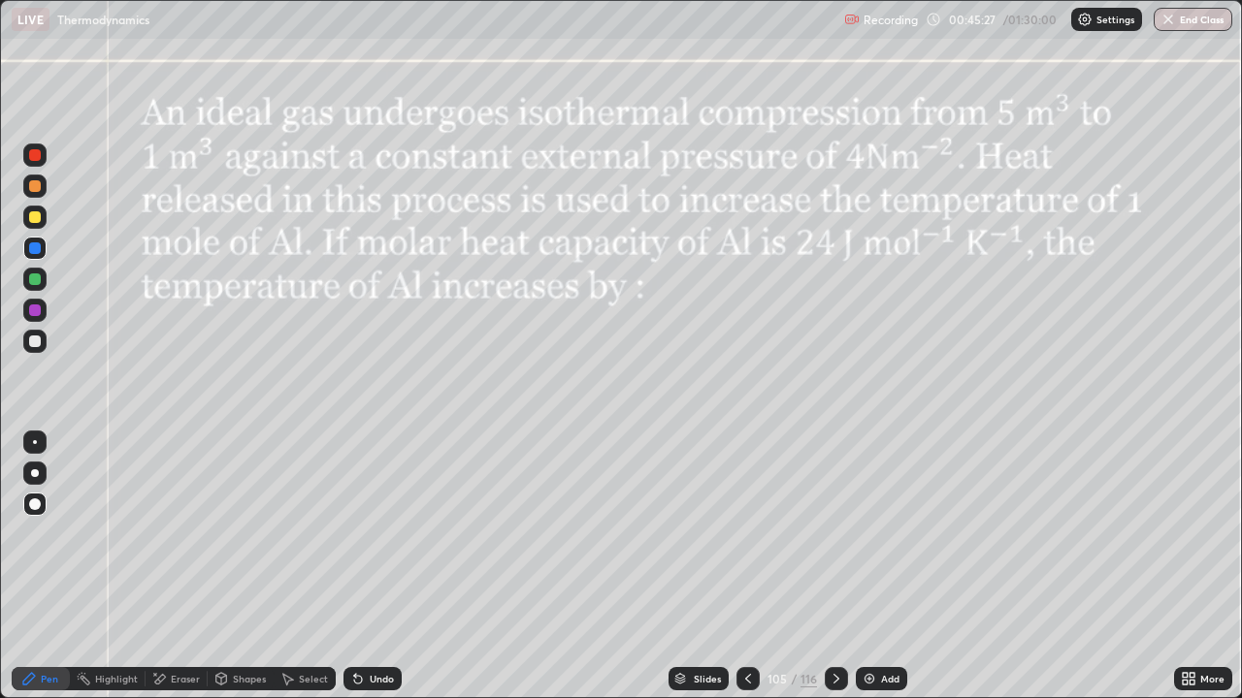
click at [35, 343] on div at bounding box center [35, 342] width 12 height 12
click at [30, 250] on div at bounding box center [35, 248] width 12 height 12
click at [745, 566] on icon at bounding box center [748, 679] width 16 height 16
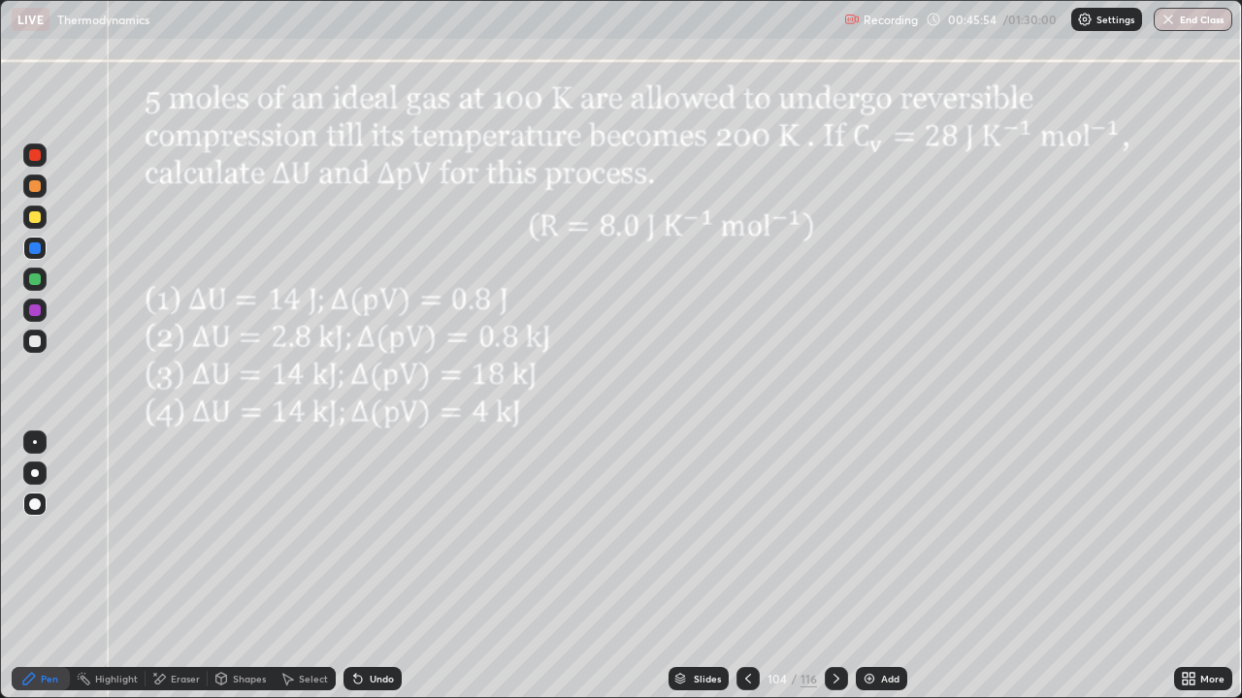
click at [745, 566] on icon at bounding box center [748, 679] width 6 height 10
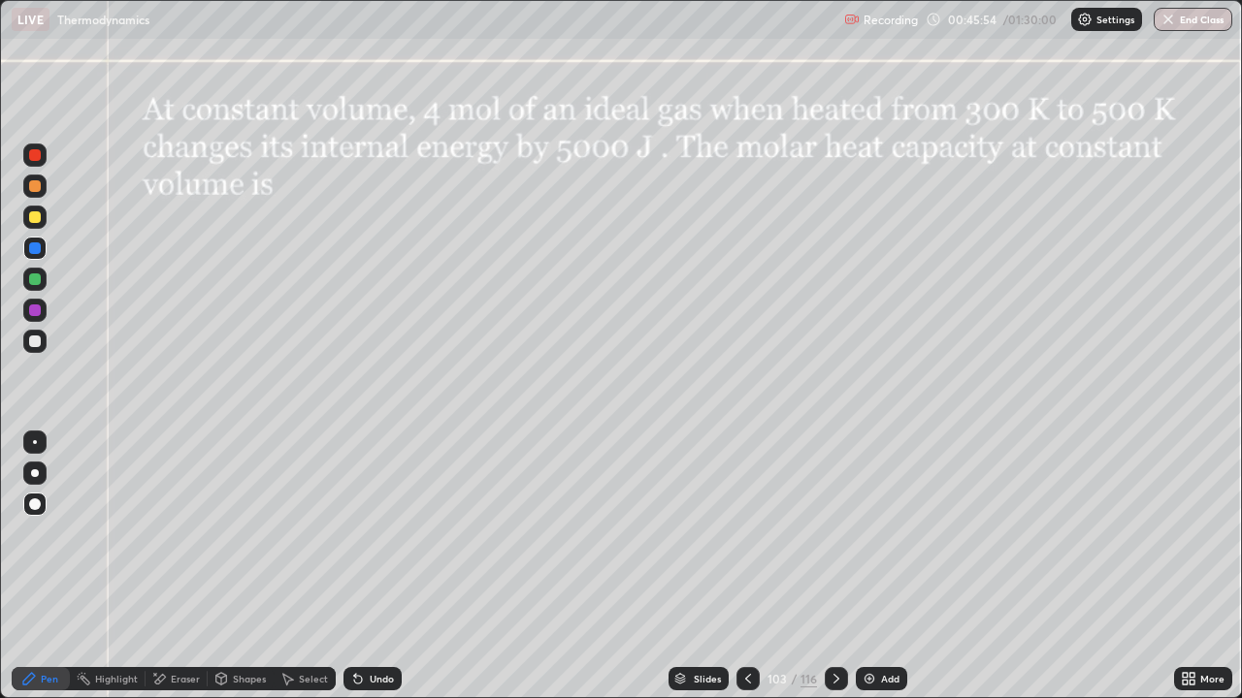
click at [746, 566] on icon at bounding box center [748, 679] width 16 height 16
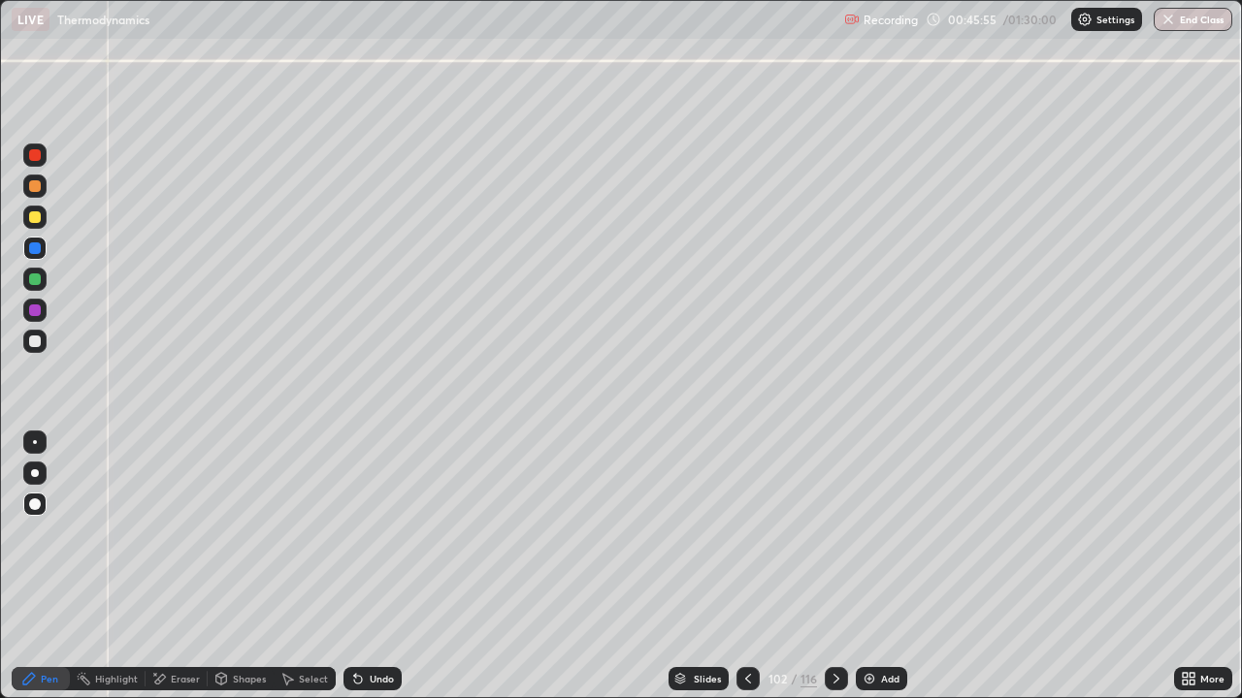
click at [744, 566] on icon at bounding box center [748, 679] width 16 height 16
click at [747, 566] on icon at bounding box center [748, 679] width 16 height 16
click at [746, 566] on icon at bounding box center [748, 679] width 16 height 16
click at [745, 566] on icon at bounding box center [748, 679] width 16 height 16
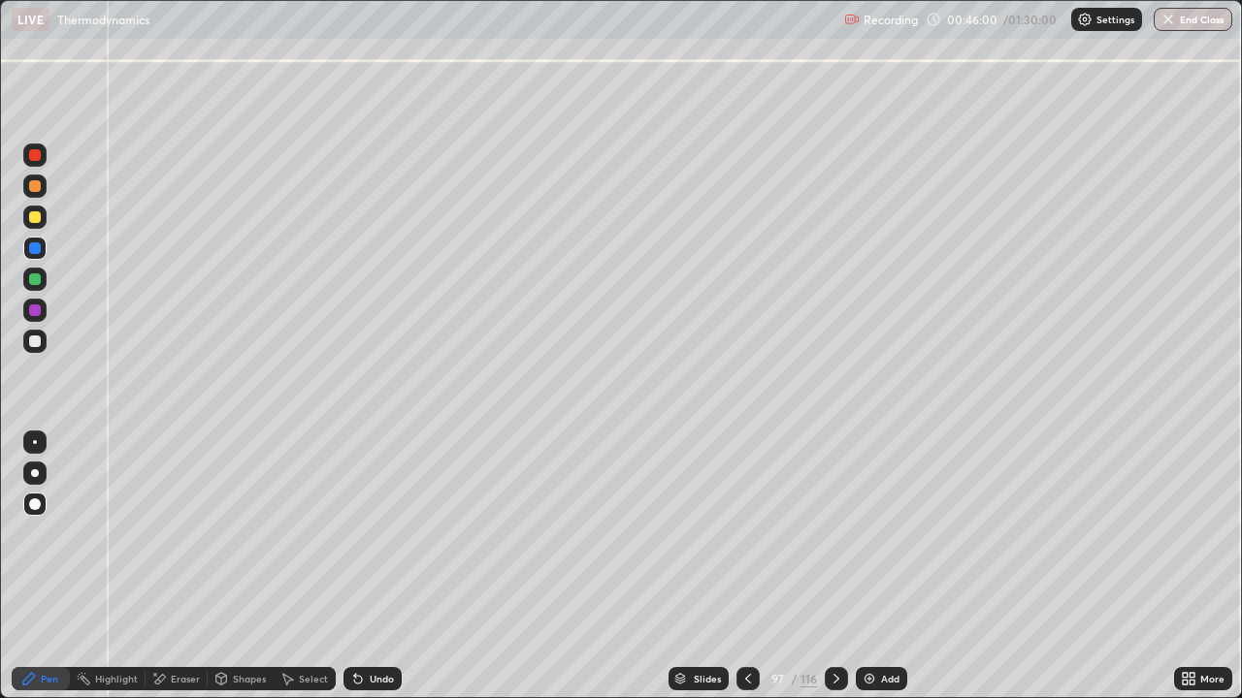
click at [736, 566] on div at bounding box center [747, 678] width 23 height 23
click at [738, 566] on div at bounding box center [747, 678] width 23 height 23
click at [832, 566] on icon at bounding box center [836, 679] width 16 height 16
click at [834, 566] on div at bounding box center [835, 678] width 23 height 23
click at [838, 566] on div at bounding box center [835, 678] width 23 height 23
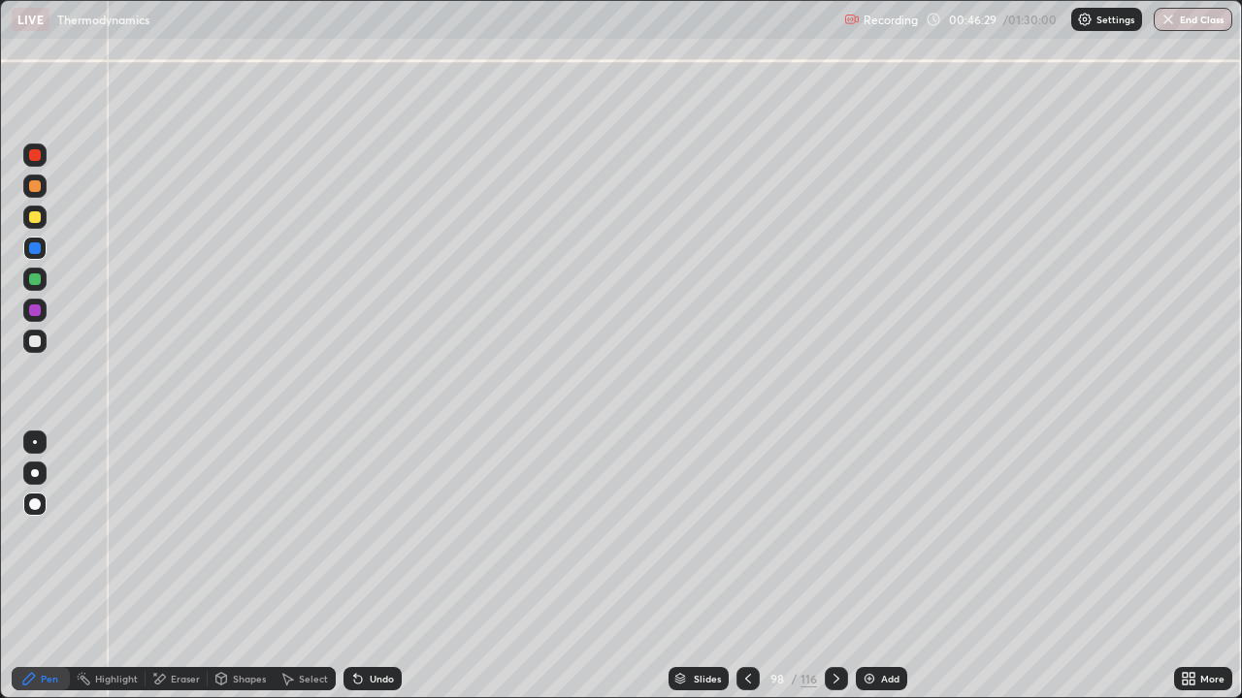
click at [833, 566] on icon at bounding box center [836, 679] width 16 height 16
click at [834, 566] on icon at bounding box center [836, 679] width 16 height 16
click at [833, 566] on icon at bounding box center [836, 679] width 16 height 16
click at [843, 566] on div at bounding box center [835, 678] width 23 height 23
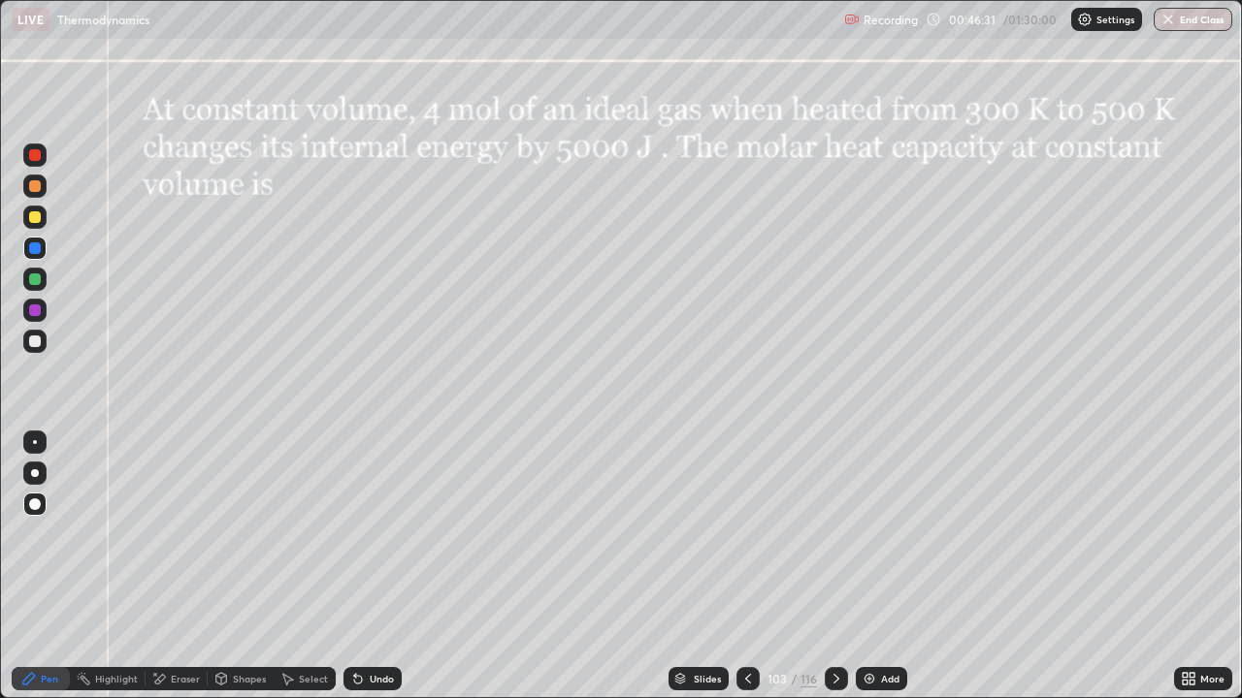
click at [833, 566] on icon at bounding box center [836, 679] width 16 height 16
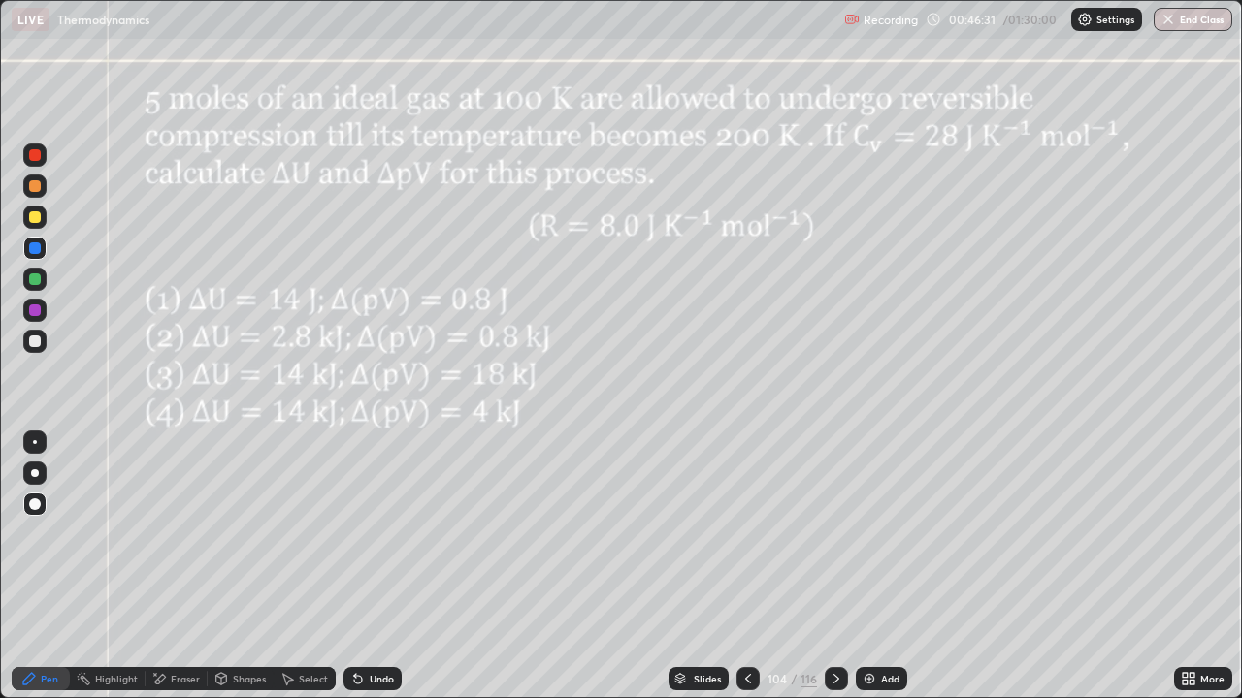
click at [835, 566] on icon at bounding box center [836, 679] width 16 height 16
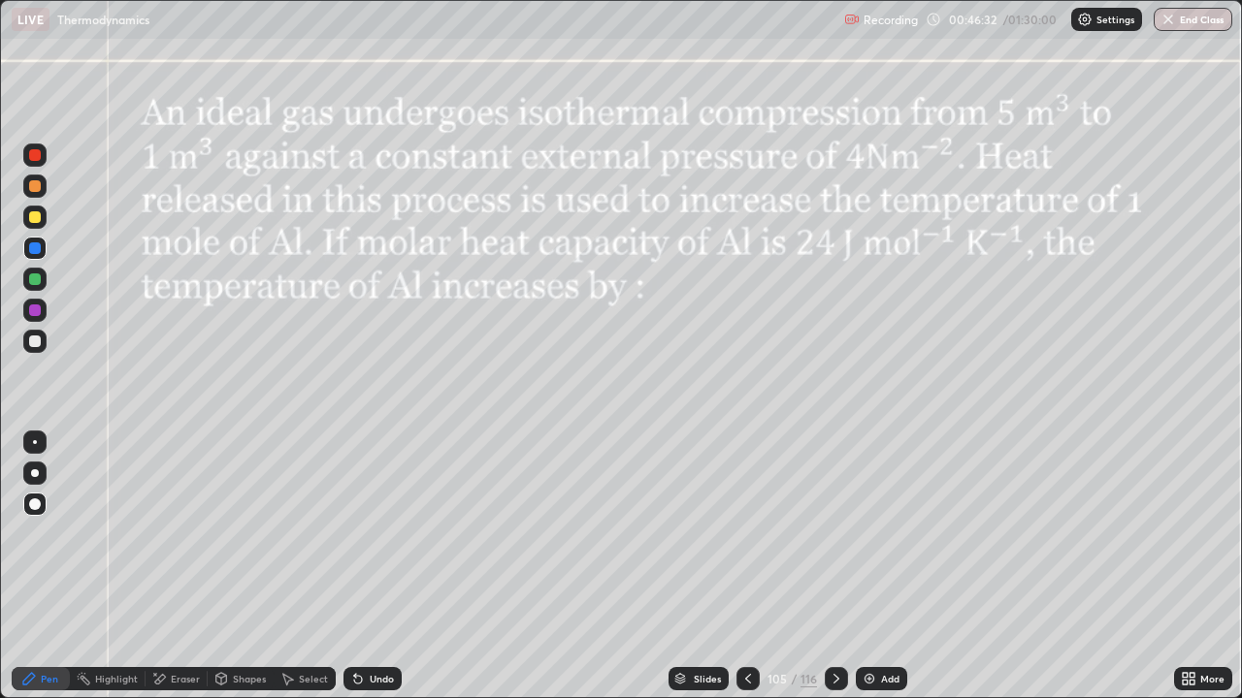
click at [833, 566] on icon at bounding box center [836, 679] width 6 height 10
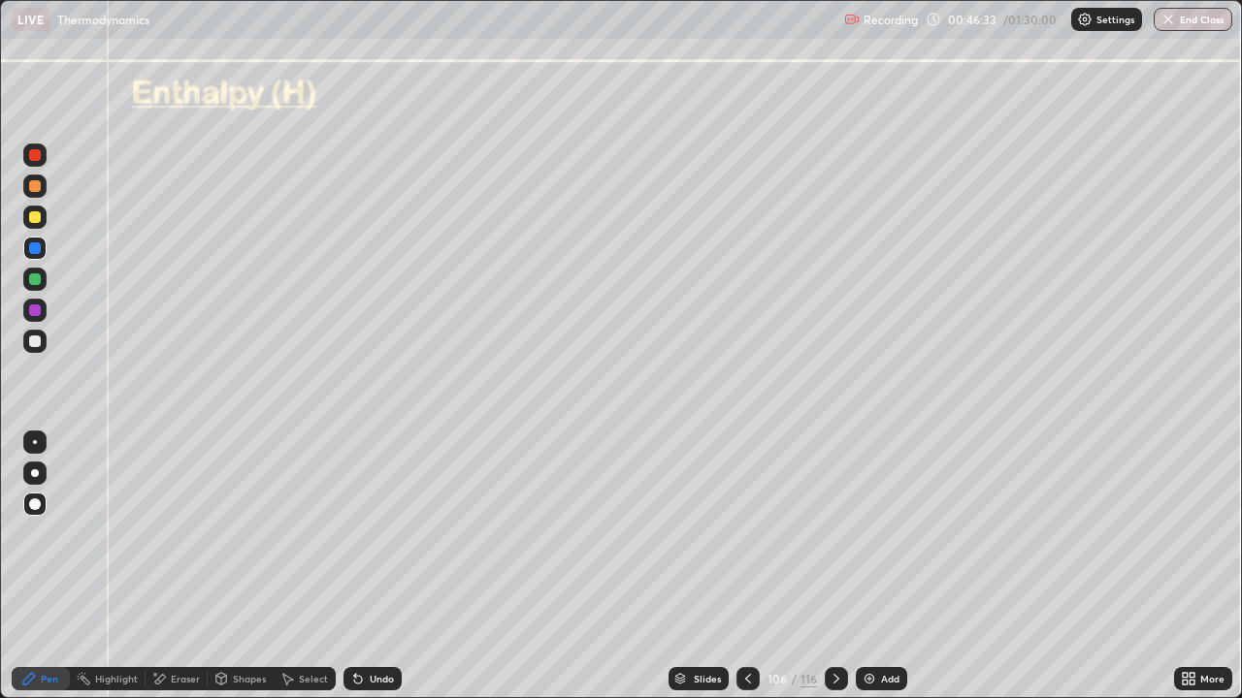
click at [746, 566] on icon at bounding box center [748, 679] width 16 height 16
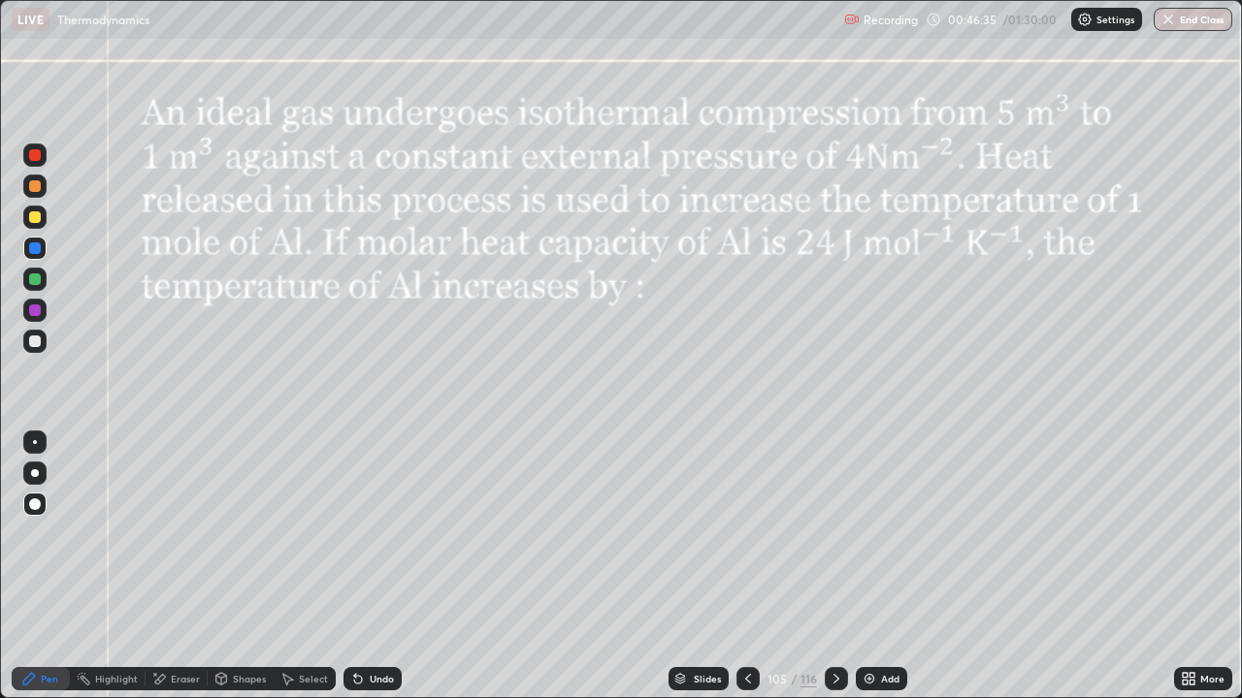
click at [35, 311] on div at bounding box center [35, 311] width 12 height 12
click at [34, 282] on div at bounding box center [35, 280] width 12 height 12
click at [385, 566] on div "Undo" at bounding box center [382, 679] width 24 height 10
click at [382, 566] on div "Undo" at bounding box center [382, 679] width 24 height 10
click at [380, 566] on div "Undo" at bounding box center [382, 679] width 24 height 10
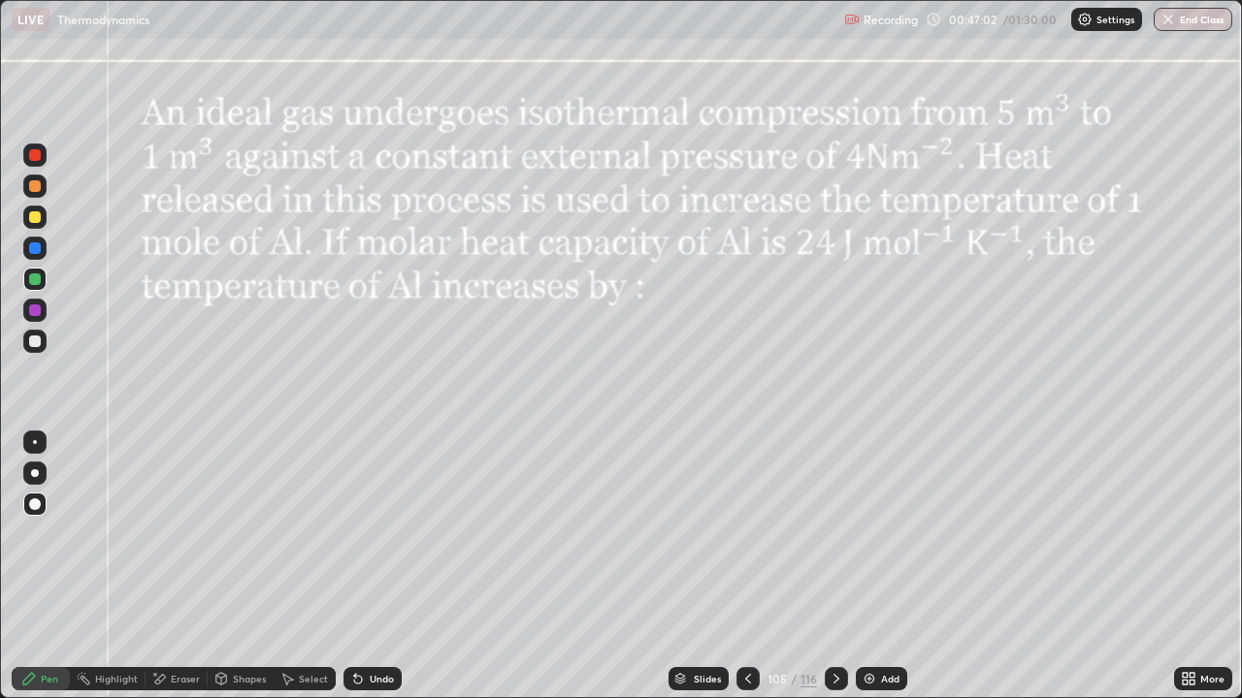
click at [377, 566] on div "Undo" at bounding box center [382, 679] width 24 height 10
click at [390, 566] on div "Undo" at bounding box center [382, 679] width 24 height 10
click at [182, 566] on div "Eraser" at bounding box center [185, 679] width 29 height 10
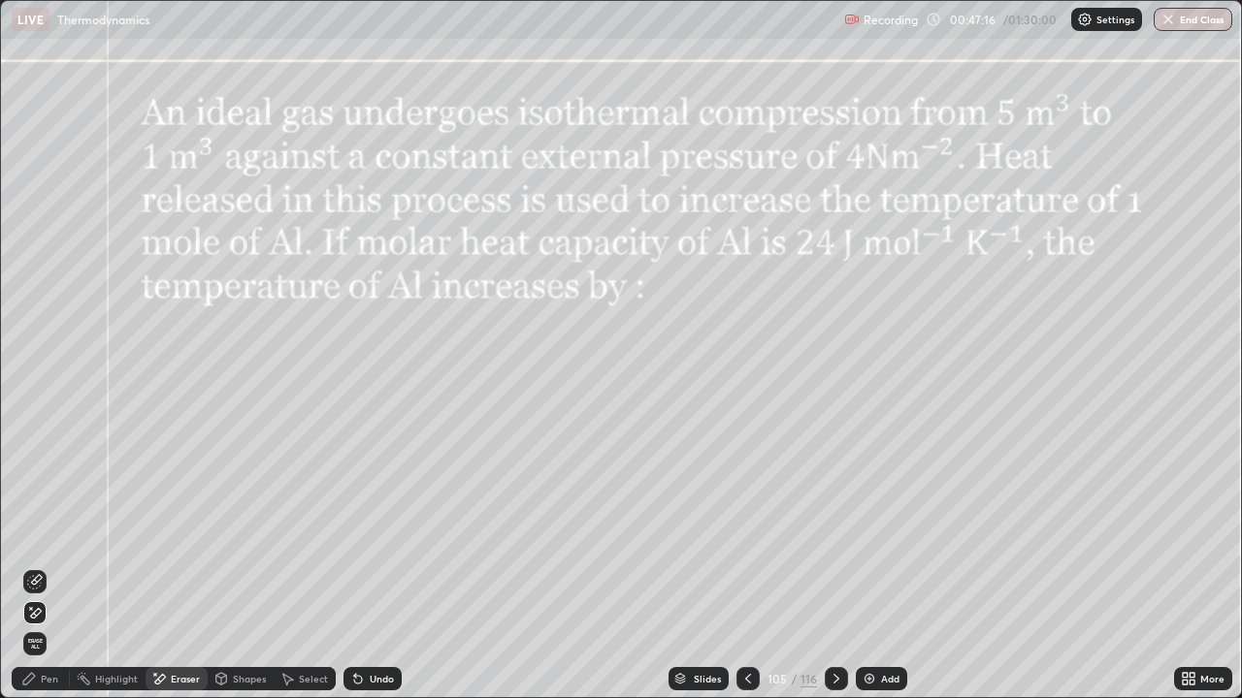
click at [41, 566] on icon at bounding box center [36, 613] width 11 height 10
click at [53, 566] on div "Pen" at bounding box center [41, 678] width 58 height 23
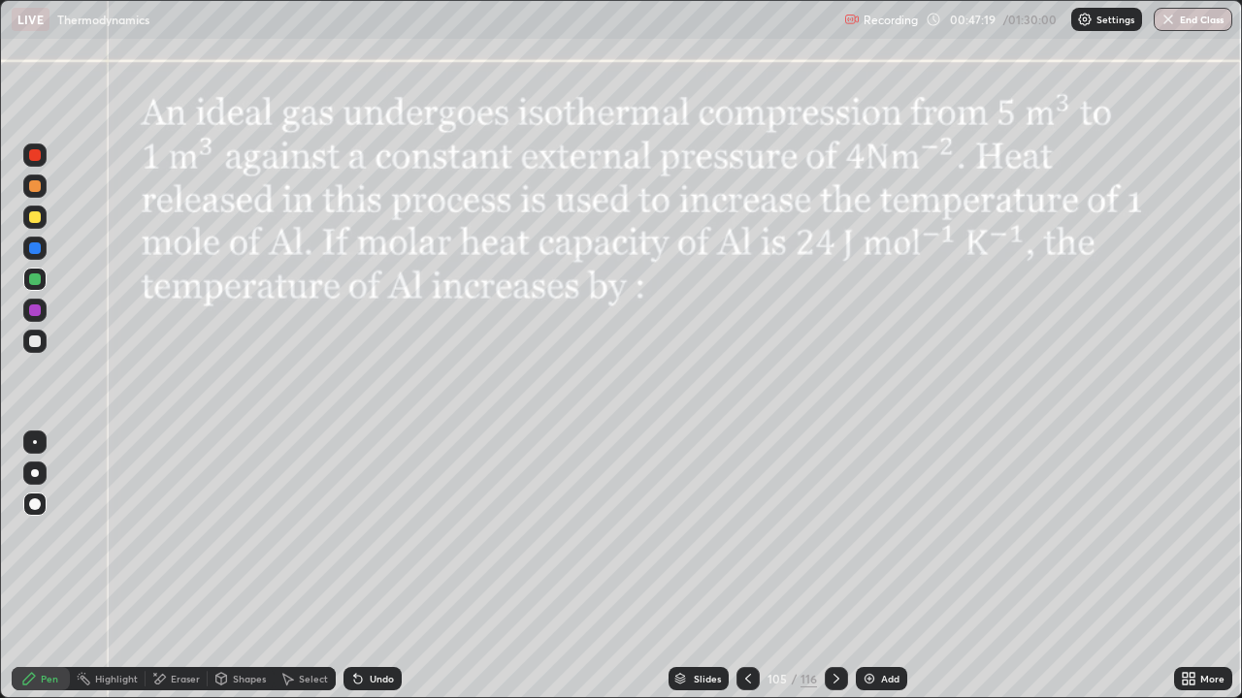
click at [33, 343] on div at bounding box center [35, 342] width 12 height 12
click at [37, 307] on div at bounding box center [35, 311] width 12 height 12
click at [29, 336] on div at bounding box center [34, 341] width 23 height 23
click at [40, 566] on div "Pen" at bounding box center [41, 678] width 58 height 23
click at [57, 566] on div "Pen" at bounding box center [49, 679] width 17 height 10
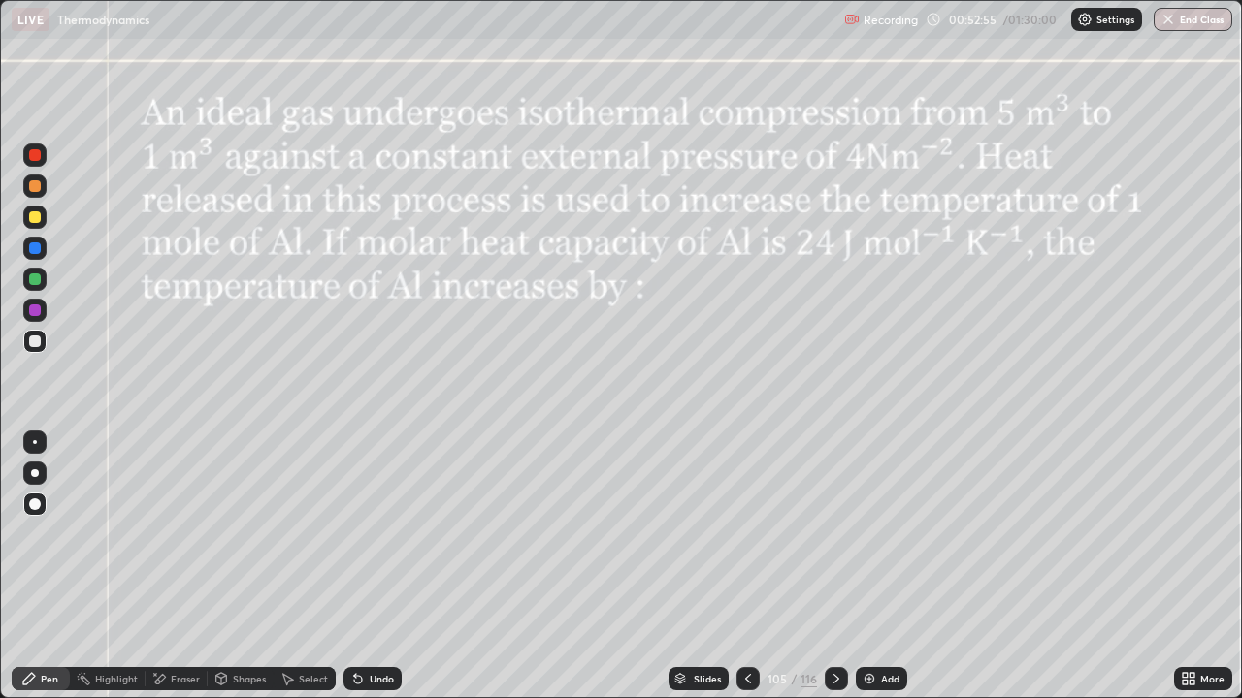
click at [825, 566] on div at bounding box center [835, 678] width 23 height 23
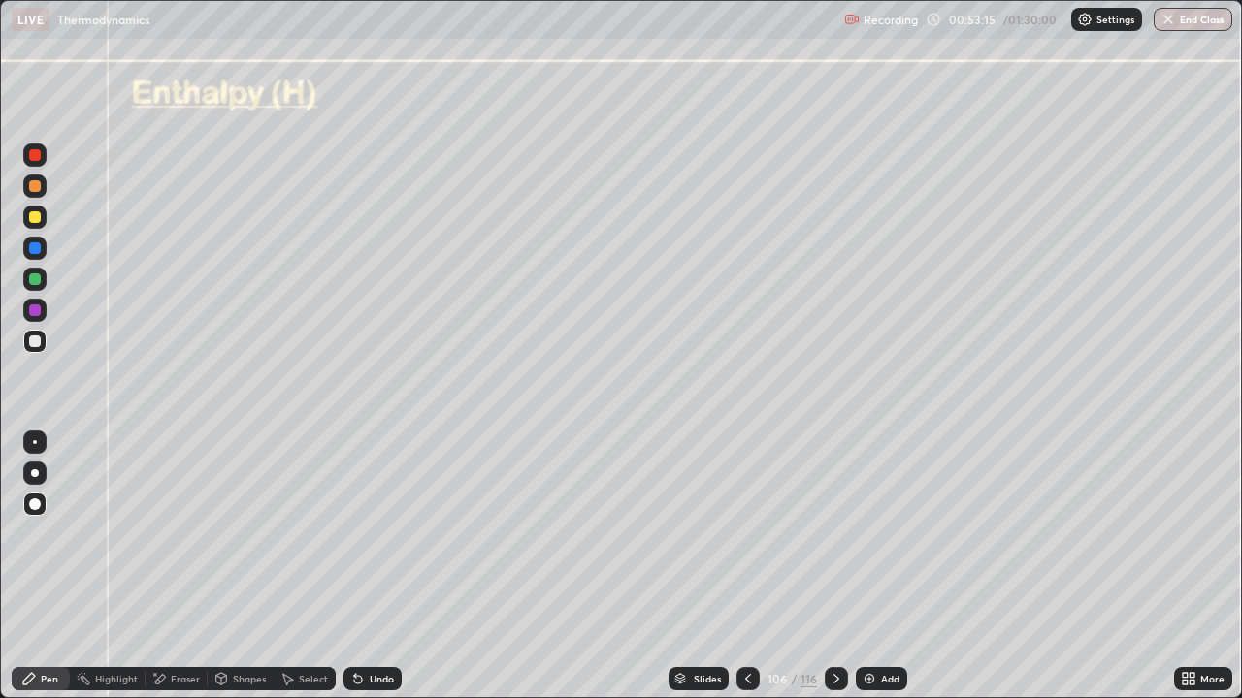
click at [34, 340] on div at bounding box center [35, 342] width 12 height 12
click at [182, 566] on div "Eraser" at bounding box center [185, 679] width 29 height 10
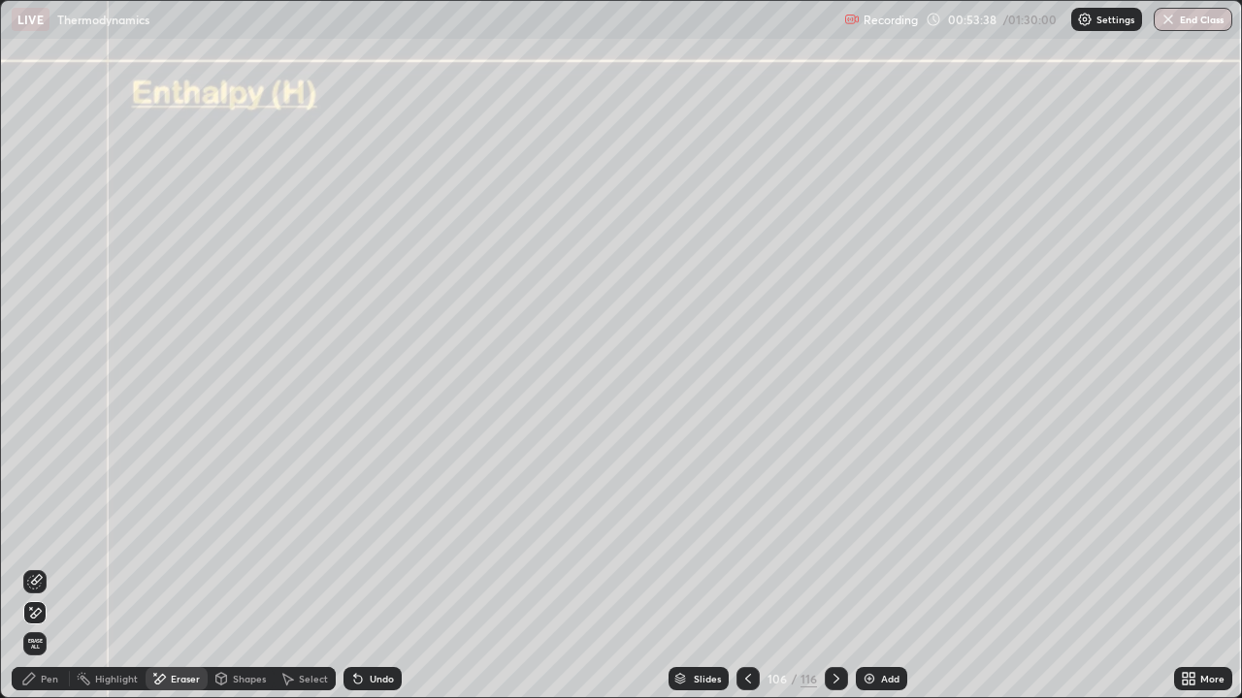
click at [36, 566] on icon at bounding box center [35, 613] width 16 height 16
click at [36, 566] on span "Erase all" at bounding box center [34, 644] width 21 height 12
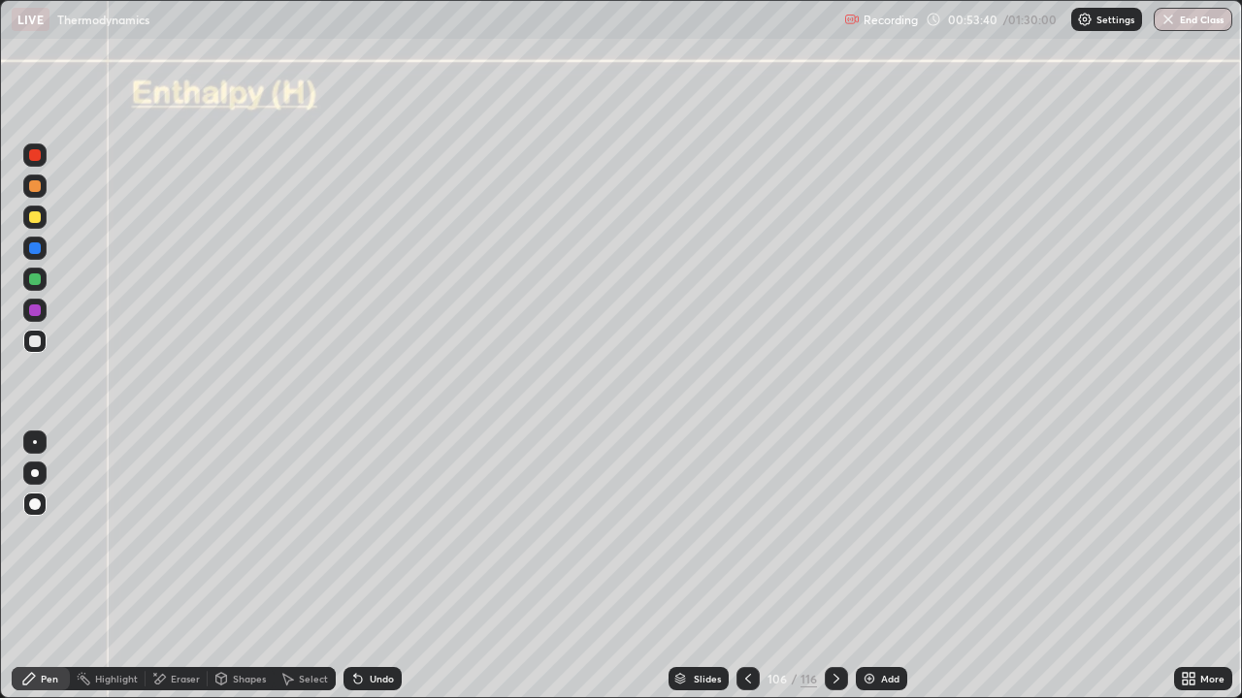
click at [46, 566] on div "Pen" at bounding box center [49, 679] width 17 height 10
click at [42, 348] on div at bounding box center [34, 341] width 23 height 23
click at [249, 566] on div "Shapes" at bounding box center [249, 679] width 33 height 10
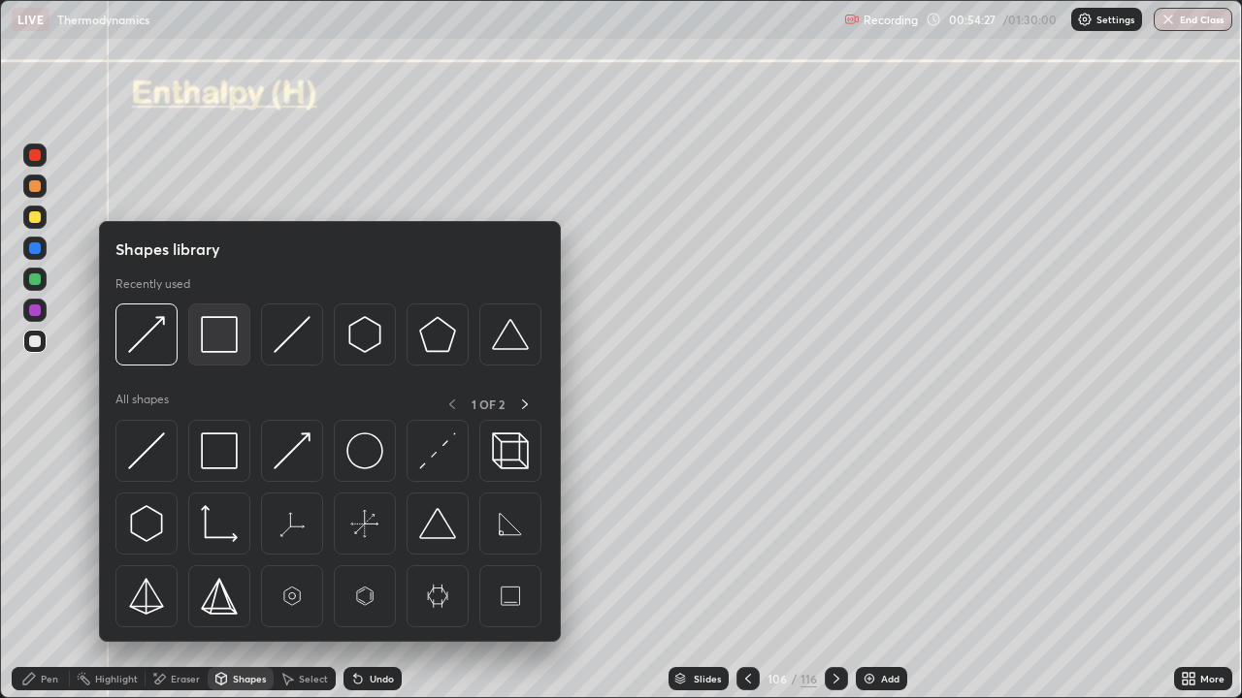
click at [207, 338] on img at bounding box center [219, 334] width 37 height 37
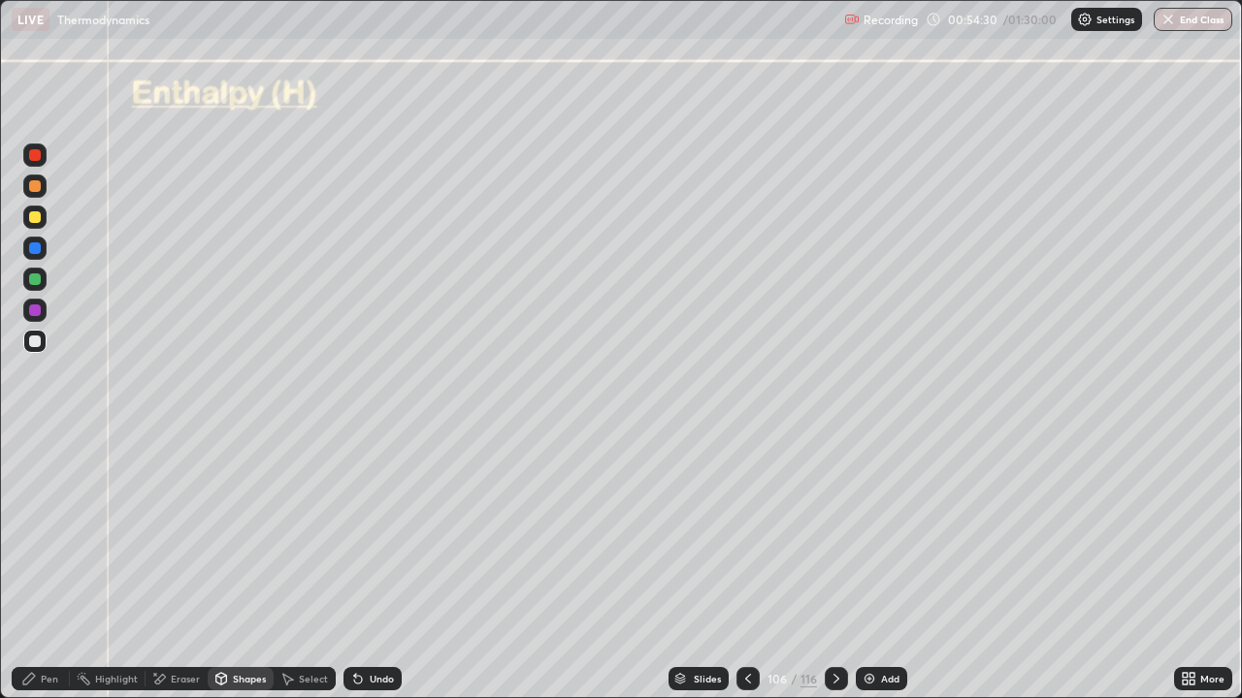
click at [52, 566] on div "Pen" at bounding box center [41, 678] width 58 height 23
click at [245, 566] on div "Shapes" at bounding box center [249, 679] width 33 height 10
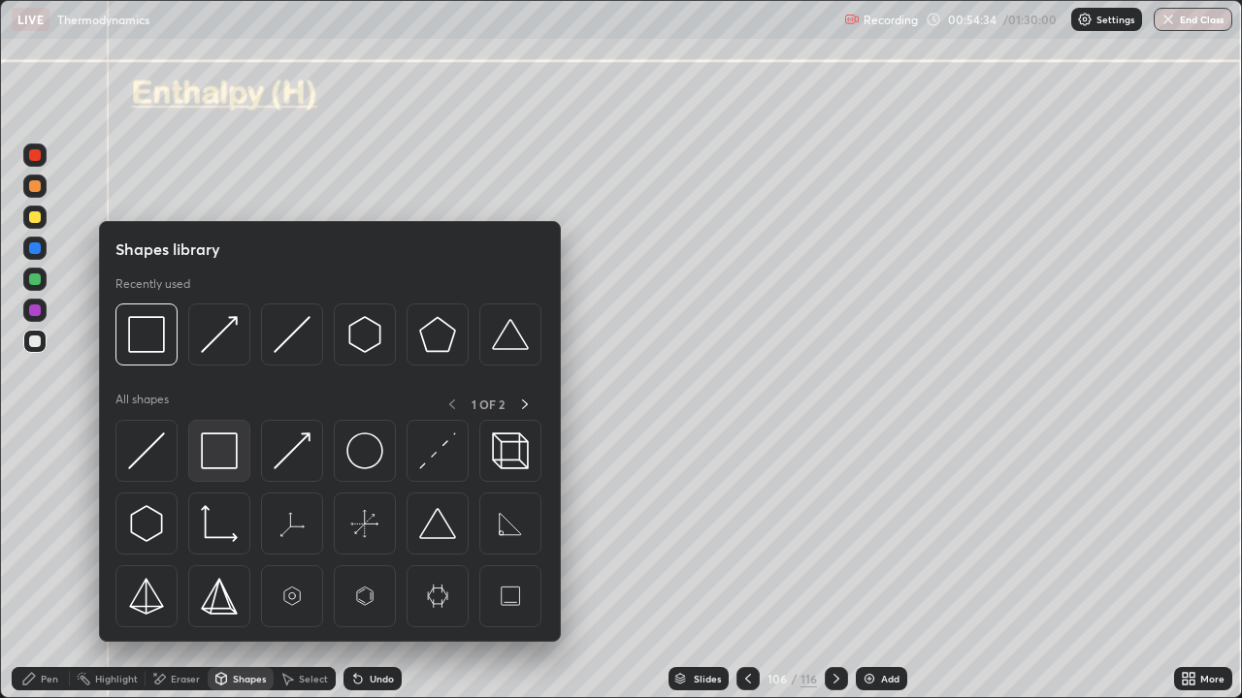
click at [211, 445] on img at bounding box center [219, 451] width 37 height 37
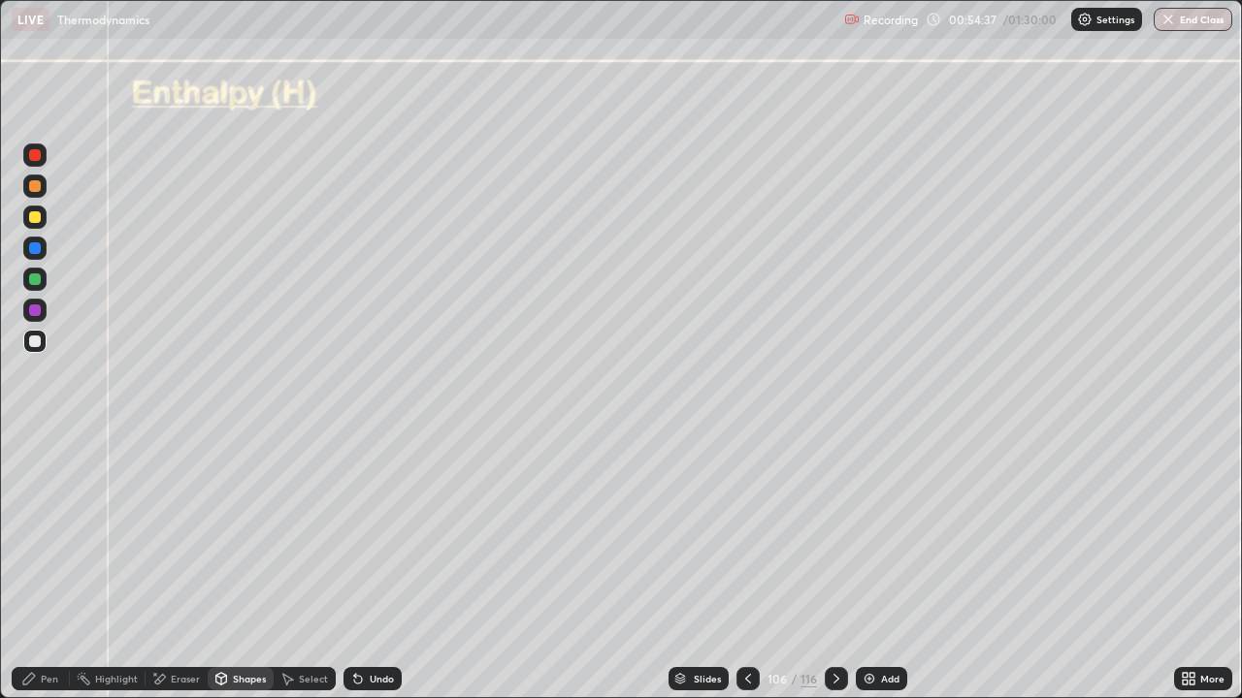
click at [380, 566] on div "Undo" at bounding box center [382, 679] width 24 height 10
click at [52, 566] on div "Pen" at bounding box center [41, 678] width 58 height 23
click at [182, 566] on div "Eraser" at bounding box center [185, 679] width 29 height 10
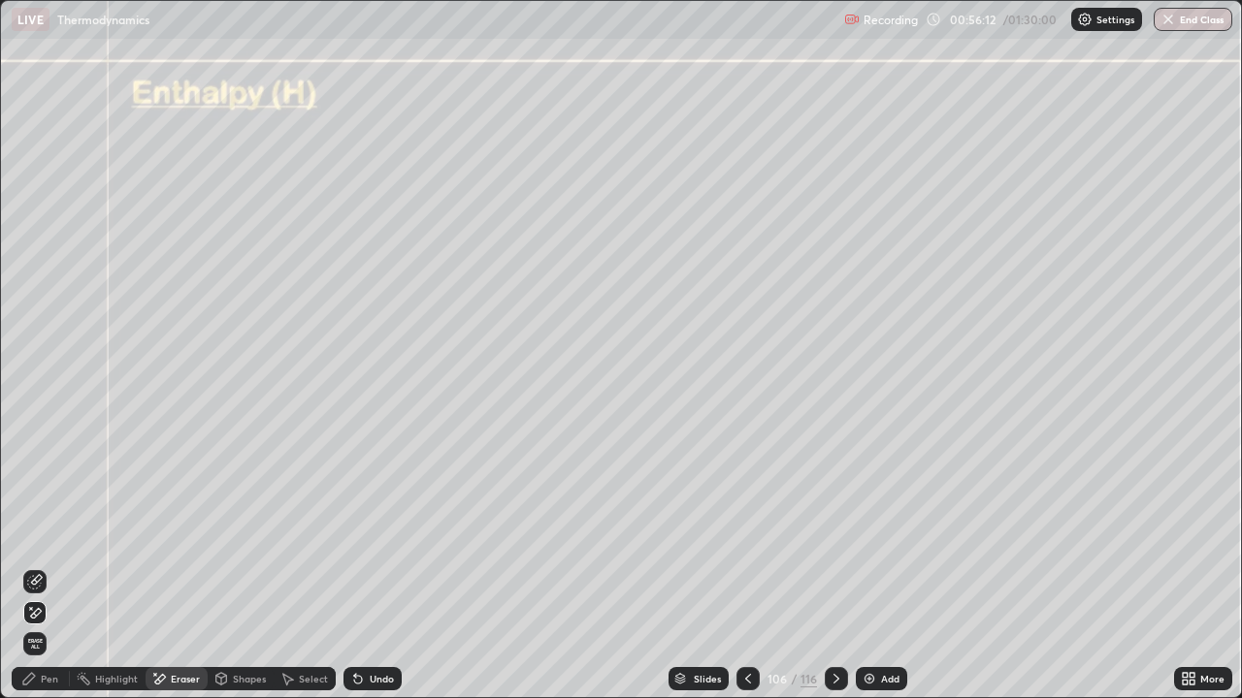
click at [47, 566] on div "Pen" at bounding box center [49, 679] width 17 height 10
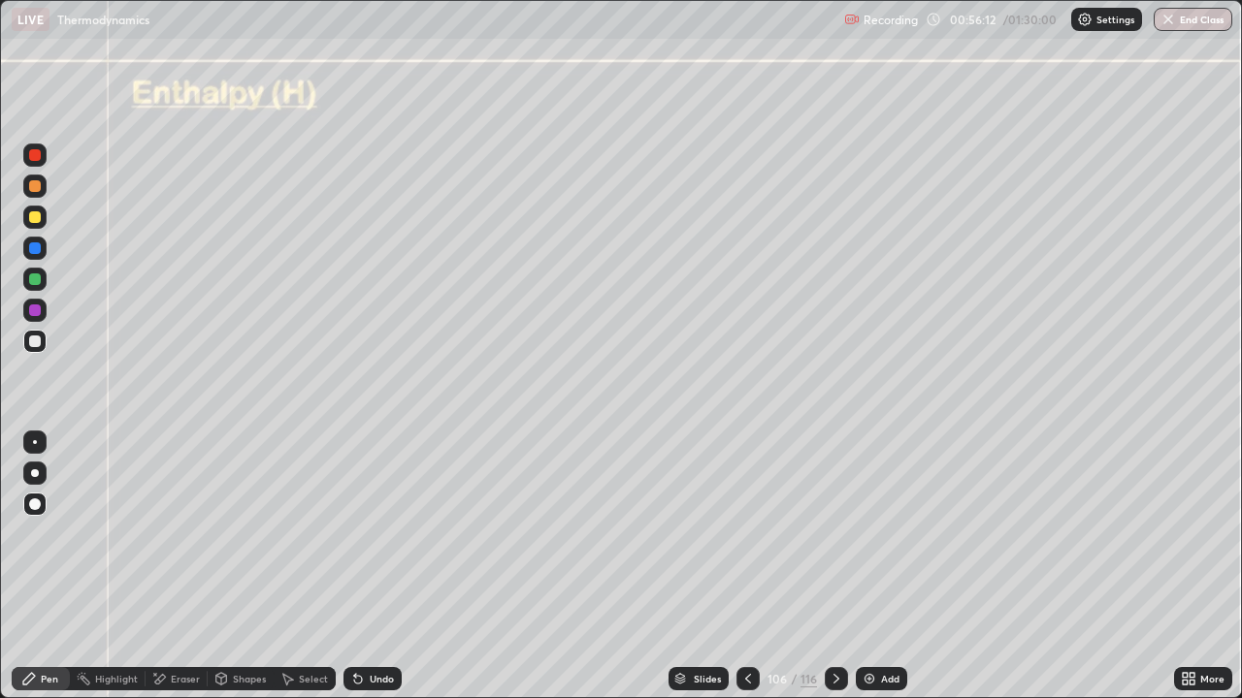
click at [43, 342] on div at bounding box center [34, 341] width 23 height 23
click at [261, 566] on div "Shapes" at bounding box center [241, 678] width 66 height 23
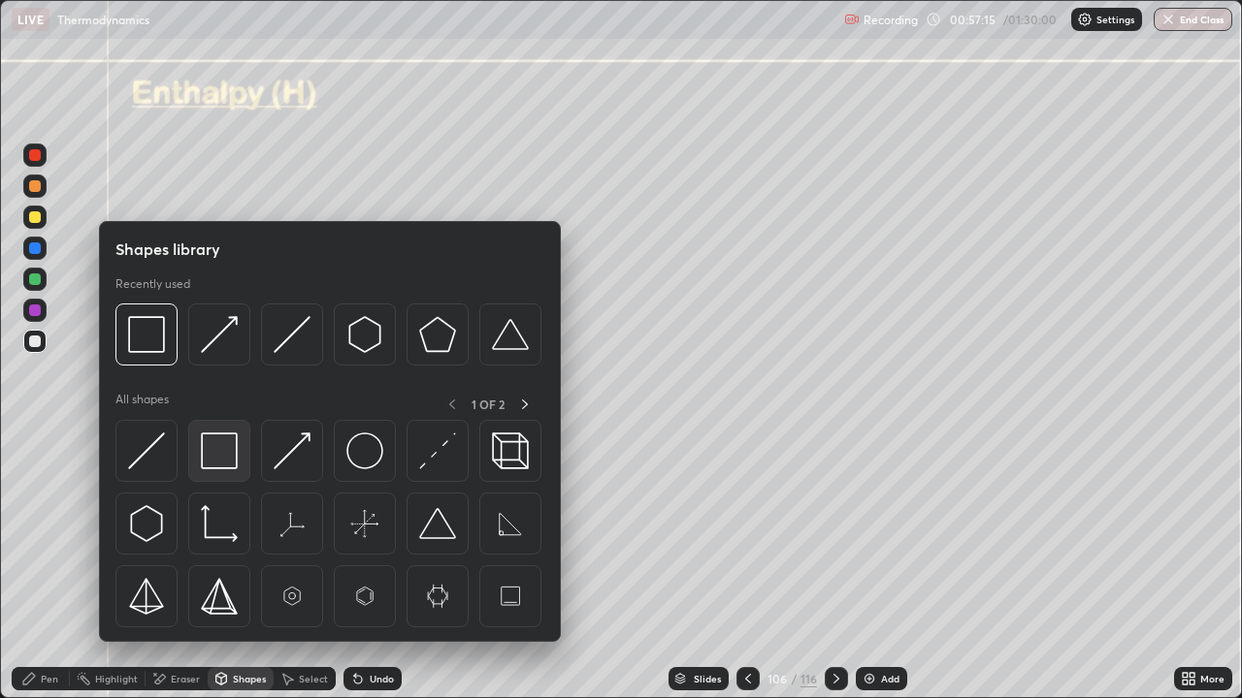
click at [212, 461] on img at bounding box center [219, 451] width 37 height 37
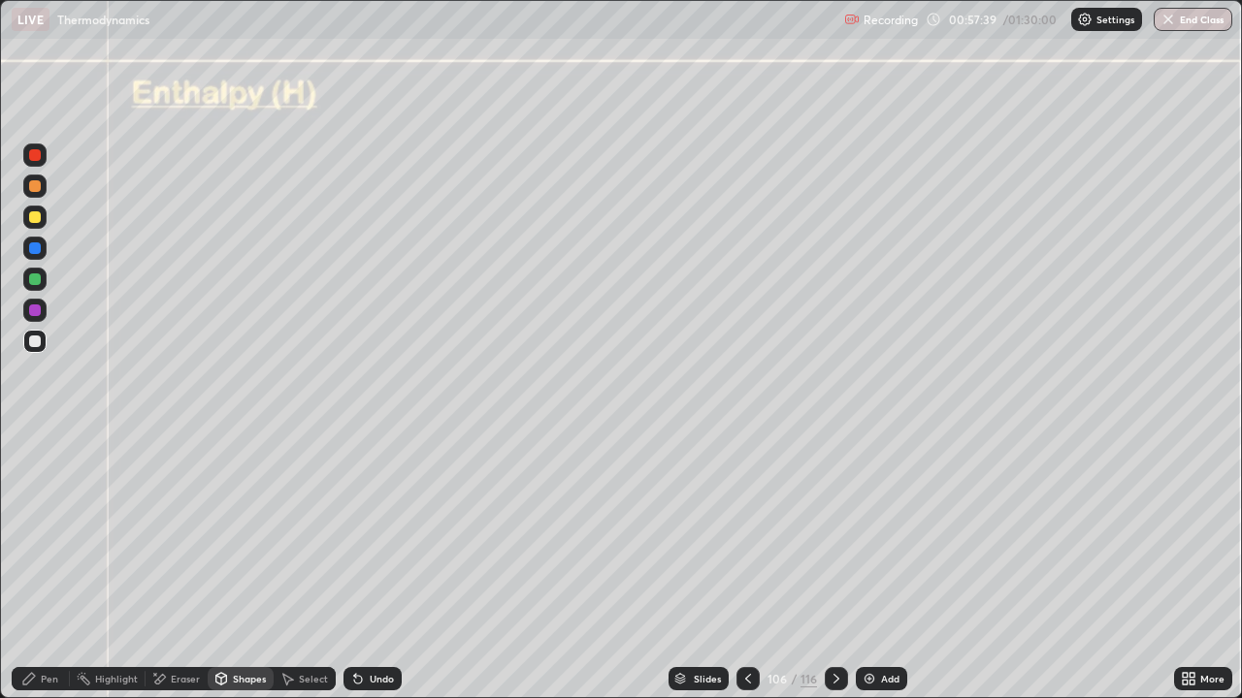
click at [379, 566] on div "Undo" at bounding box center [382, 679] width 24 height 10
click at [48, 566] on div "Pen" at bounding box center [49, 679] width 17 height 10
click at [244, 566] on div "Shapes" at bounding box center [249, 679] width 33 height 10
click at [191, 566] on div "Eraser" at bounding box center [185, 679] width 29 height 10
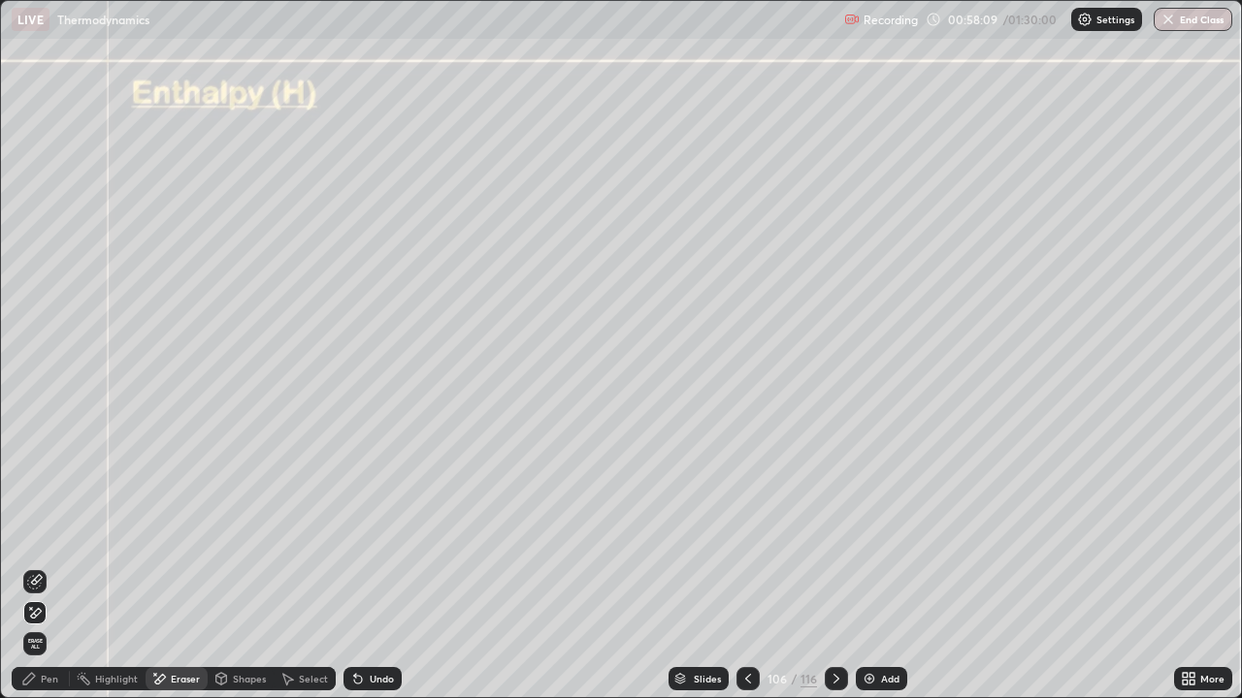
click at [36, 566] on icon at bounding box center [35, 613] width 16 height 16
click at [55, 566] on div "Pen" at bounding box center [49, 679] width 17 height 10
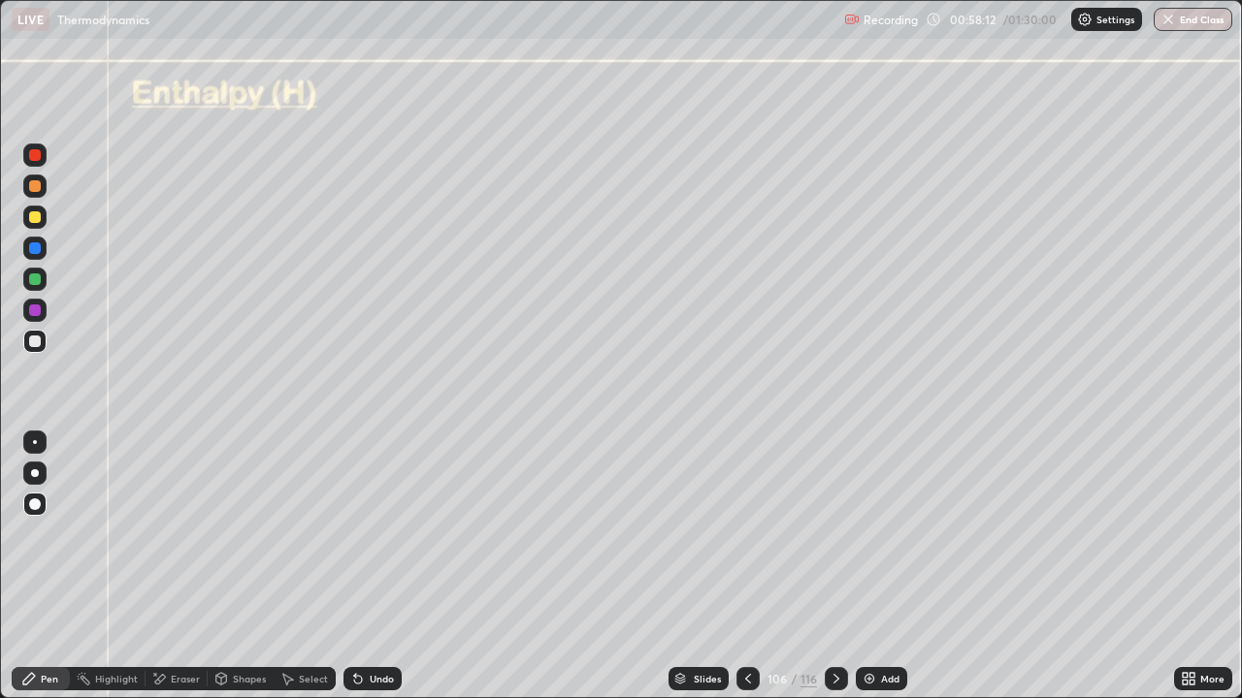
click at [37, 339] on div at bounding box center [35, 342] width 12 height 12
click at [31, 217] on div at bounding box center [35, 217] width 12 height 12
click at [36, 253] on div at bounding box center [35, 248] width 12 height 12
click at [185, 566] on div "Eraser" at bounding box center [185, 679] width 29 height 10
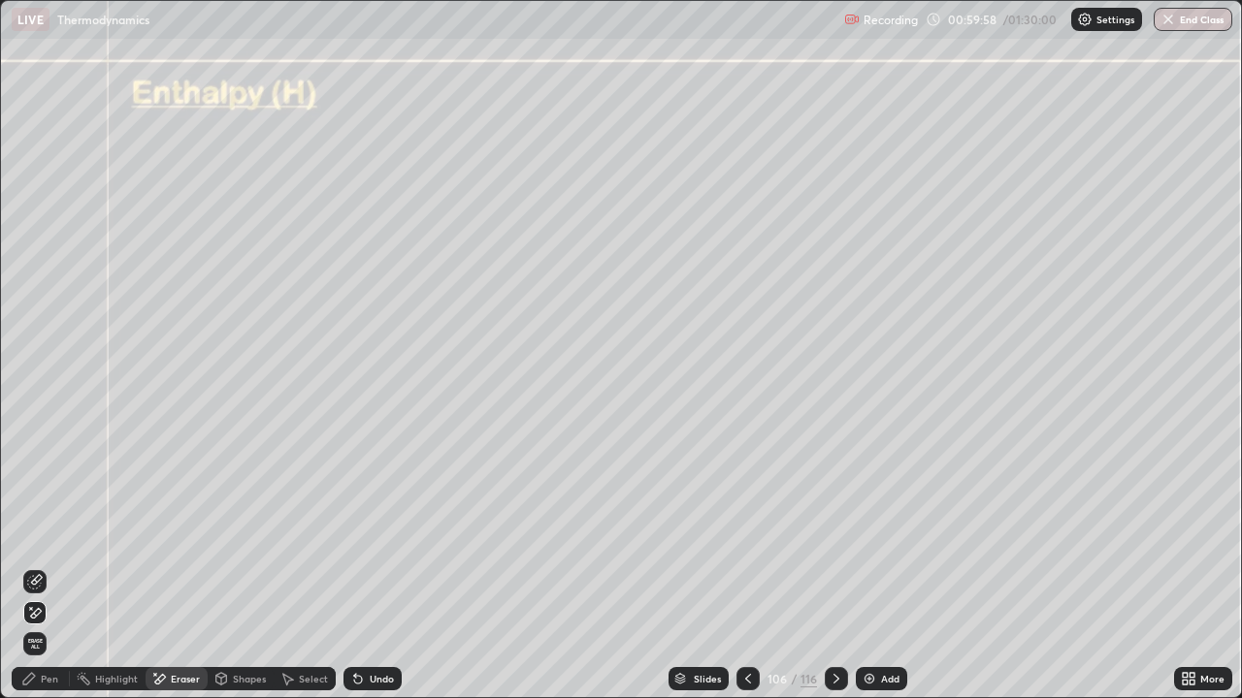
click at [39, 566] on icon at bounding box center [35, 613] width 16 height 16
click at [42, 566] on div "Pen" at bounding box center [41, 678] width 58 height 23
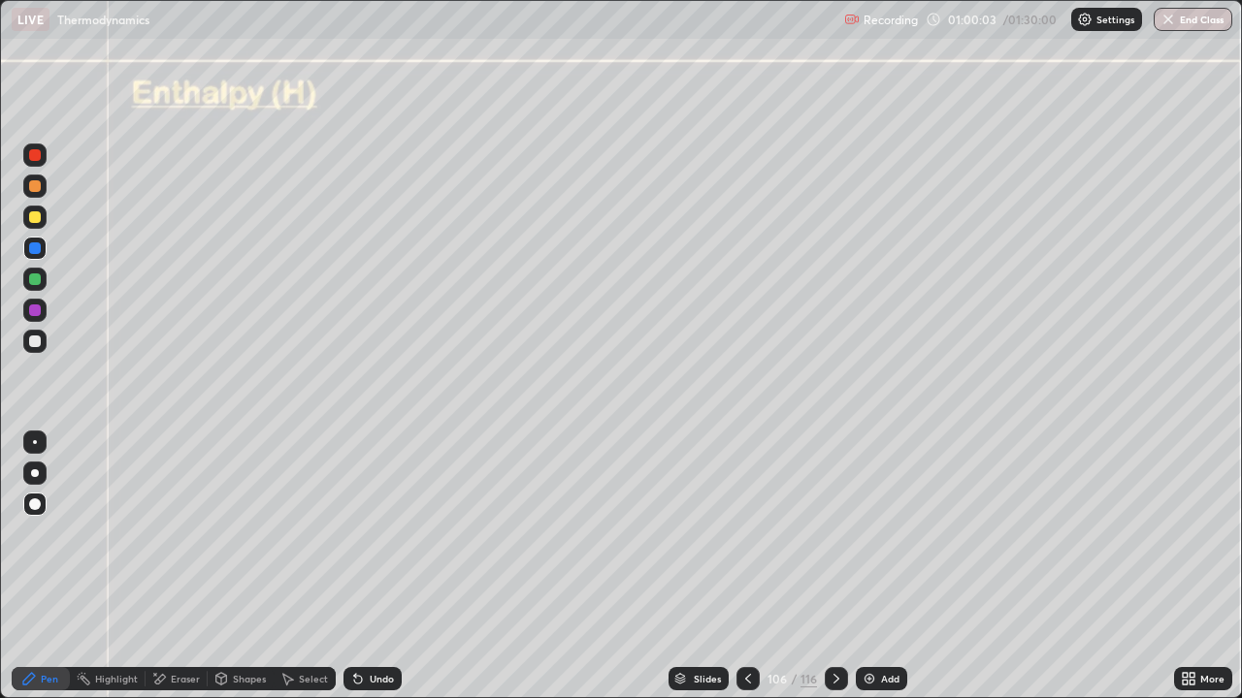
click at [32, 344] on div at bounding box center [35, 342] width 12 height 12
click at [38, 219] on div at bounding box center [35, 217] width 12 height 12
click at [36, 340] on div at bounding box center [35, 342] width 12 height 12
click at [39, 246] on div at bounding box center [35, 248] width 12 height 12
click at [33, 339] on div at bounding box center [35, 342] width 12 height 12
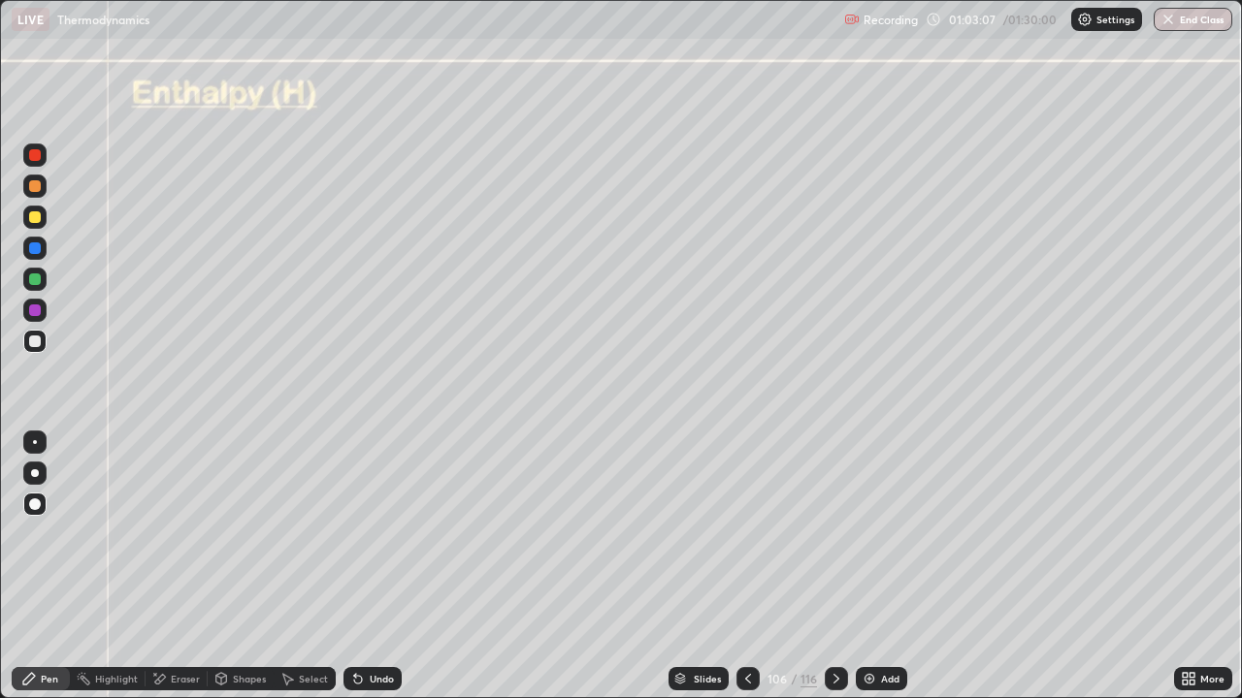
click at [36, 319] on div at bounding box center [34, 310] width 23 height 23
click at [179, 566] on div "Eraser" at bounding box center [185, 679] width 29 height 10
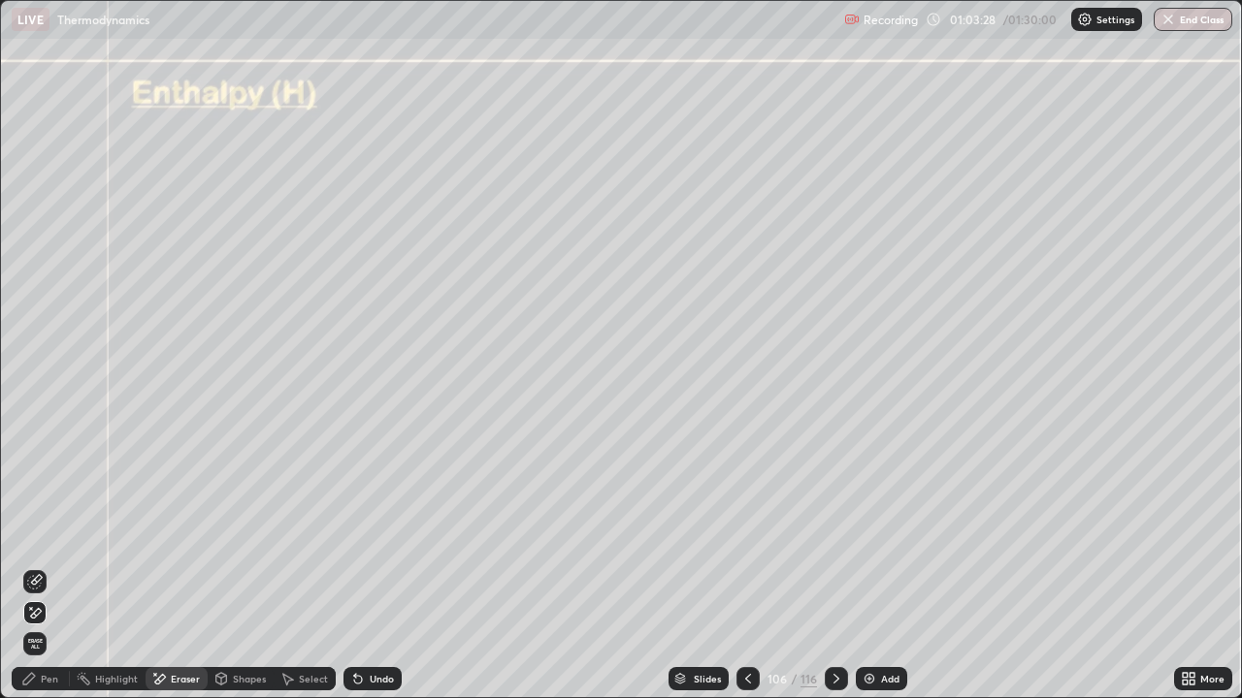
click at [179, 566] on div "Eraser" at bounding box center [176, 678] width 62 height 23
click at [55, 566] on div "Pen" at bounding box center [49, 679] width 17 height 10
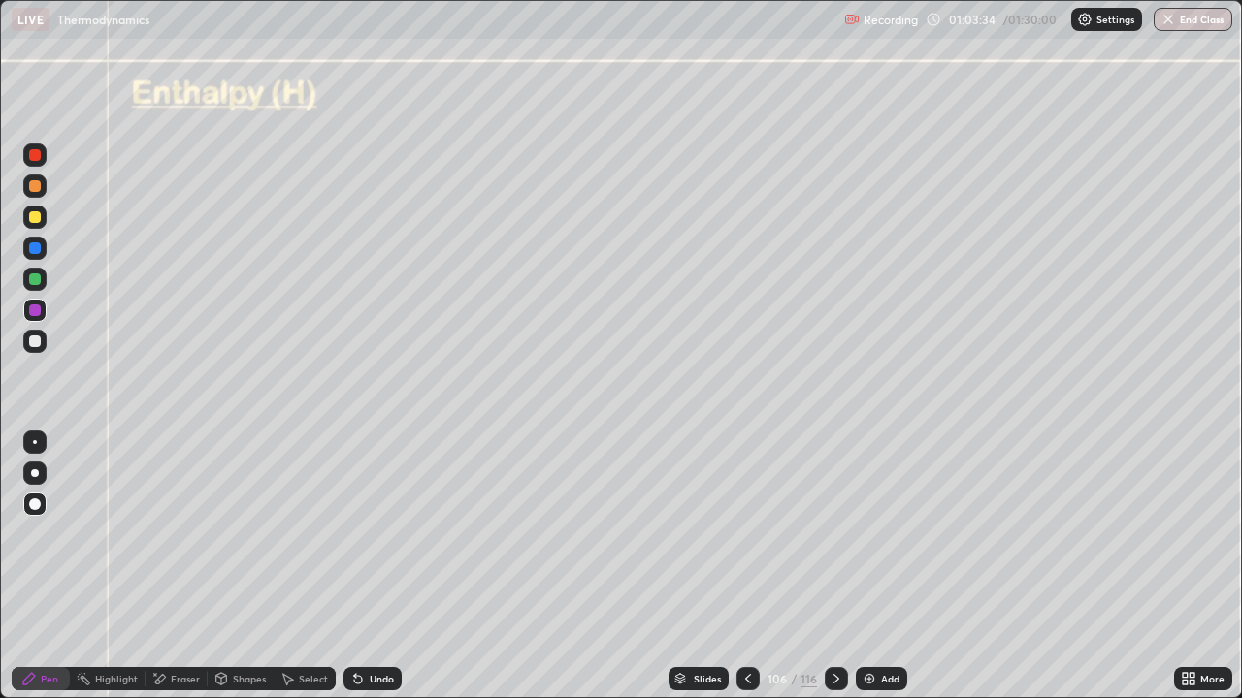
click at [33, 500] on div at bounding box center [35, 505] width 12 height 12
click at [36, 340] on div at bounding box center [35, 342] width 12 height 12
click at [33, 279] on div at bounding box center [35, 280] width 12 height 12
click at [37, 345] on div at bounding box center [35, 342] width 12 height 12
click at [30, 338] on div at bounding box center [35, 342] width 12 height 12
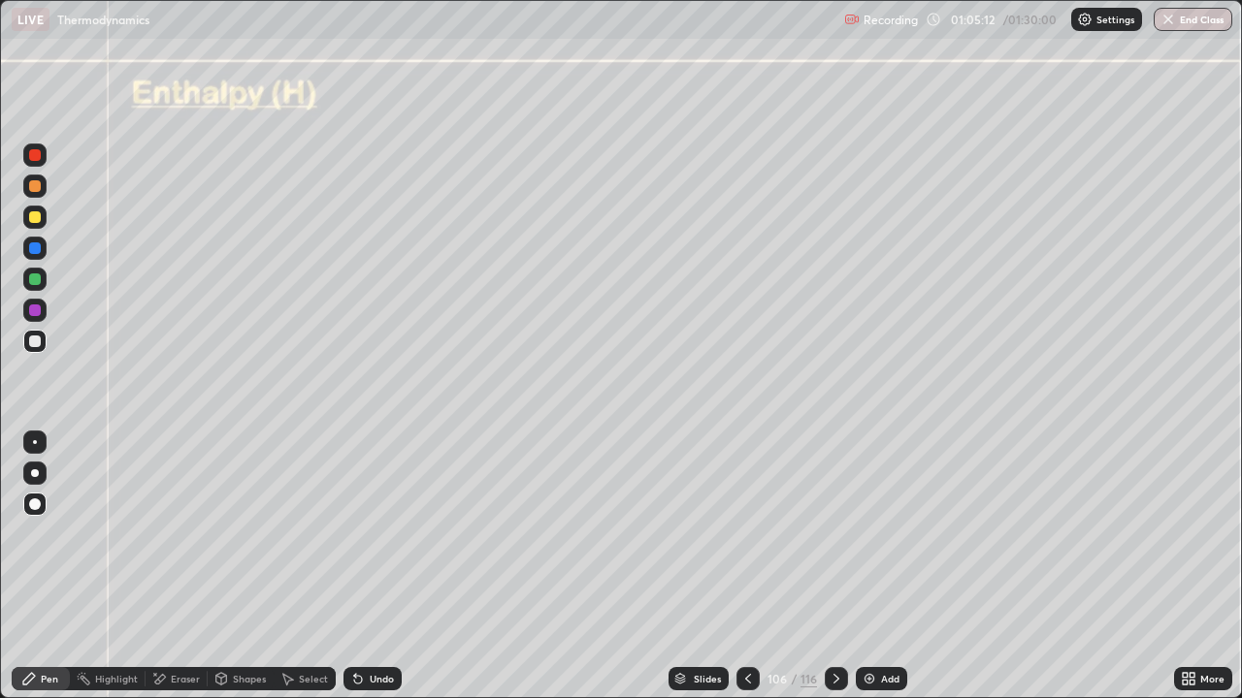
click at [835, 566] on icon at bounding box center [836, 679] width 16 height 16
click at [834, 566] on icon at bounding box center [836, 679] width 16 height 16
click at [737, 566] on div at bounding box center [747, 678] width 23 height 23
click at [743, 566] on icon at bounding box center [748, 679] width 16 height 16
click at [834, 566] on icon at bounding box center [836, 679] width 16 height 16
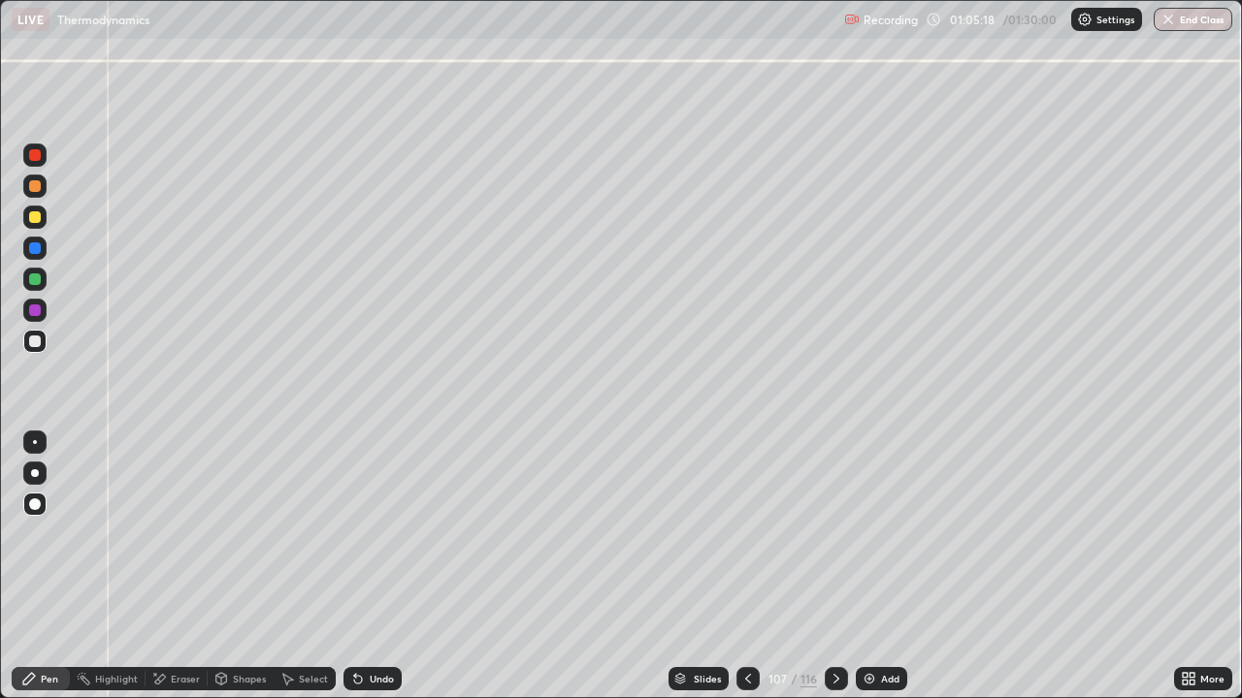
click at [35, 220] on div at bounding box center [35, 217] width 12 height 12
click at [250, 566] on div "Shapes" at bounding box center [249, 679] width 33 height 10
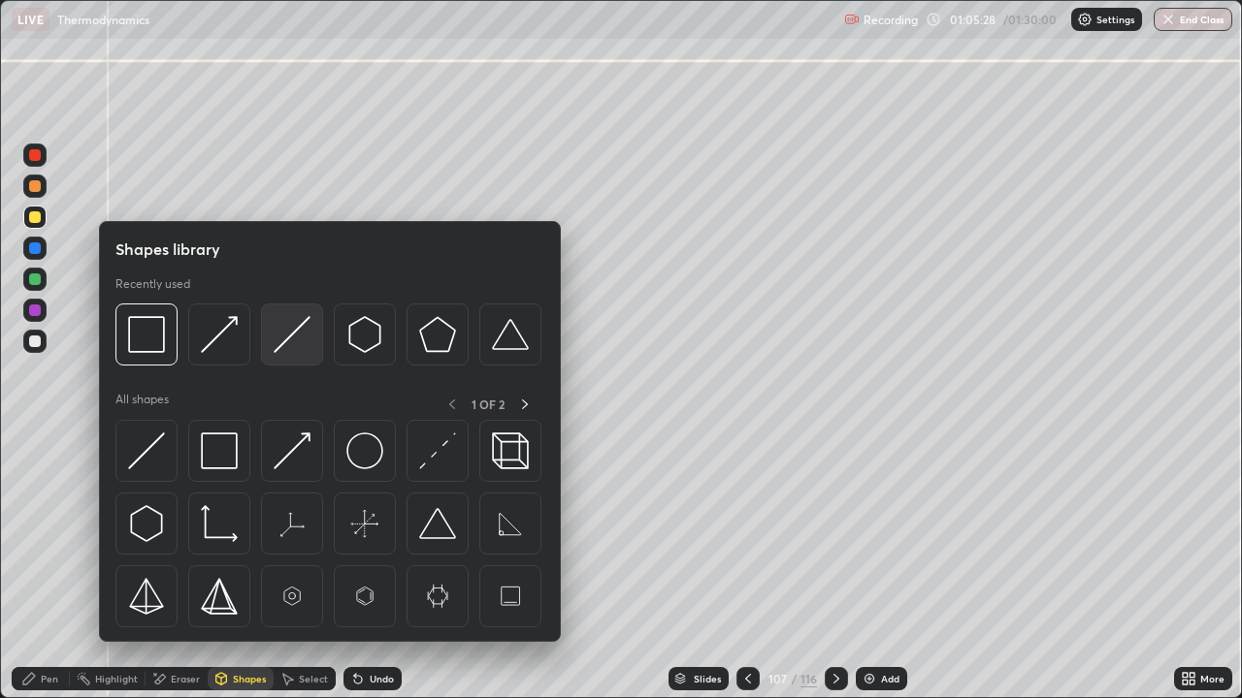
click at [281, 343] on img at bounding box center [292, 334] width 37 height 37
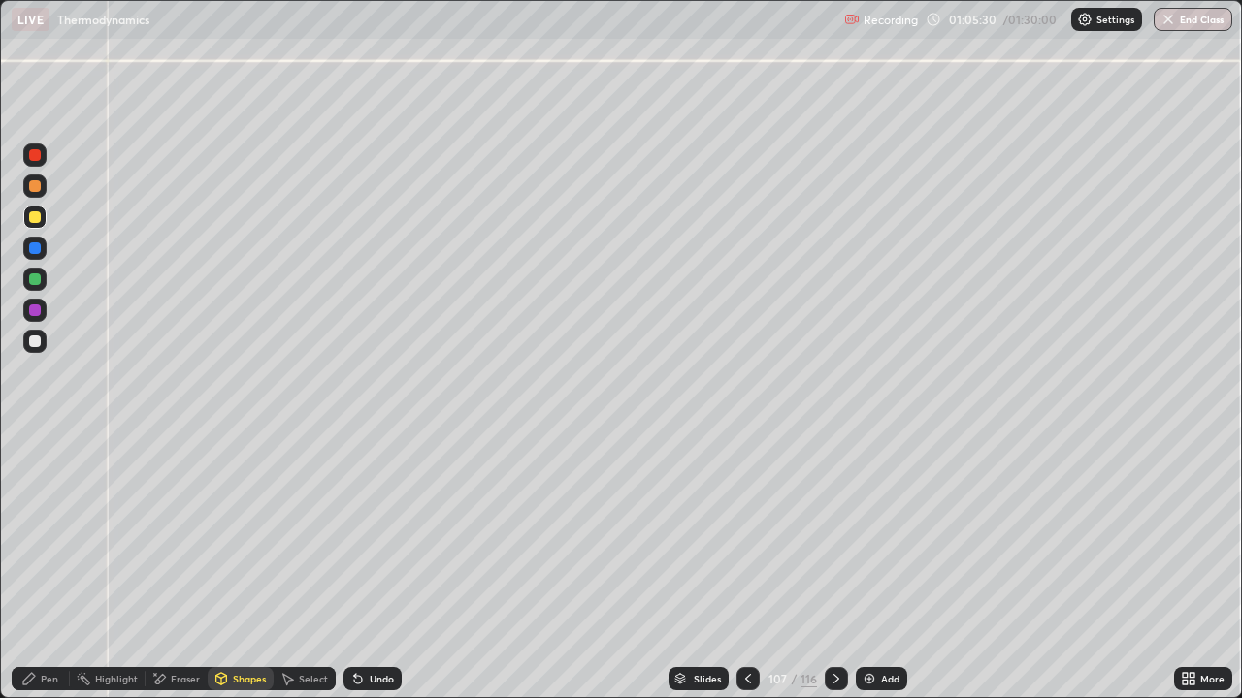
click at [48, 566] on div "Pen" at bounding box center [49, 679] width 17 height 10
click at [38, 350] on div at bounding box center [34, 341] width 23 height 23
click at [363, 566] on icon at bounding box center [358, 679] width 16 height 16
click at [385, 566] on div "Undo" at bounding box center [382, 679] width 24 height 10
click at [32, 215] on div at bounding box center [35, 217] width 12 height 12
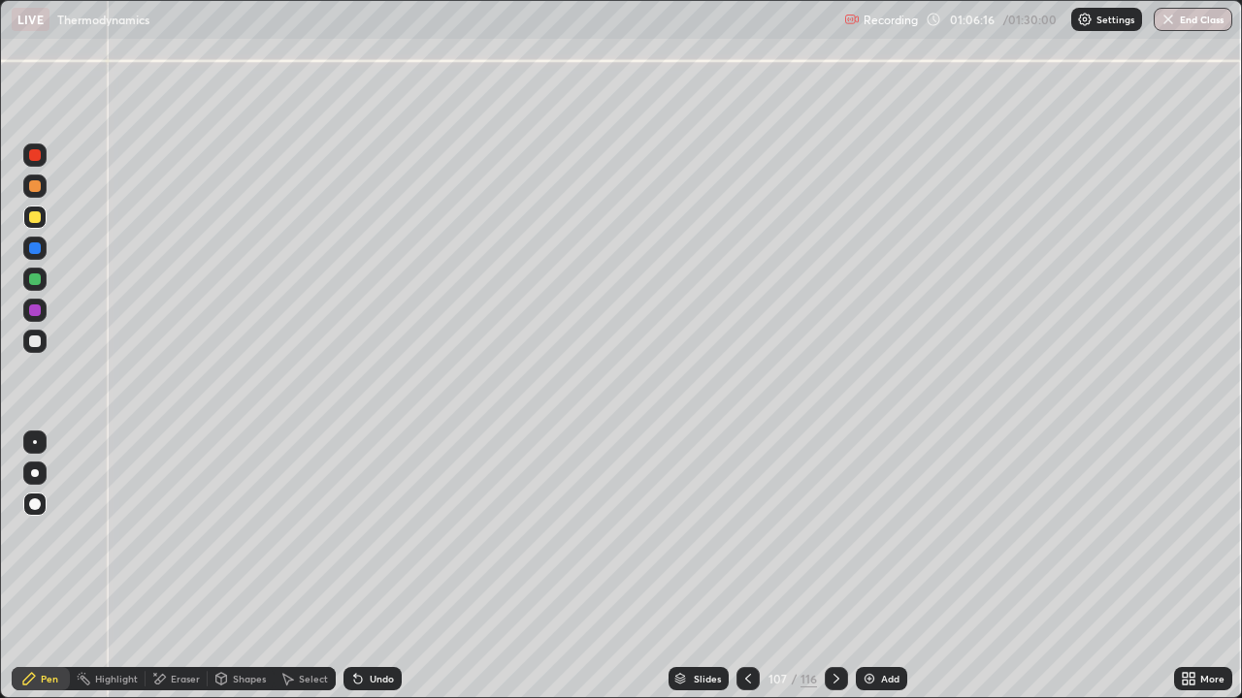
click at [34, 282] on div at bounding box center [35, 280] width 12 height 12
click at [376, 566] on div "Undo" at bounding box center [382, 679] width 24 height 10
click at [382, 566] on div "Undo" at bounding box center [382, 679] width 24 height 10
click at [380, 566] on div "Undo" at bounding box center [382, 679] width 24 height 10
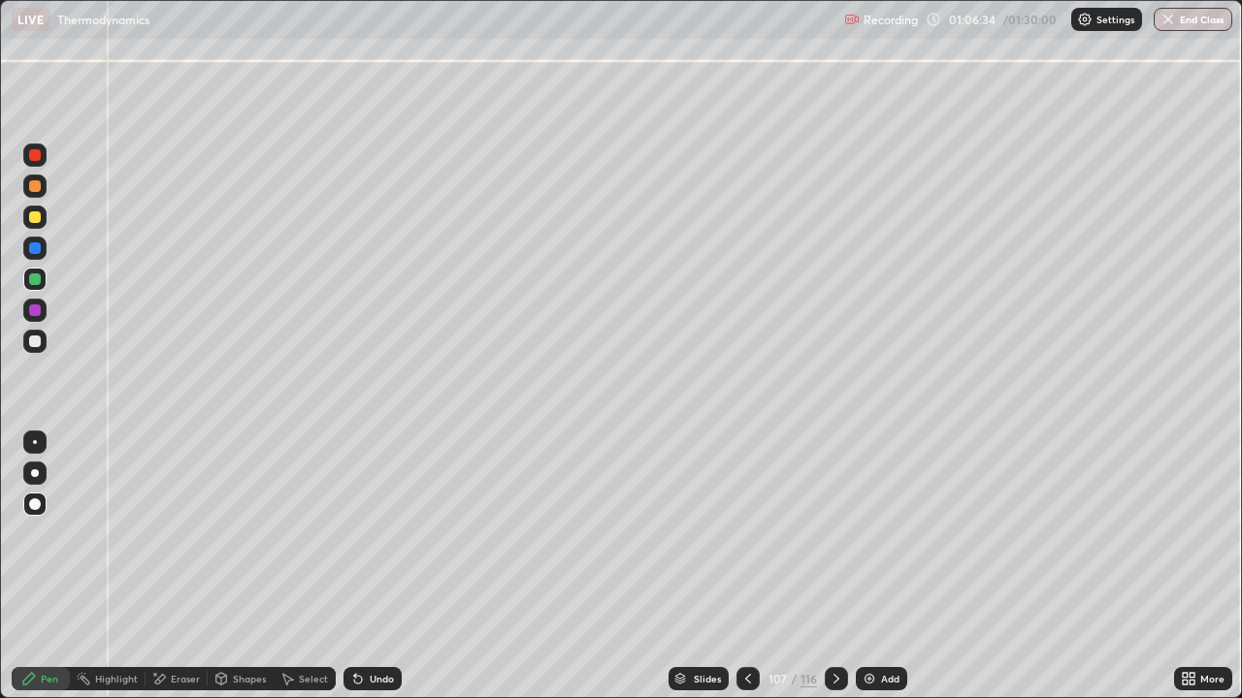
click at [376, 566] on div "Undo" at bounding box center [372, 678] width 58 height 23
click at [38, 311] on div at bounding box center [35, 311] width 12 height 12
click at [32, 247] on div at bounding box center [35, 248] width 12 height 12
click at [37, 344] on div at bounding box center [35, 342] width 12 height 12
click at [34, 340] on div at bounding box center [35, 342] width 12 height 12
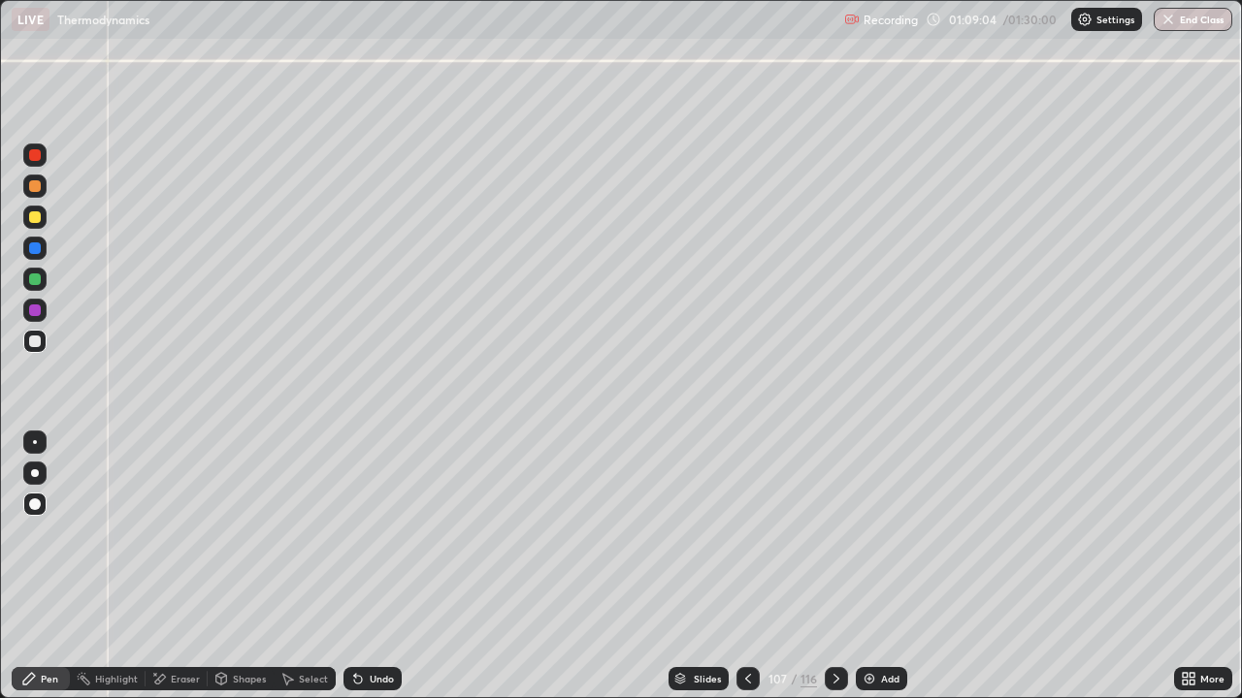
click at [38, 566] on div "Pen" at bounding box center [41, 678] width 58 height 23
click at [834, 566] on icon at bounding box center [836, 679] width 16 height 16
click at [30, 219] on div at bounding box center [35, 217] width 12 height 12
click at [32, 344] on div at bounding box center [35, 342] width 12 height 12
click at [42, 311] on div at bounding box center [34, 310] width 23 height 23
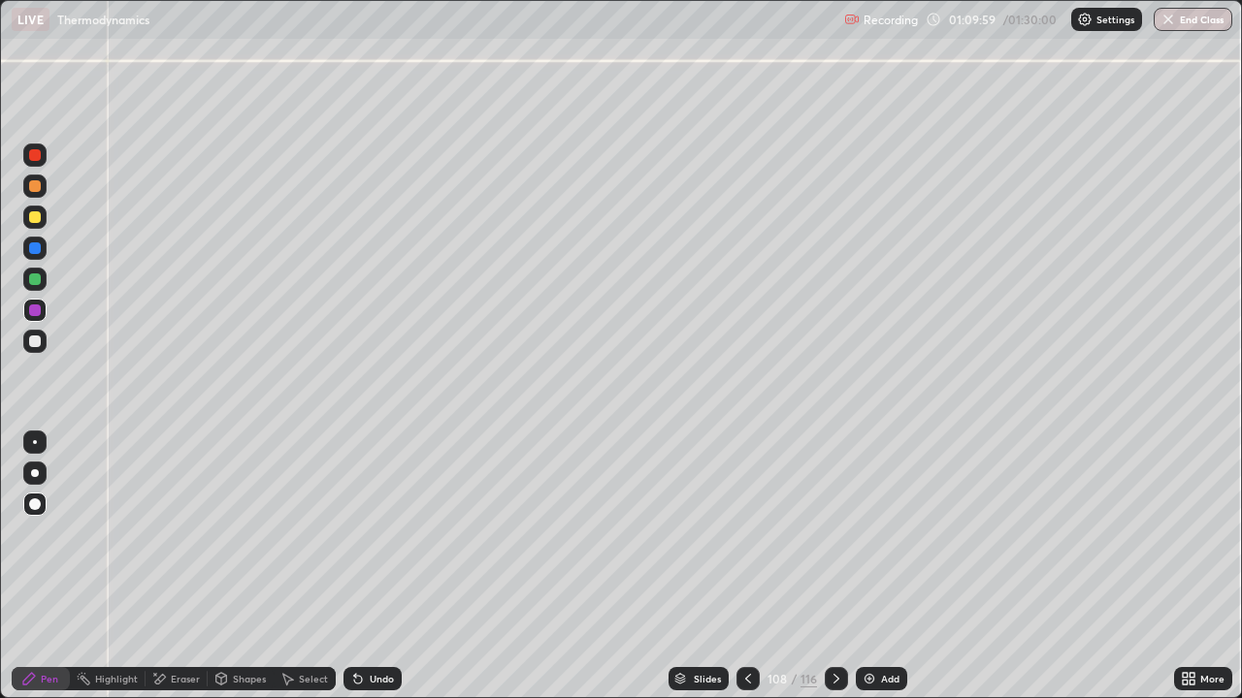
click at [382, 566] on div "Undo" at bounding box center [382, 679] width 24 height 10
click at [387, 566] on div "Undo" at bounding box center [382, 679] width 24 height 10
click at [375, 566] on div "Undo" at bounding box center [372, 678] width 58 height 23
click at [377, 566] on div "Undo" at bounding box center [382, 679] width 24 height 10
click at [32, 342] on div at bounding box center [35, 342] width 12 height 12
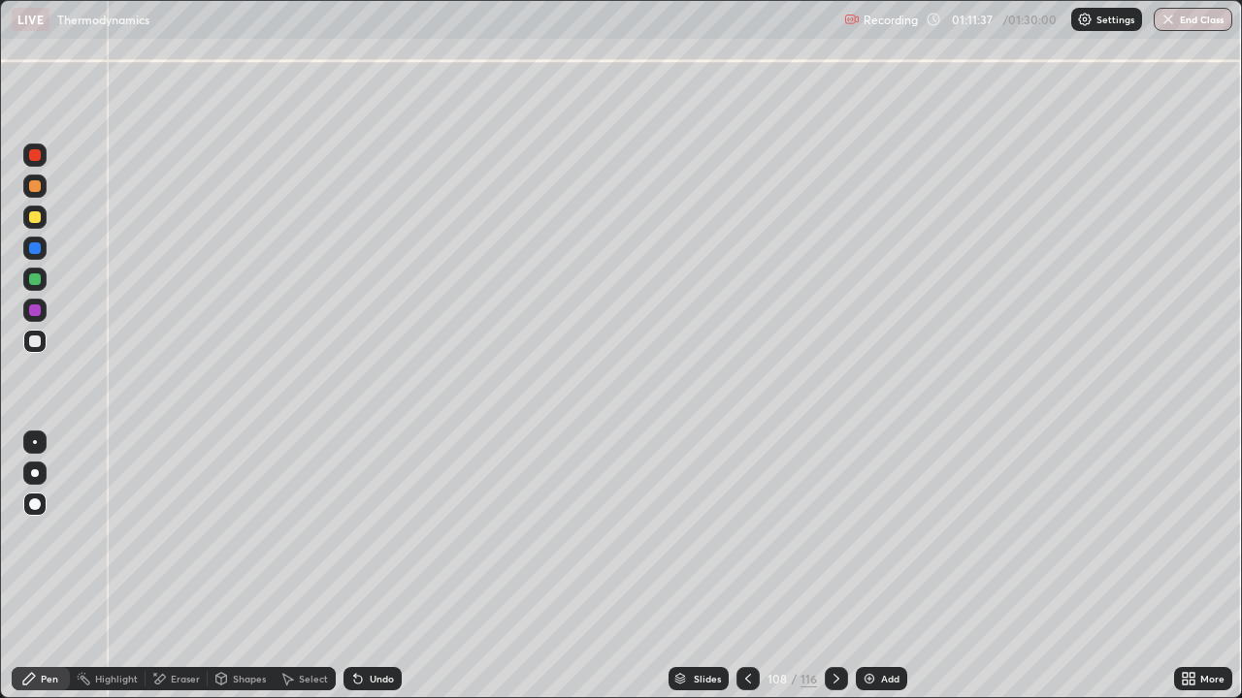
click at [40, 346] on div at bounding box center [34, 341] width 23 height 23
click at [35, 566] on div "Pen" at bounding box center [41, 678] width 58 height 23
click at [249, 566] on div "Shapes" at bounding box center [249, 679] width 33 height 10
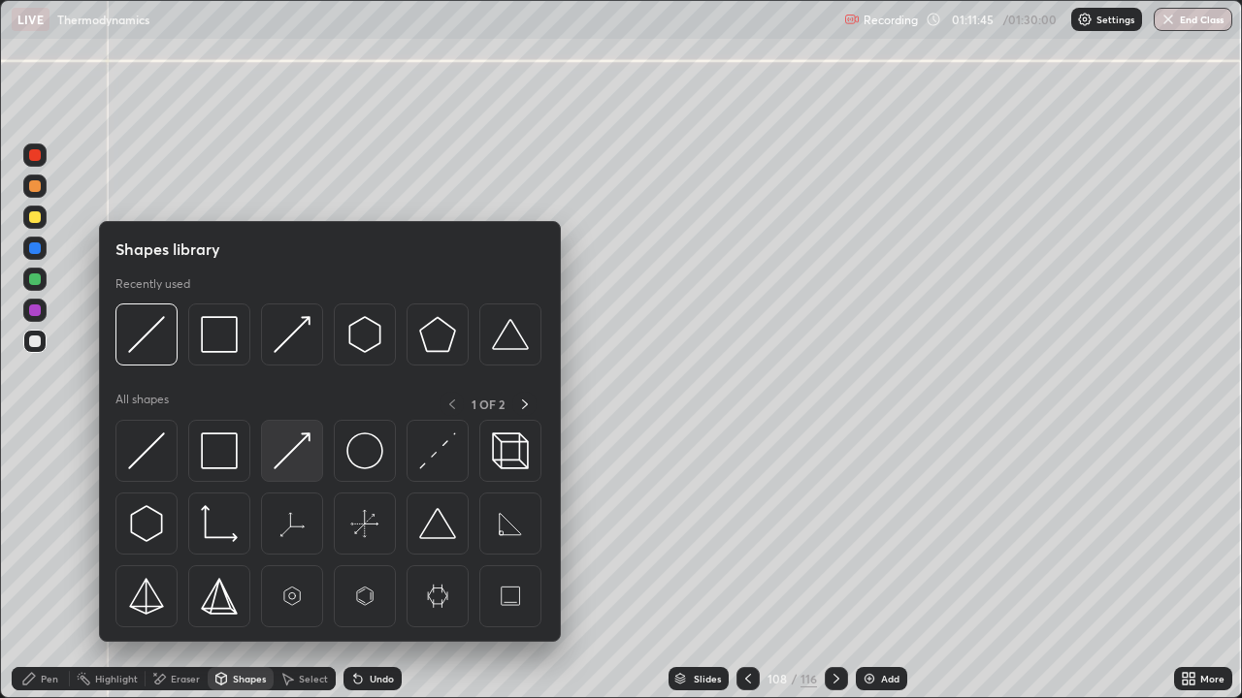
click at [290, 459] on img at bounding box center [292, 451] width 37 height 37
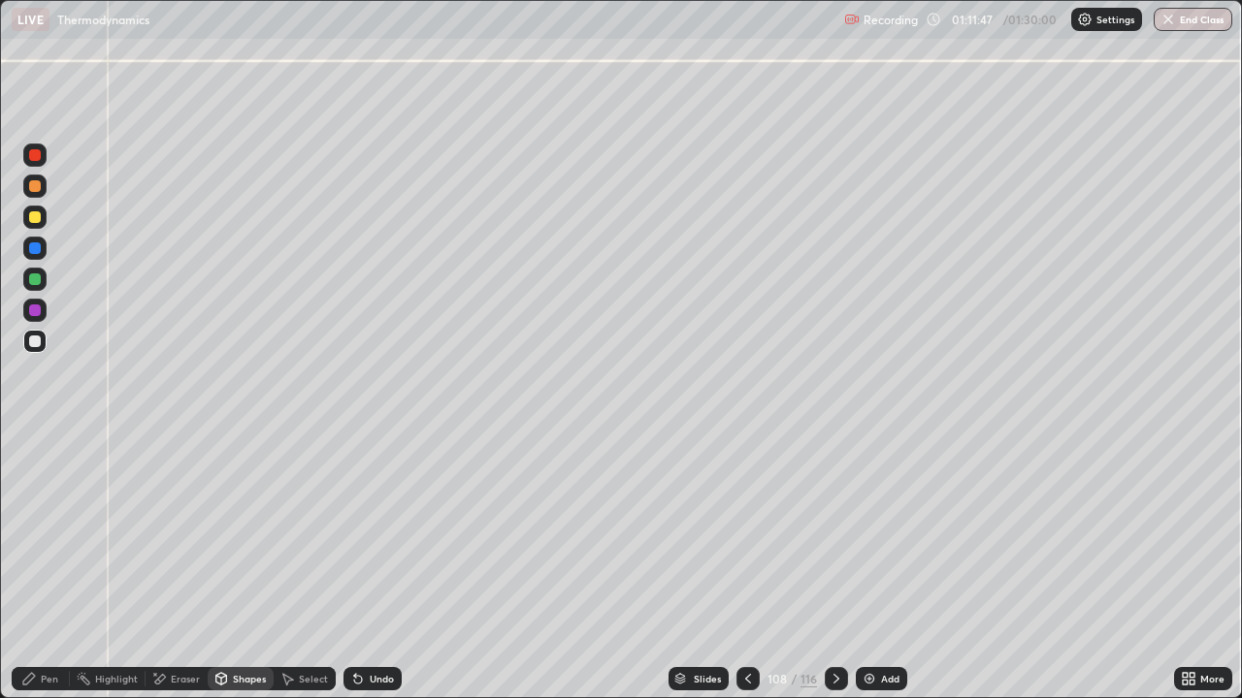
click at [57, 566] on div "Pen" at bounding box center [49, 679] width 17 height 10
click at [630, 566] on div "Slides 108 / 116 Add" at bounding box center [788, 679] width 772 height 39
click at [29, 334] on div at bounding box center [34, 341] width 23 height 23
click at [27, 344] on div at bounding box center [34, 341] width 23 height 23
click at [51, 566] on div "Pen" at bounding box center [49, 679] width 17 height 10
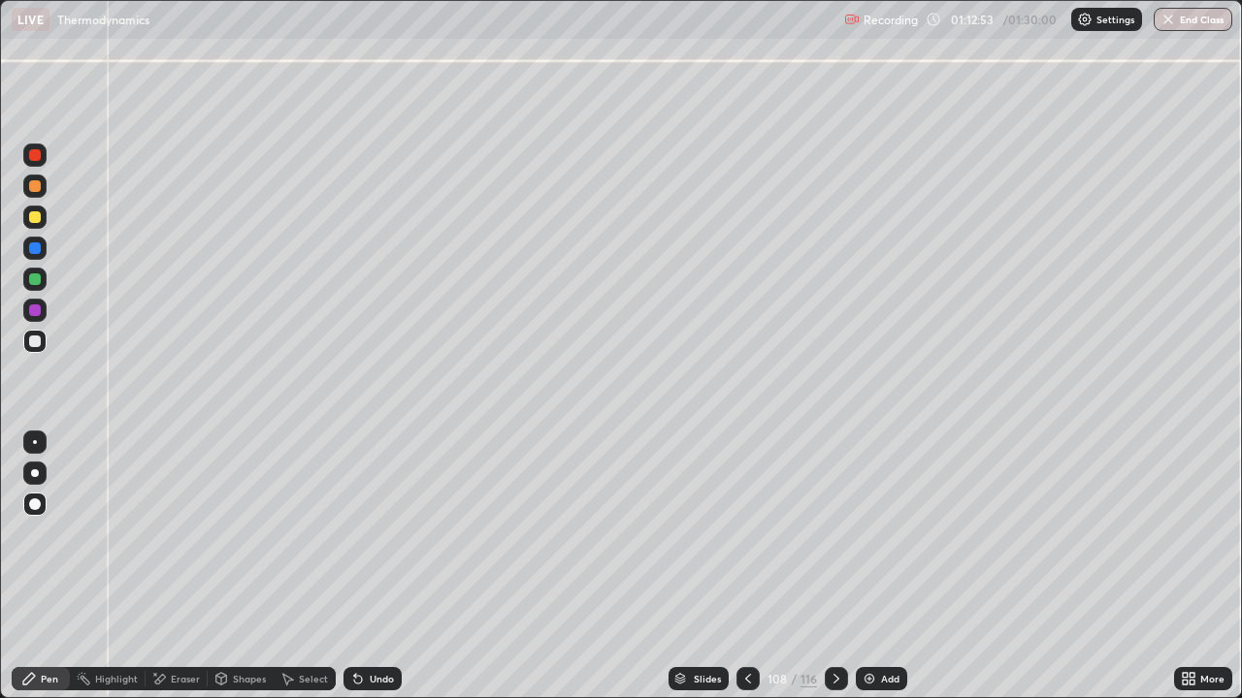
click at [829, 566] on icon at bounding box center [836, 679] width 16 height 16
click at [382, 566] on div "Undo" at bounding box center [372, 678] width 58 height 23
click at [236, 566] on div "Shapes" at bounding box center [249, 679] width 33 height 10
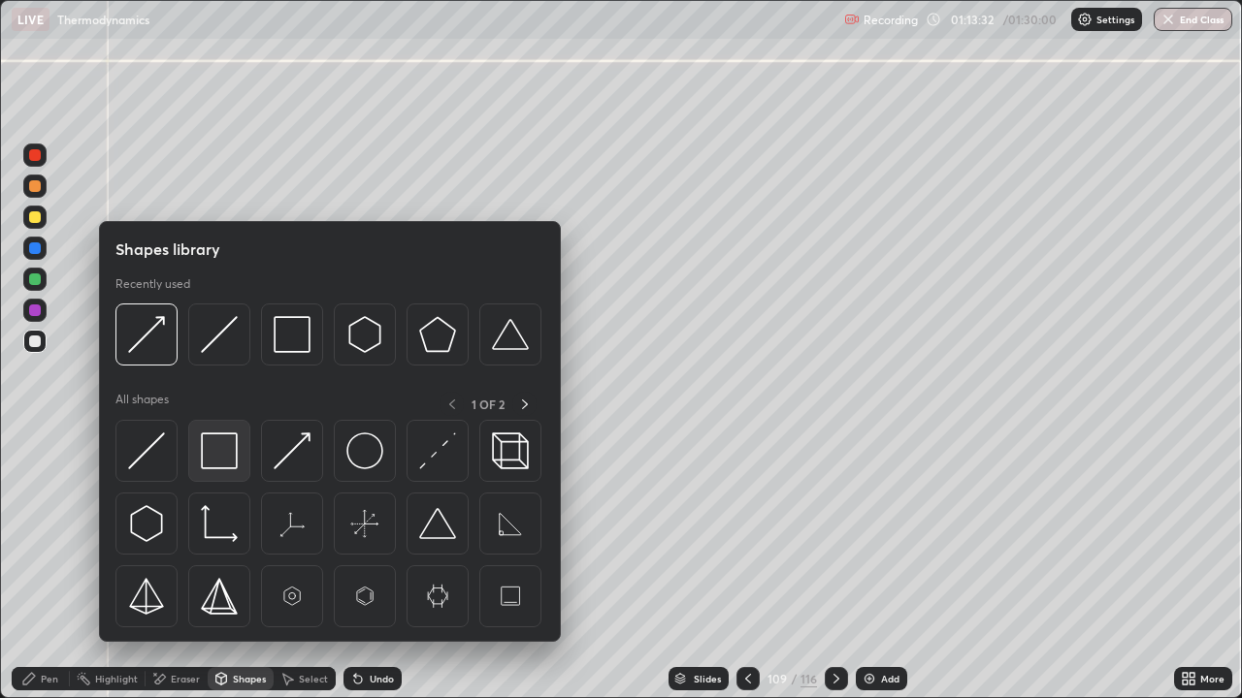
click at [212, 453] on img at bounding box center [219, 451] width 37 height 37
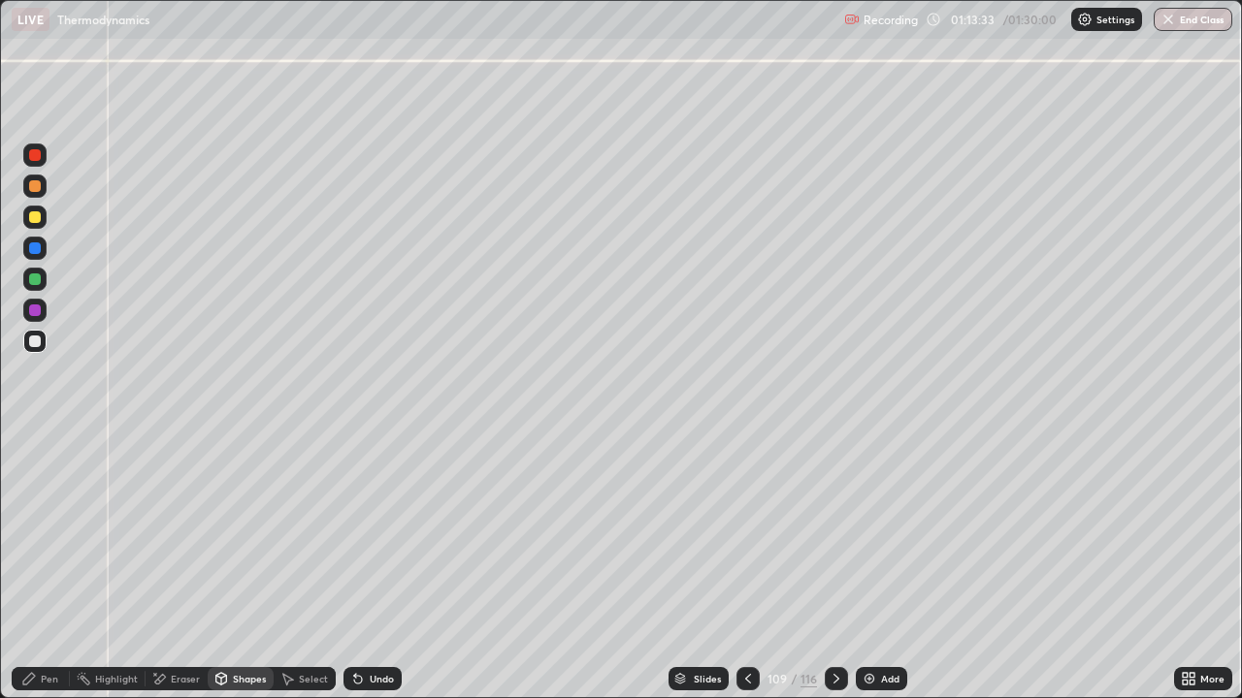
click at [37, 217] on div at bounding box center [35, 217] width 12 height 12
click at [53, 566] on div "Pen" at bounding box center [49, 679] width 17 height 10
click at [34, 338] on div at bounding box center [35, 342] width 12 height 12
click at [30, 182] on div at bounding box center [35, 186] width 12 height 12
click at [746, 566] on icon at bounding box center [748, 679] width 16 height 16
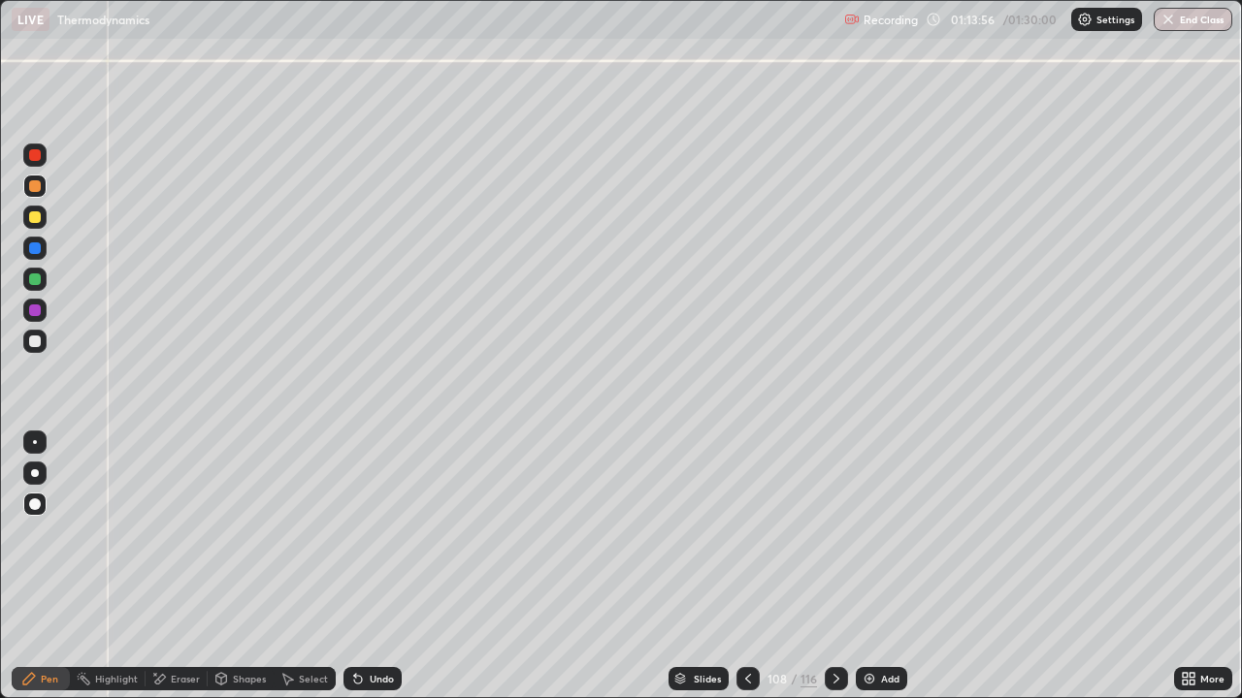
click at [746, 566] on icon at bounding box center [748, 679] width 16 height 16
click at [828, 566] on icon at bounding box center [836, 679] width 16 height 16
click at [834, 566] on icon at bounding box center [836, 679] width 16 height 16
click at [829, 566] on icon at bounding box center [836, 679] width 16 height 16
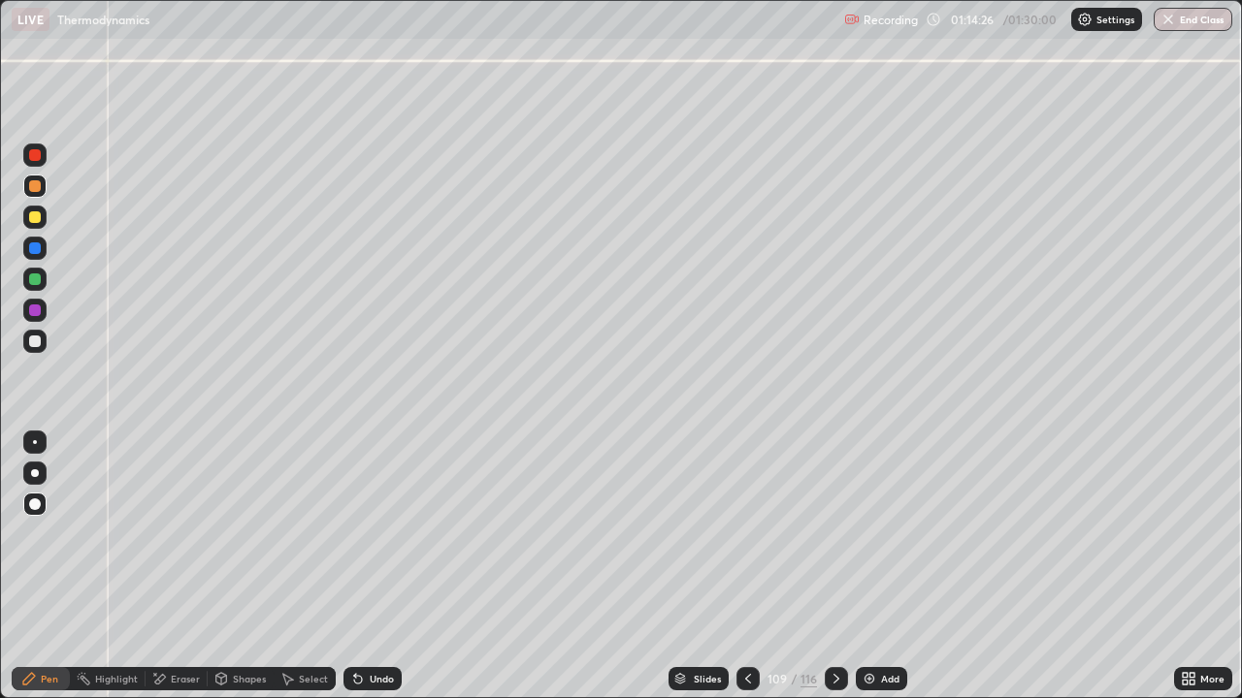
click at [834, 566] on icon at bounding box center [836, 679] width 16 height 16
click at [825, 566] on div at bounding box center [835, 678] width 23 height 23
click at [834, 566] on icon at bounding box center [836, 679] width 16 height 16
click at [757, 566] on div at bounding box center [747, 678] width 23 height 23
click at [746, 566] on icon at bounding box center [748, 679] width 16 height 16
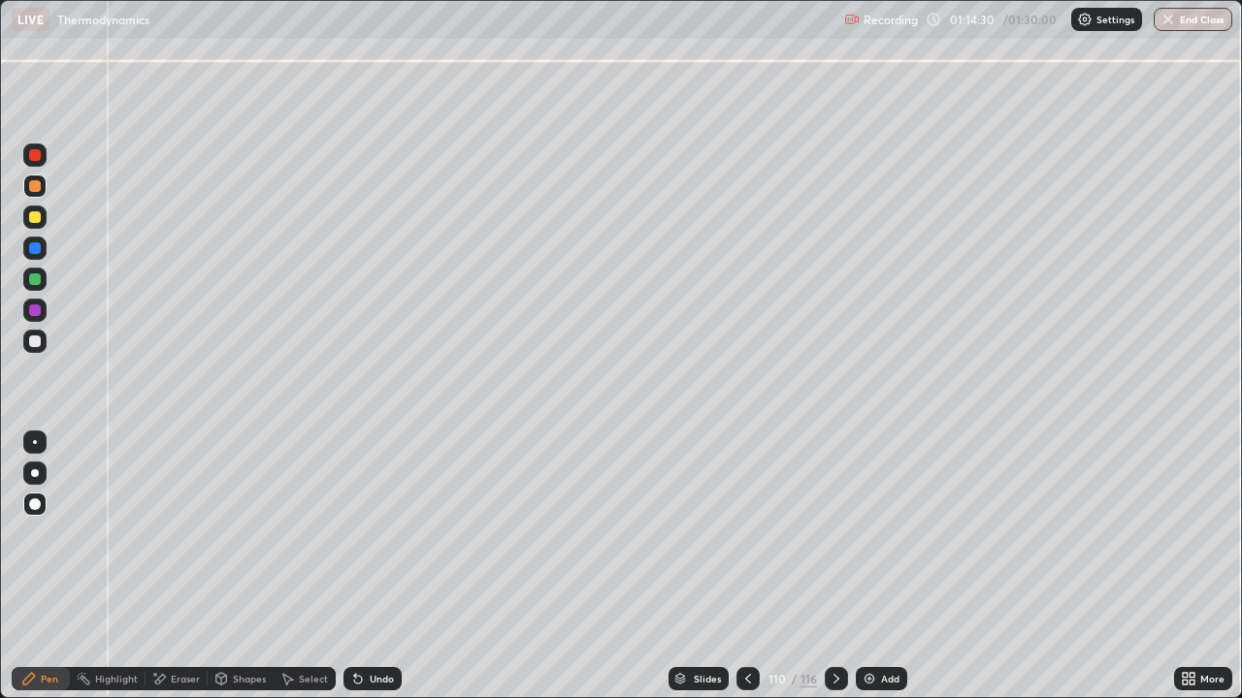
click at [747, 566] on icon at bounding box center [748, 679] width 16 height 16
click at [40, 313] on div at bounding box center [35, 311] width 12 height 12
click at [248, 566] on div "Shapes" at bounding box center [249, 679] width 33 height 10
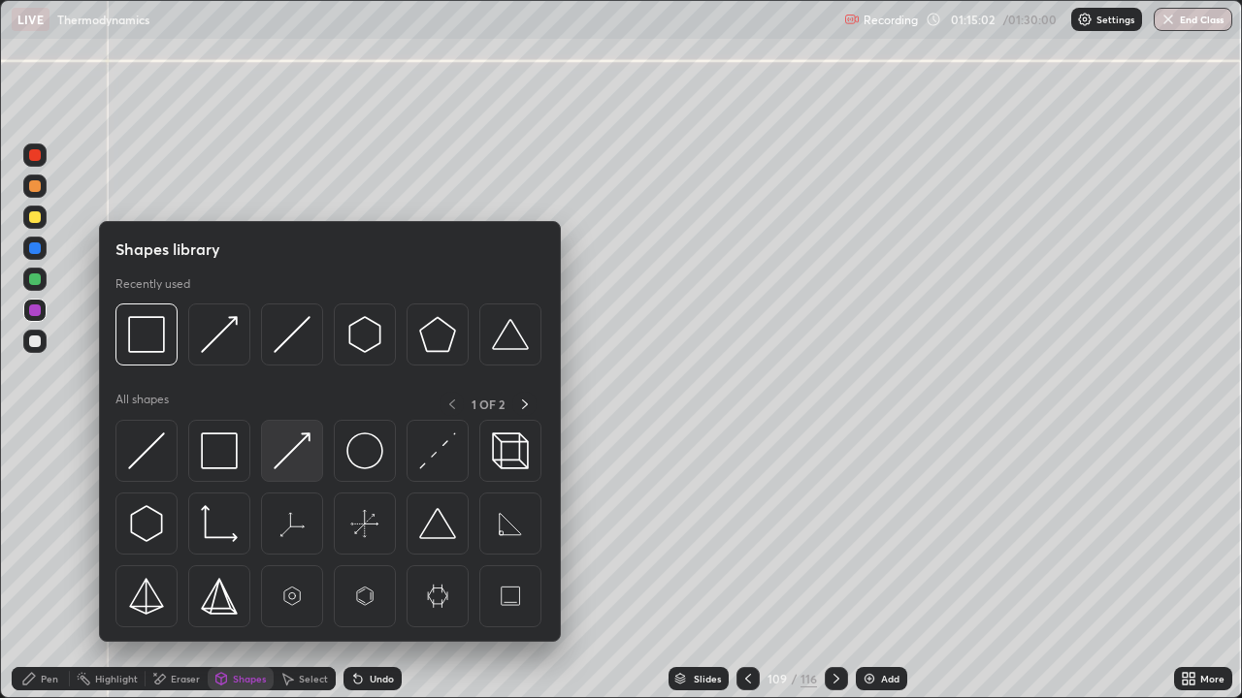
click at [296, 453] on img at bounding box center [292, 451] width 37 height 37
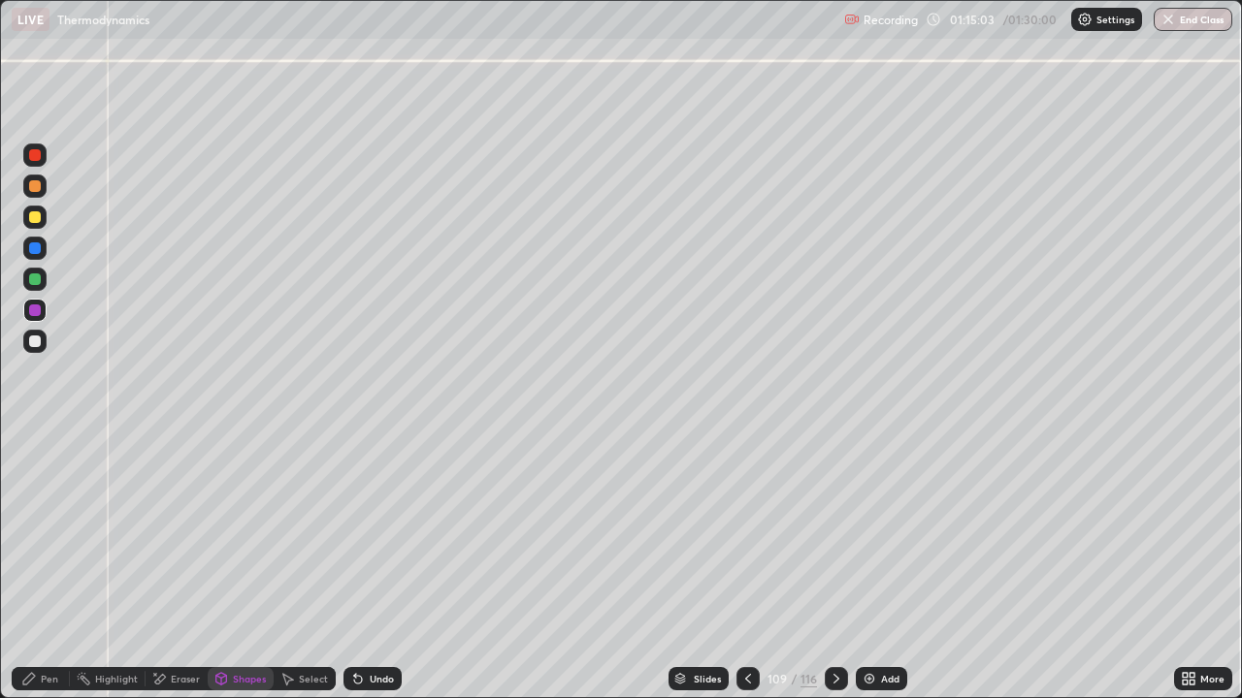
click at [42, 340] on div at bounding box center [34, 341] width 23 height 23
click at [47, 566] on div "Pen" at bounding box center [49, 679] width 17 height 10
click at [33, 153] on div at bounding box center [35, 155] width 12 height 12
click at [40, 349] on div at bounding box center [34, 341] width 23 height 23
click at [45, 566] on div "Pen" at bounding box center [49, 679] width 17 height 10
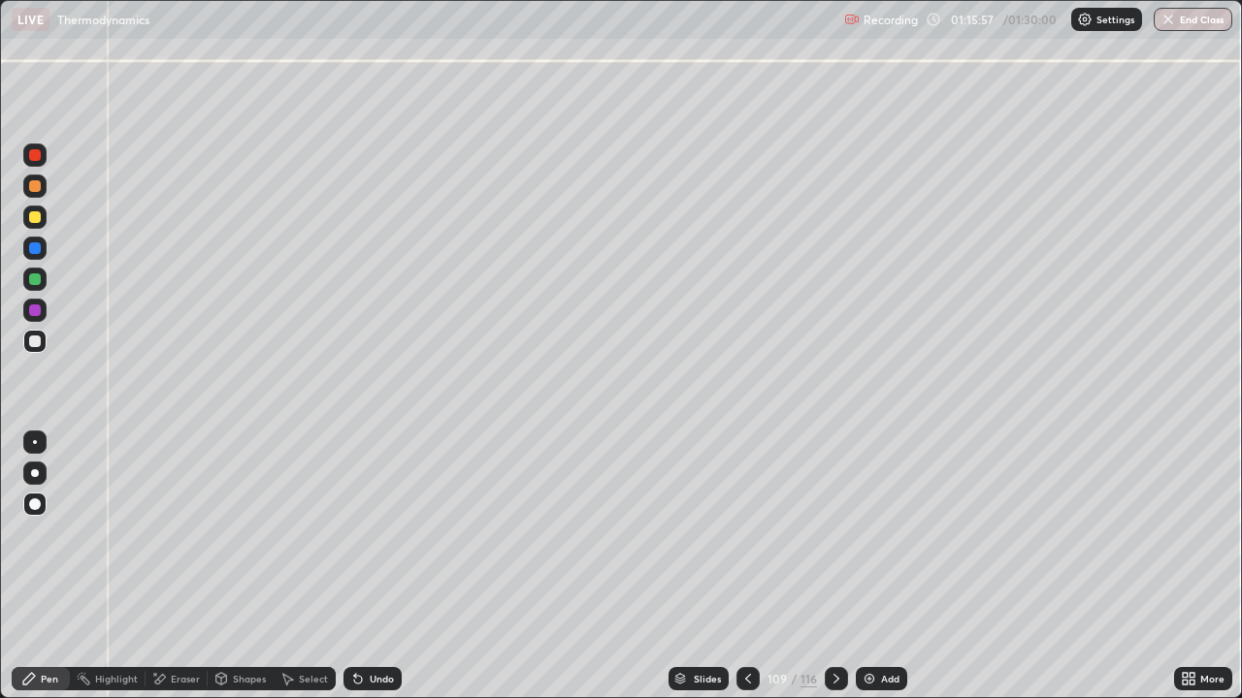
click at [29, 341] on div at bounding box center [35, 342] width 12 height 12
click at [45, 566] on div "Pen" at bounding box center [49, 679] width 17 height 10
click at [835, 566] on div at bounding box center [835, 678] width 23 height 23
click at [244, 566] on div "Shapes" at bounding box center [249, 679] width 33 height 10
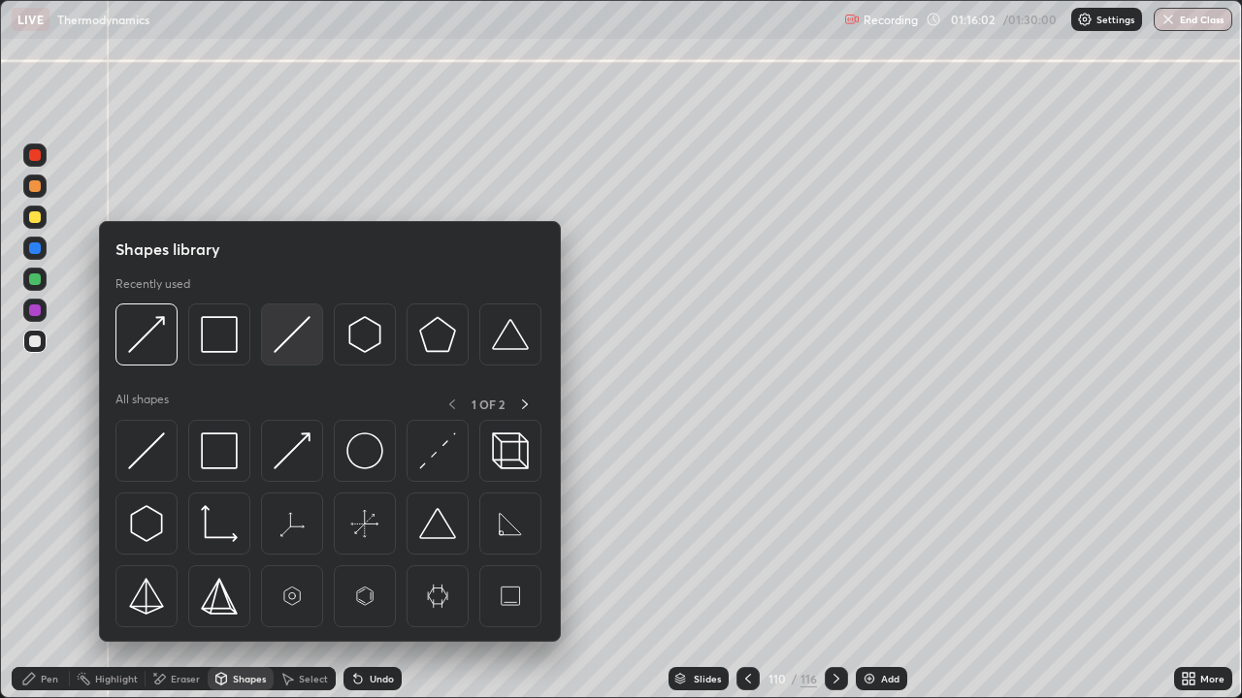
click at [280, 339] on img at bounding box center [292, 334] width 37 height 37
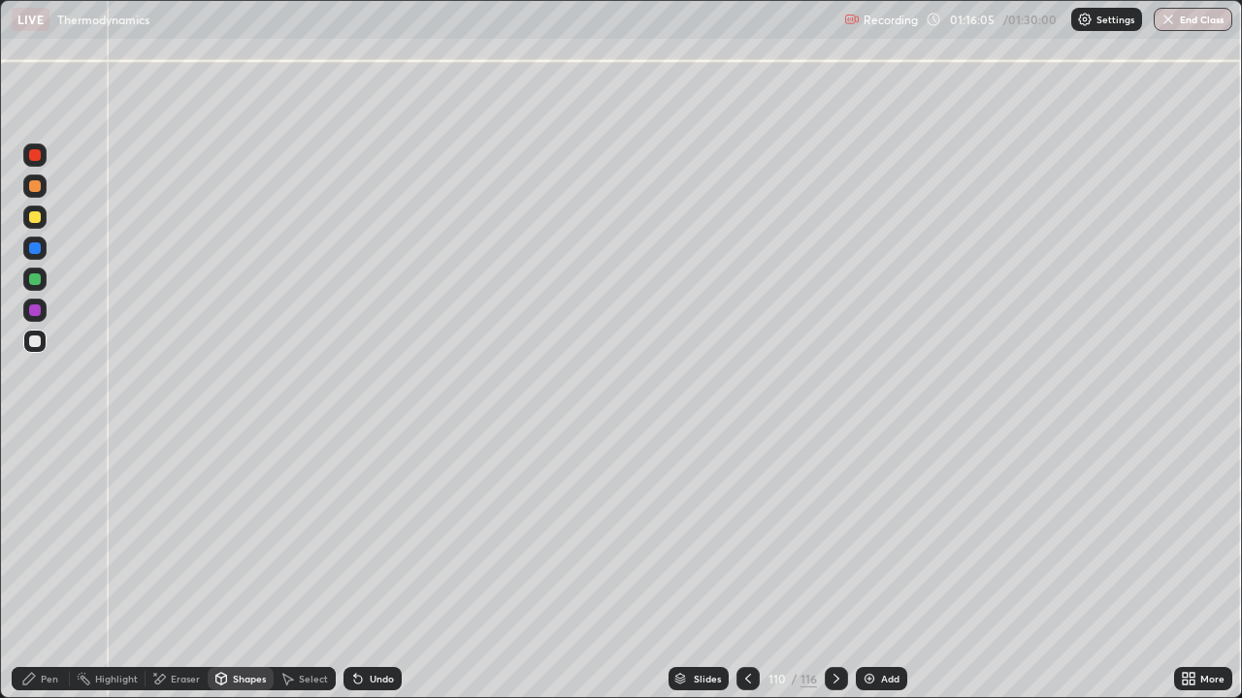
click at [41, 566] on div "Pen" at bounding box center [49, 679] width 17 height 10
click at [54, 566] on div "Pen" at bounding box center [49, 679] width 17 height 10
click at [746, 566] on icon at bounding box center [748, 679] width 16 height 16
click at [36, 340] on div at bounding box center [35, 342] width 12 height 12
click at [834, 566] on icon at bounding box center [836, 679] width 16 height 16
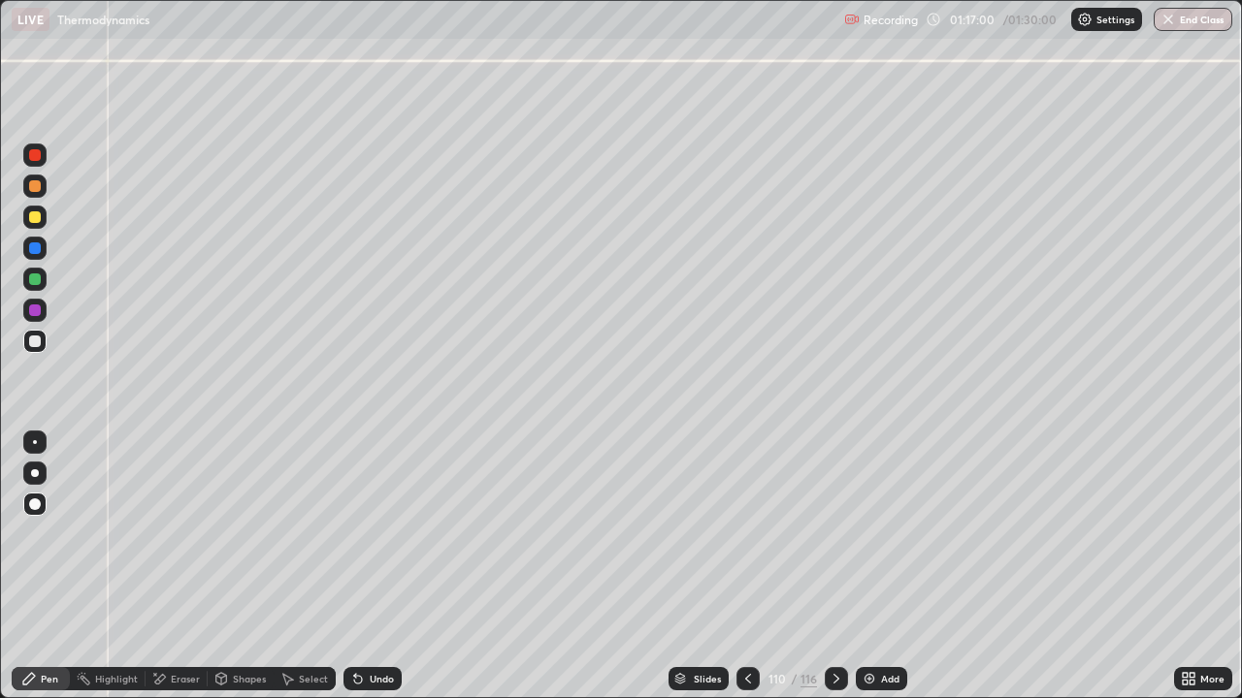
click at [33, 186] on div at bounding box center [35, 186] width 12 height 12
click at [370, 566] on div "Undo" at bounding box center [372, 678] width 58 height 23
click at [378, 566] on div "Undo" at bounding box center [382, 679] width 24 height 10
click at [34, 330] on div at bounding box center [34, 341] width 23 height 23
click at [354, 566] on icon at bounding box center [358, 680] width 8 height 8
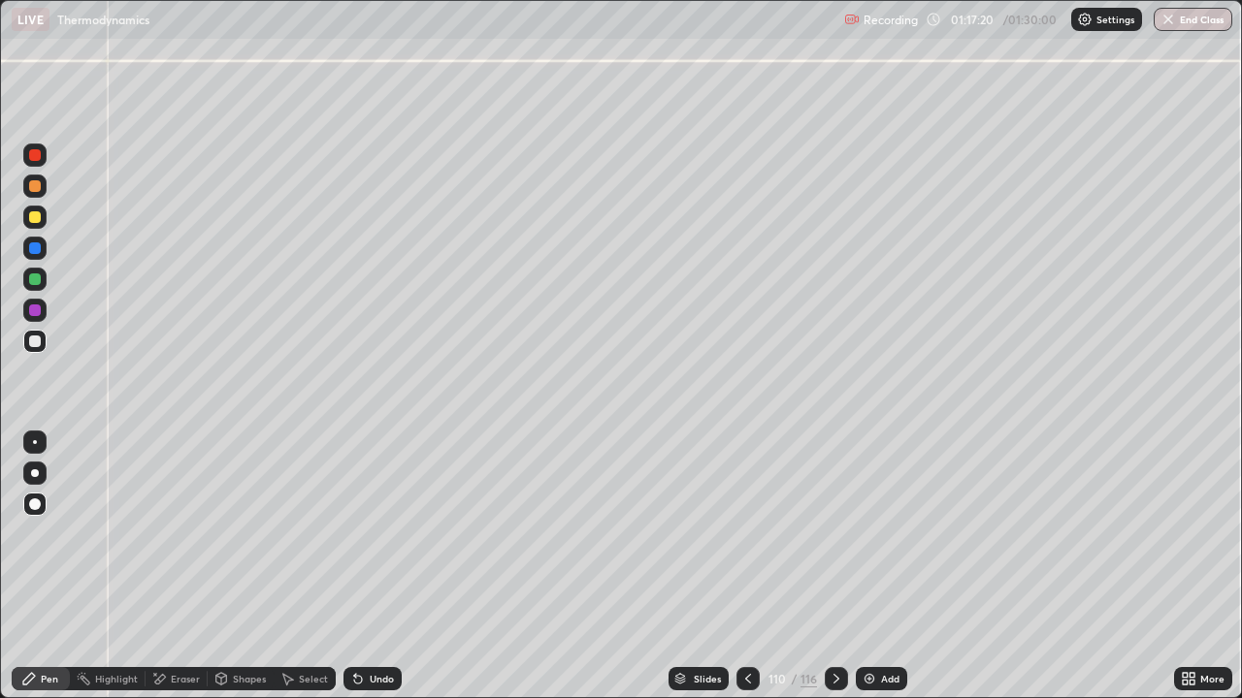
click at [374, 566] on div "Undo" at bounding box center [372, 678] width 58 height 23
click at [381, 566] on div "Undo" at bounding box center [372, 678] width 58 height 23
click at [389, 566] on div "Undo" at bounding box center [372, 678] width 58 height 23
click at [39, 282] on div at bounding box center [35, 280] width 12 height 12
click at [44, 566] on div "Pen" at bounding box center [49, 679] width 17 height 10
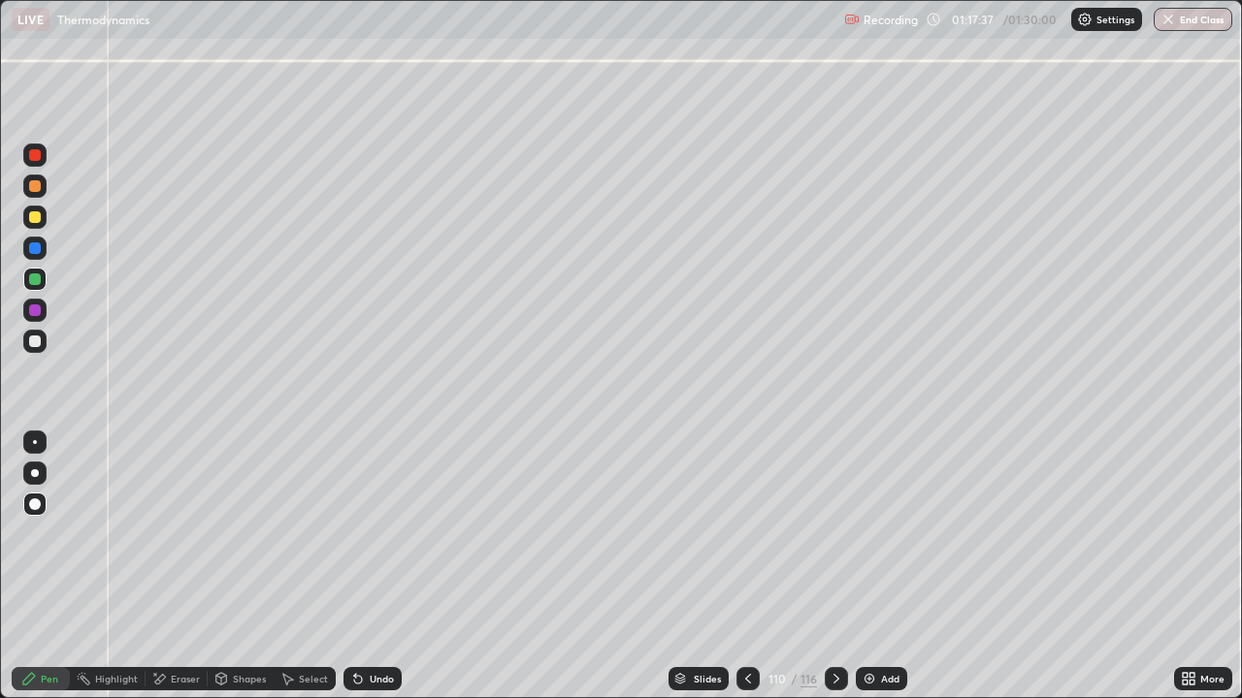
click at [32, 337] on div at bounding box center [35, 342] width 12 height 12
click at [31, 188] on div at bounding box center [35, 186] width 12 height 12
click at [745, 566] on icon at bounding box center [748, 679] width 6 height 10
click at [179, 566] on div "Eraser" at bounding box center [185, 679] width 29 height 10
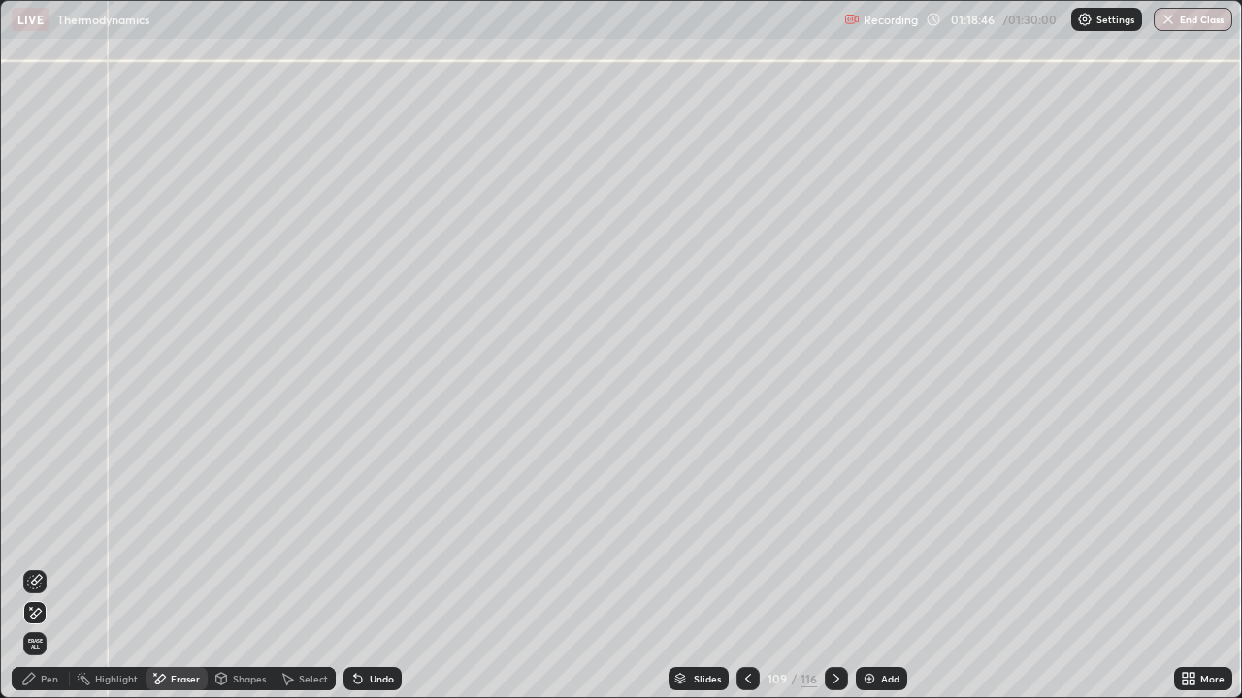
click at [41, 566] on div "Pen" at bounding box center [49, 679] width 17 height 10
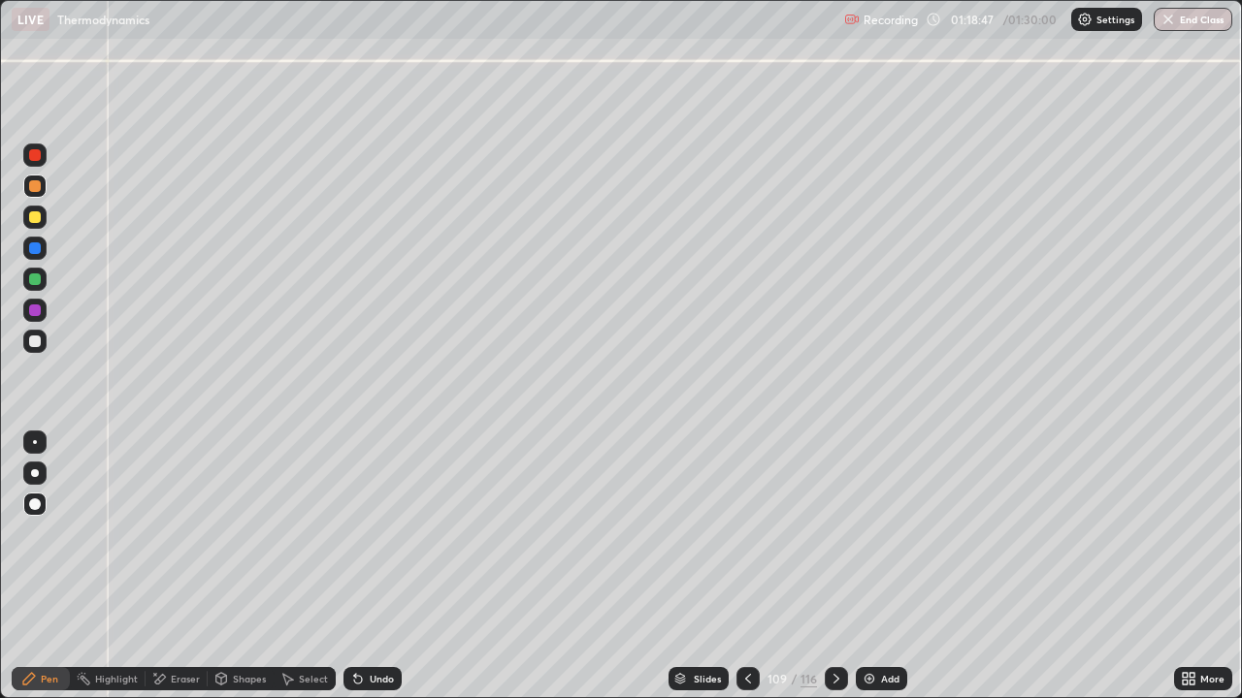
click at [34, 340] on div at bounding box center [35, 342] width 12 height 12
click at [832, 566] on icon at bounding box center [836, 679] width 16 height 16
click at [38, 566] on div "Pen" at bounding box center [41, 678] width 58 height 23
click at [30, 341] on div at bounding box center [35, 342] width 12 height 12
click at [834, 566] on icon at bounding box center [836, 679] width 16 height 16
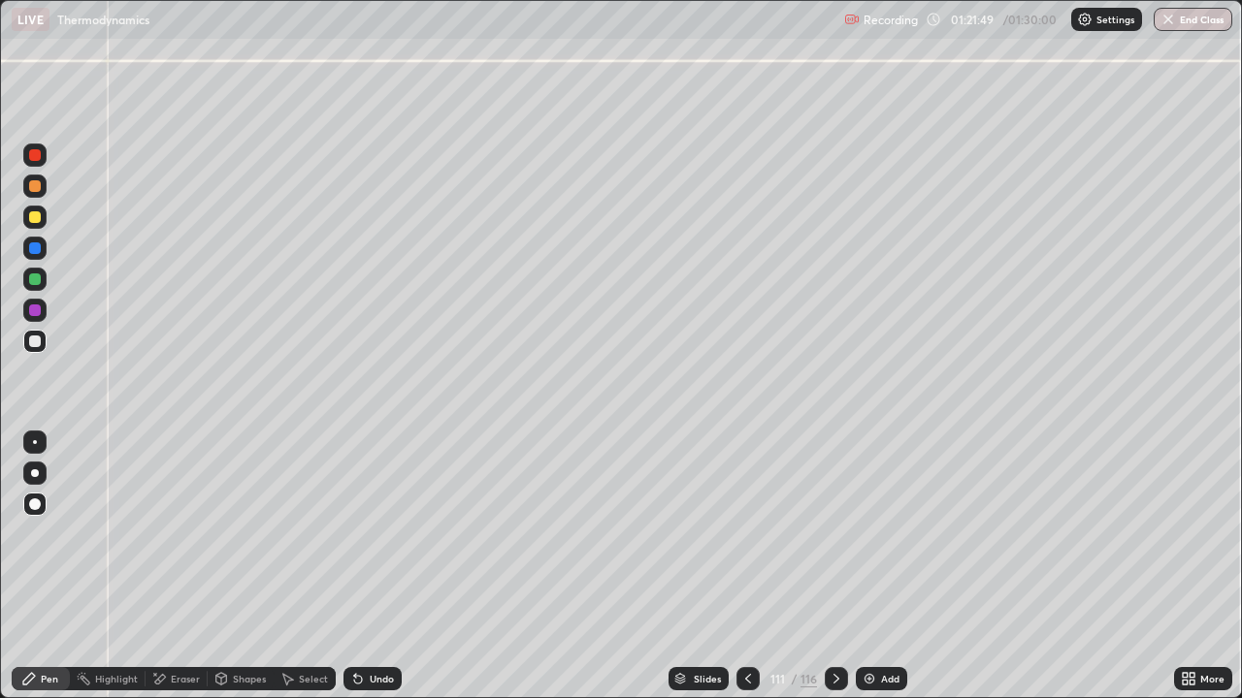
click at [37, 222] on div at bounding box center [35, 217] width 12 height 12
click at [43, 345] on div at bounding box center [34, 341] width 23 height 23
click at [35, 218] on div at bounding box center [35, 217] width 12 height 12
click at [30, 342] on div at bounding box center [35, 342] width 12 height 12
click at [380, 566] on div "Undo" at bounding box center [382, 679] width 24 height 10
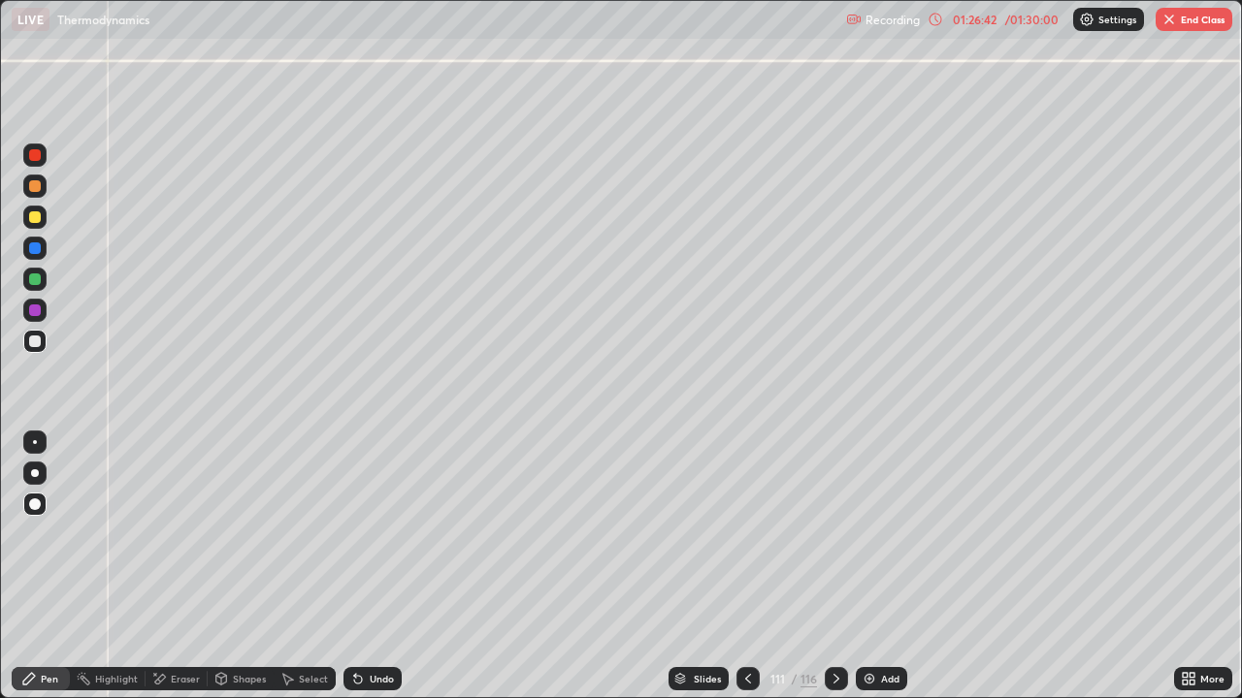
click at [45, 566] on div "Pen" at bounding box center [41, 678] width 58 height 23
click at [29, 343] on div at bounding box center [35, 342] width 12 height 12
click at [1195, 27] on button "End Class" at bounding box center [1193, 19] width 77 height 23
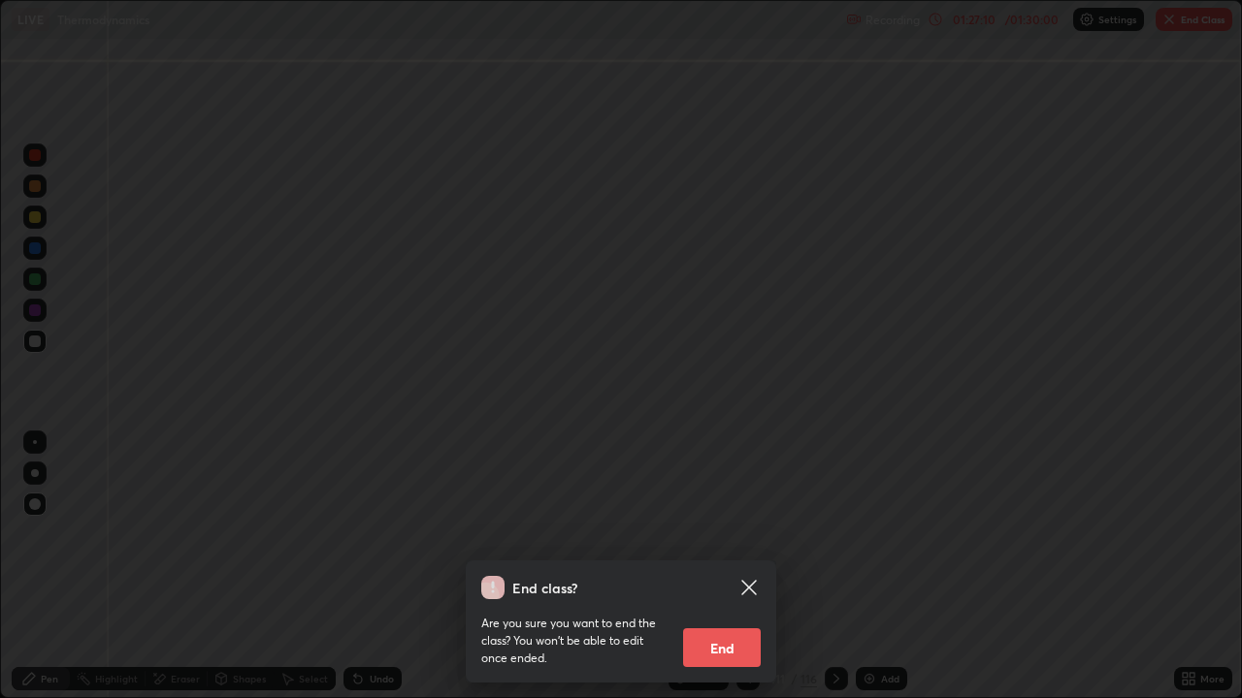
click at [722, 566] on button "End" at bounding box center [722, 648] width 78 height 39
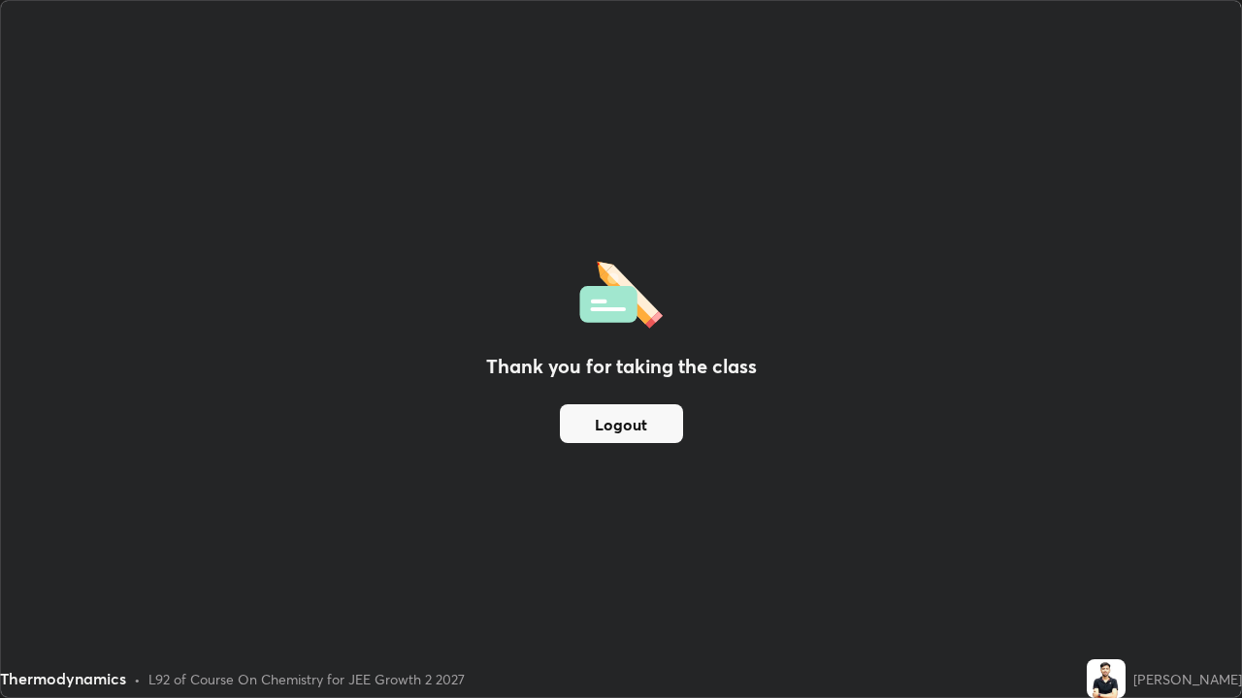
click at [624, 435] on button "Logout" at bounding box center [621, 423] width 123 height 39
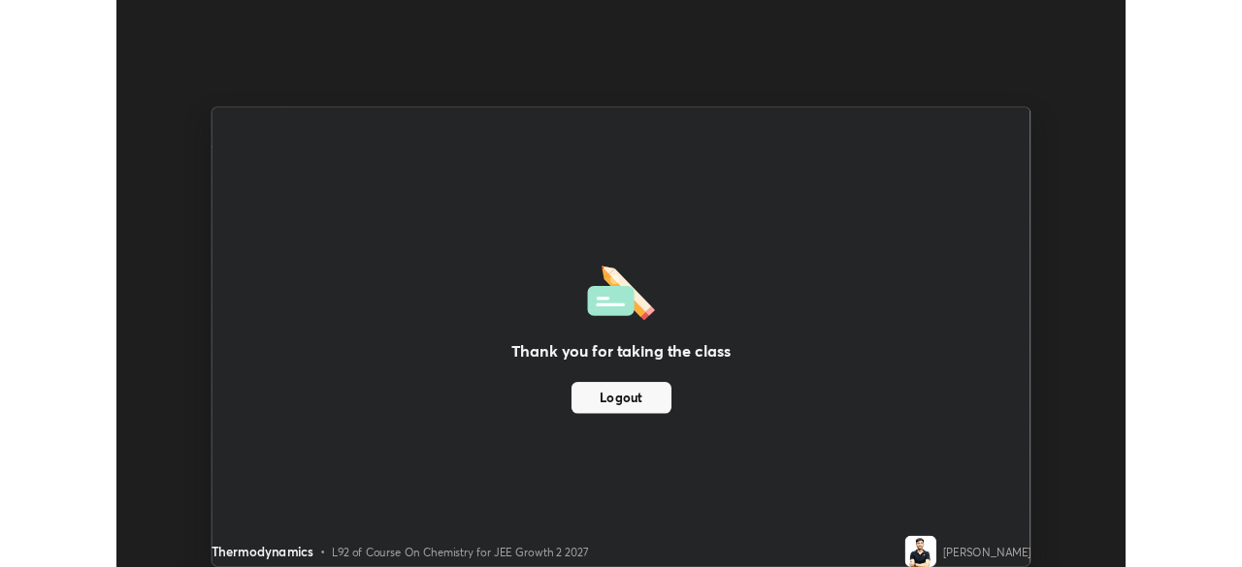
scroll to position [96426, 95752]
